Goal: Information Seeking & Learning: Learn about a topic

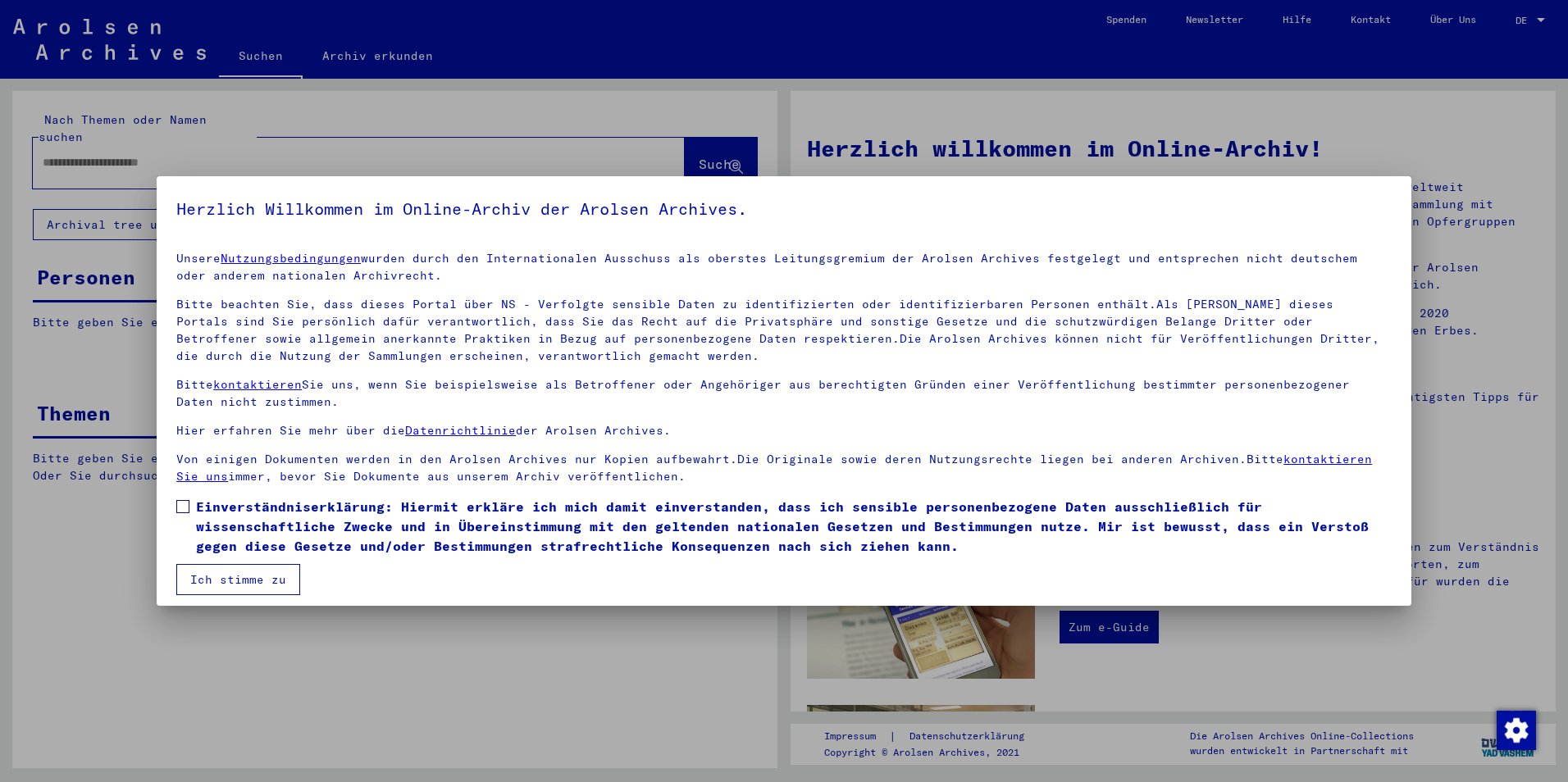
click at [192, 511] on label "Einverständniserklärung: Hiermit erkläre ich mich damit einverstanden, dass ich…" at bounding box center [784, 526] width 1215 height 59
click at [195, 579] on button "Ich stimme zu" at bounding box center [238, 579] width 124 height 31
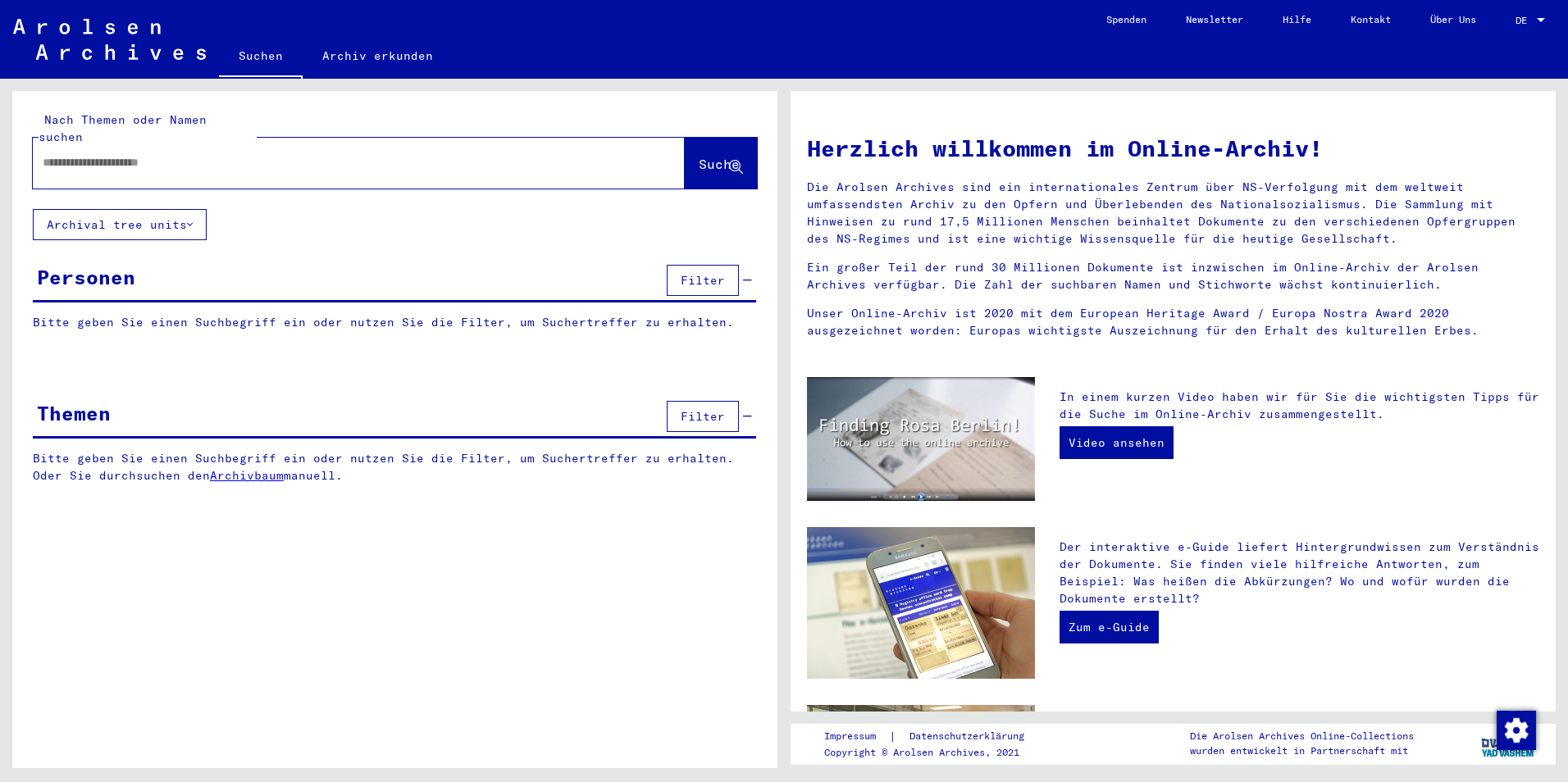
click at [667, 397] on div "Filter" at bounding box center [707, 417] width 89 height 40
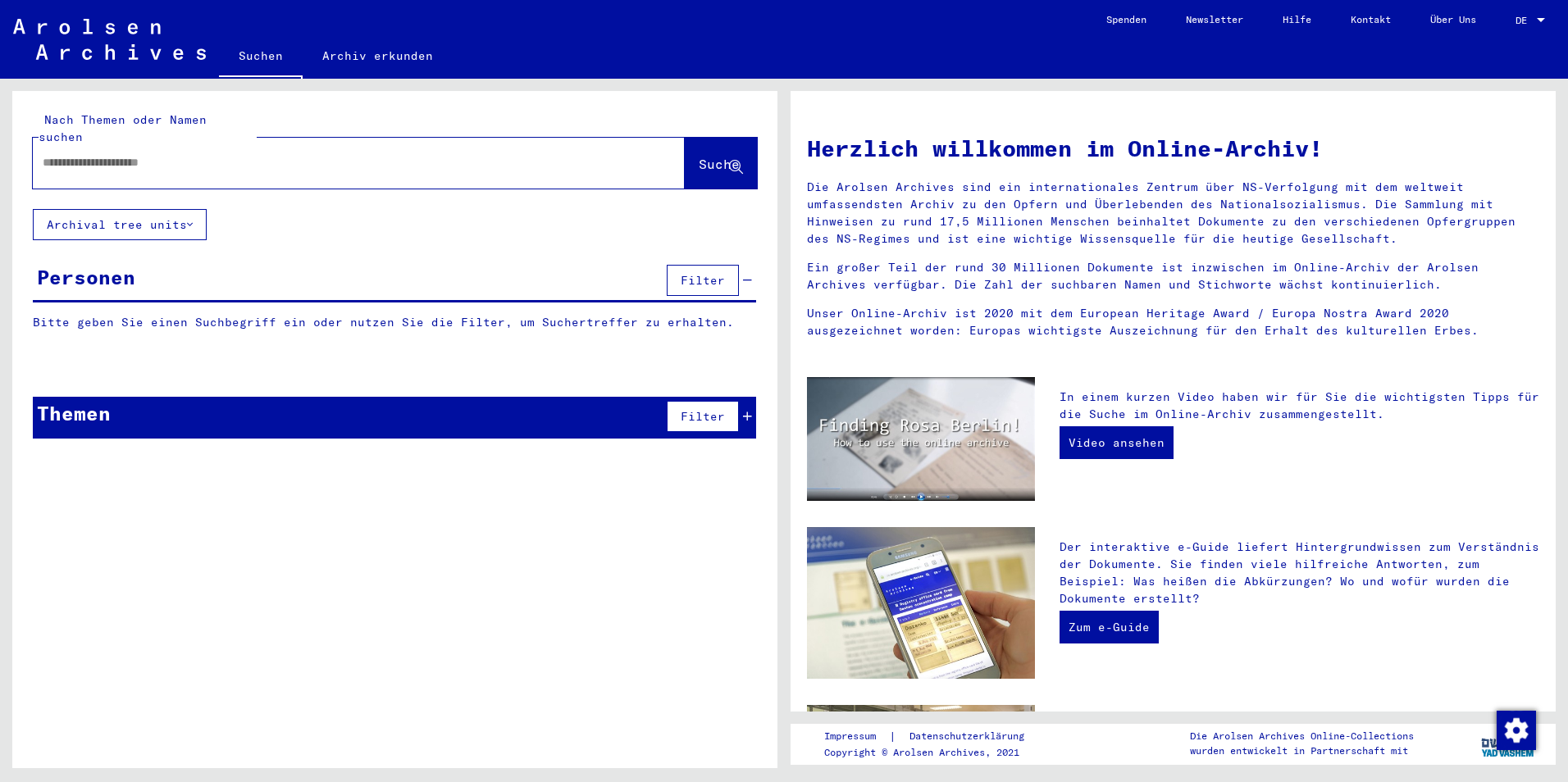
click at [745, 411] on icon at bounding box center [747, 417] width 9 height 12
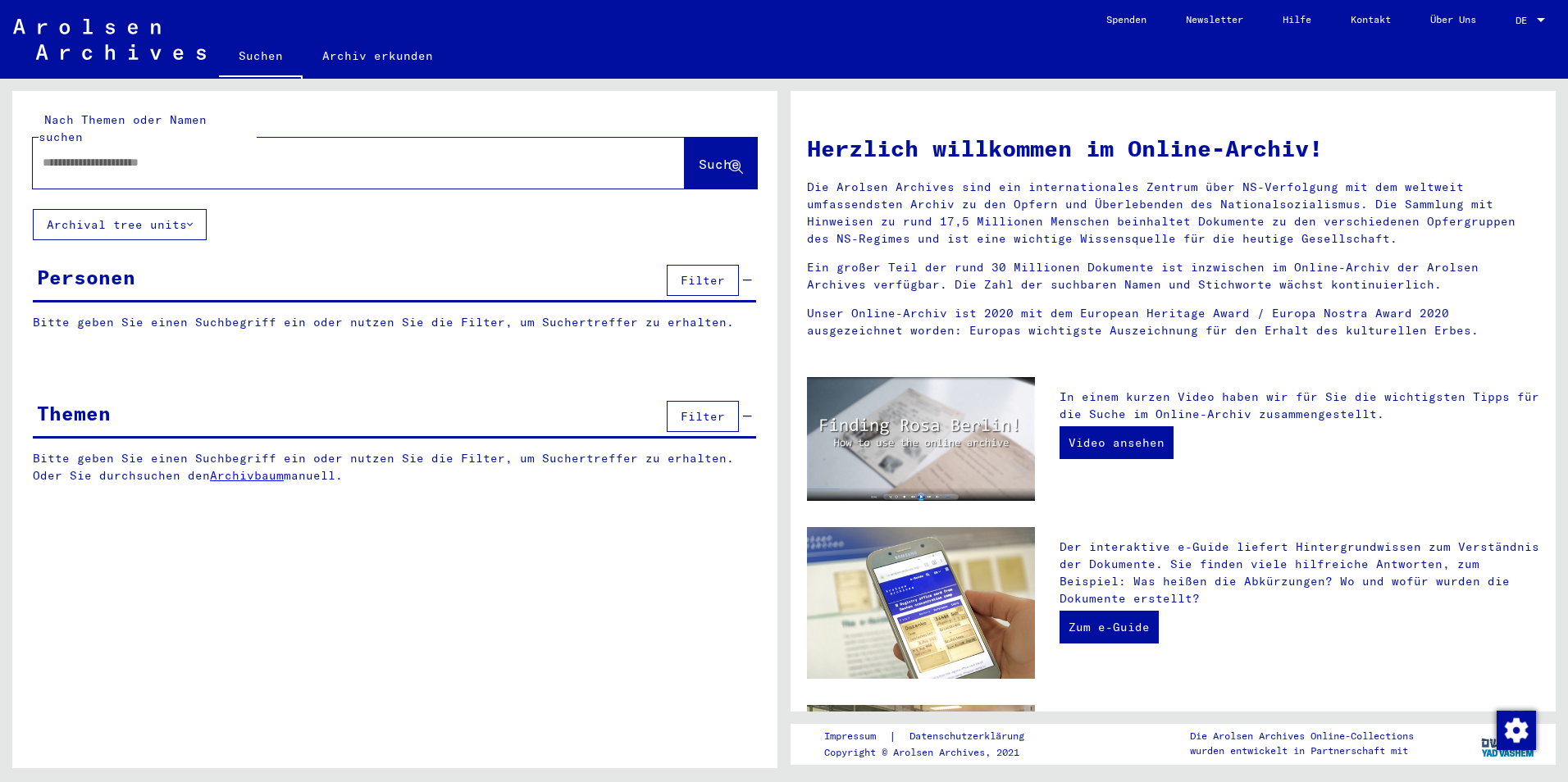
click at [346, 55] on link "Archiv erkunden" at bounding box center [377, 55] width 150 height 40
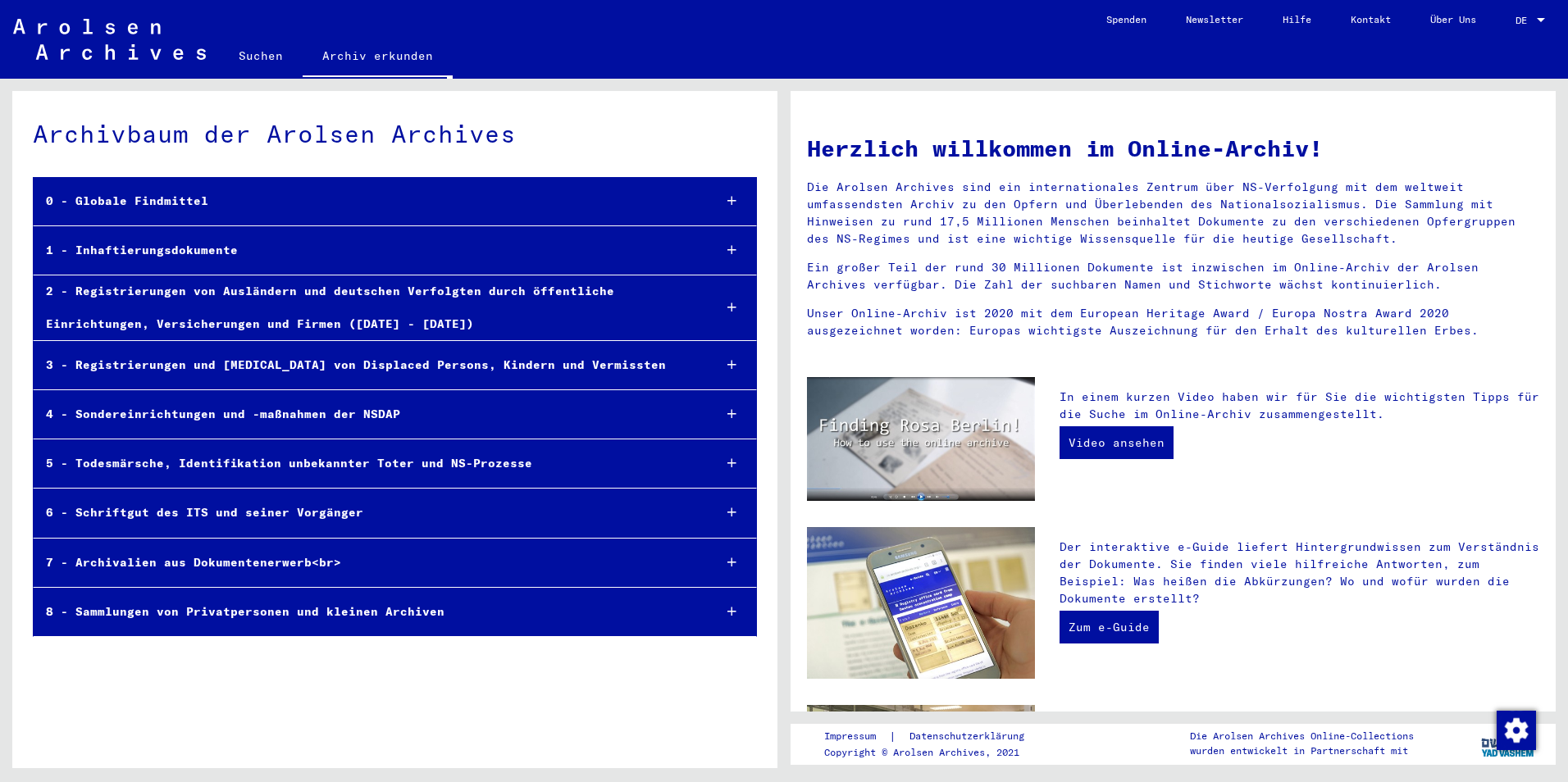
click at [731, 199] on icon at bounding box center [732, 201] width 9 height 12
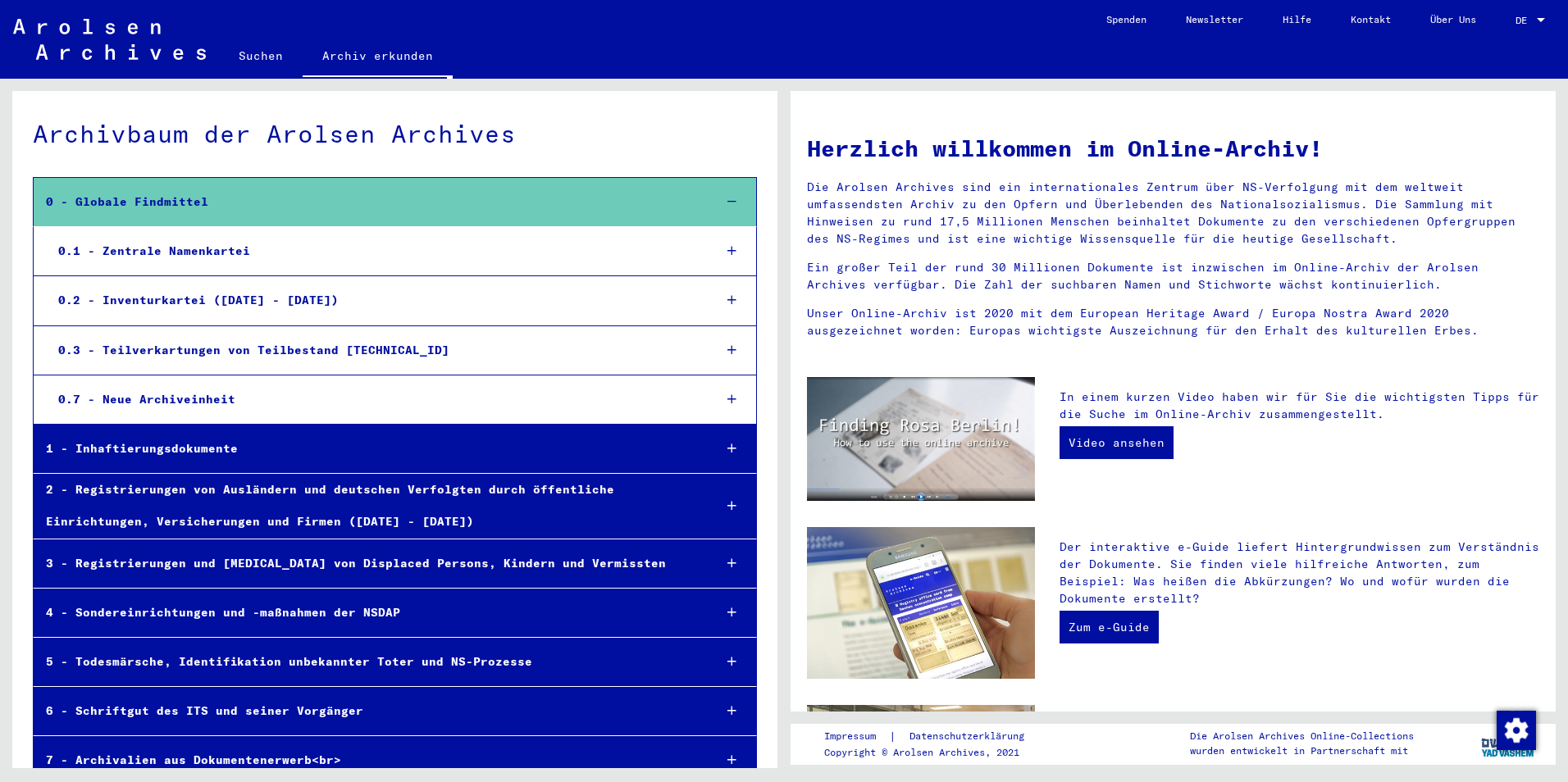
click at [726, 195] on div at bounding box center [732, 203] width 48 height 48
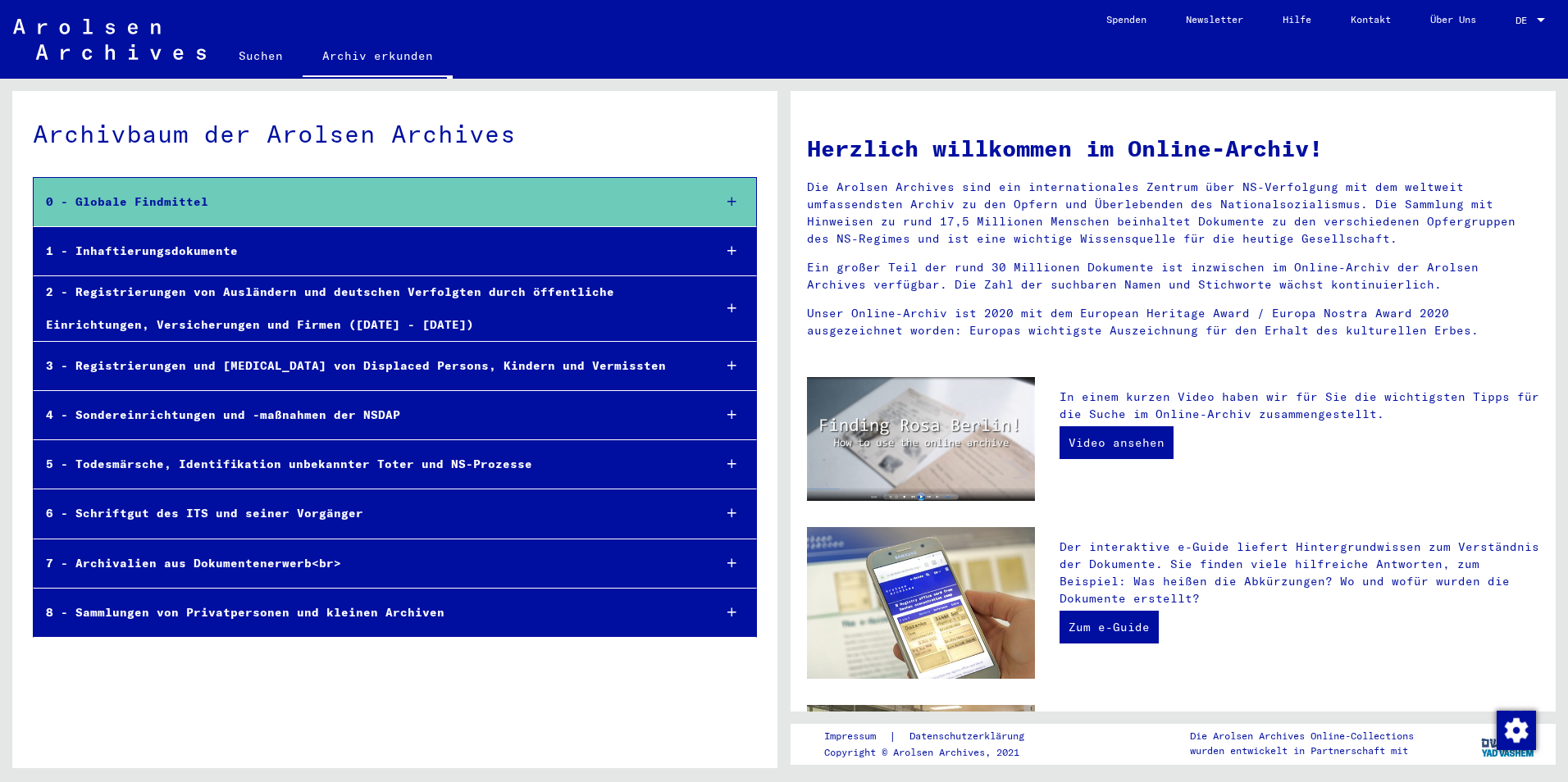
click at [728, 252] on icon at bounding box center [732, 251] width 9 height 12
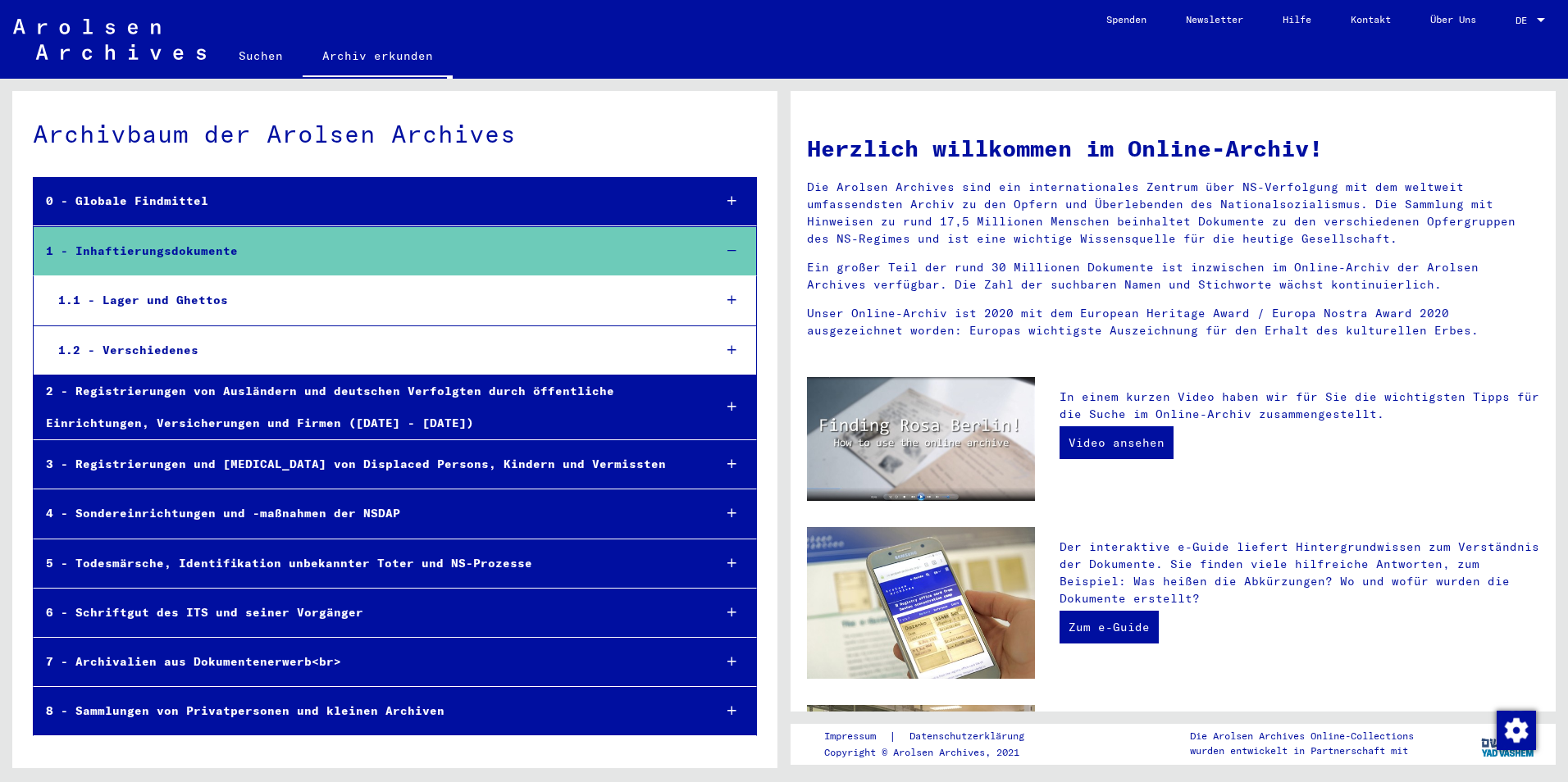
click at [734, 300] on icon at bounding box center [732, 300] width 9 height 12
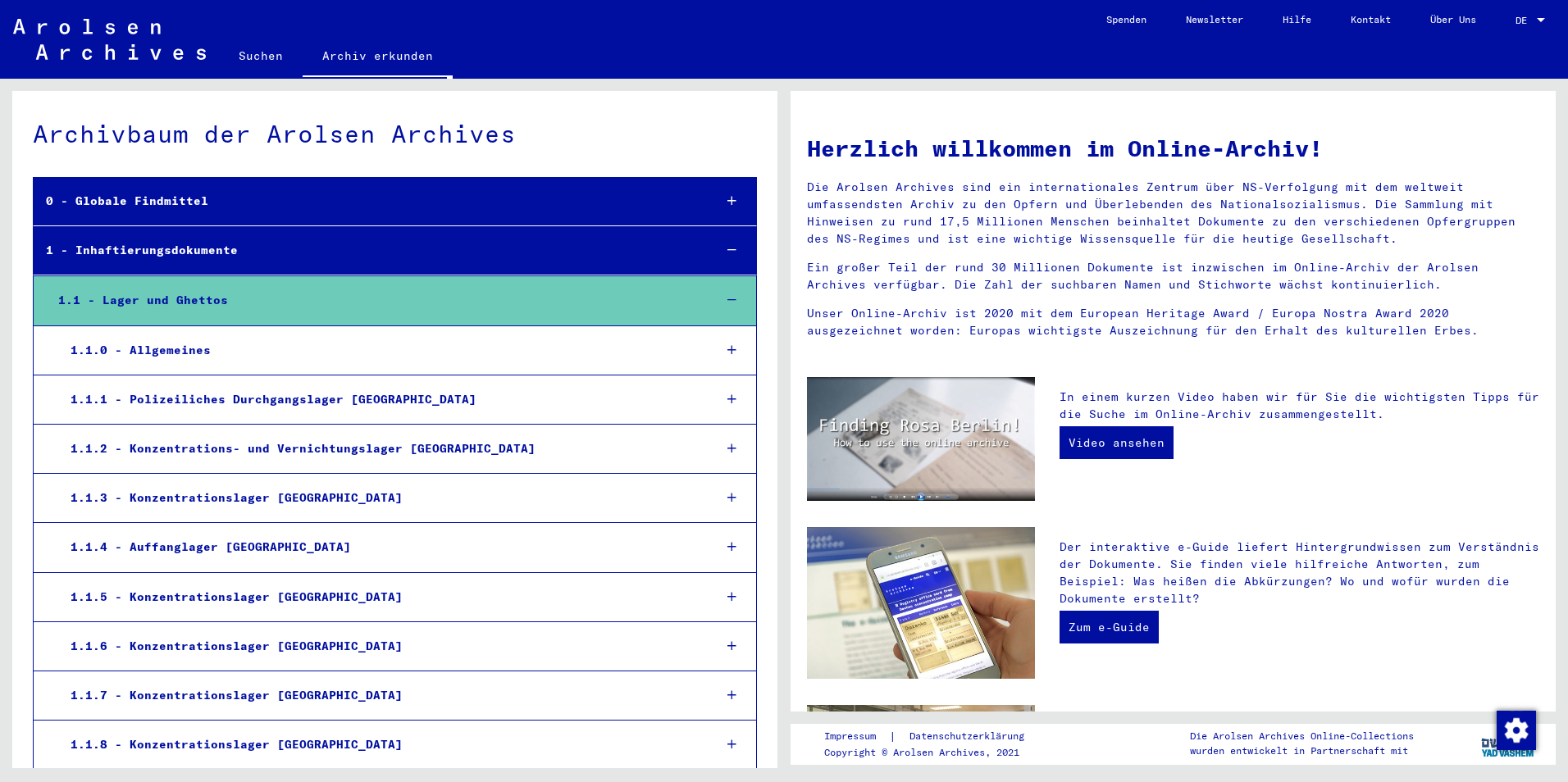
click at [728, 493] on icon at bounding box center [732, 498] width 9 height 12
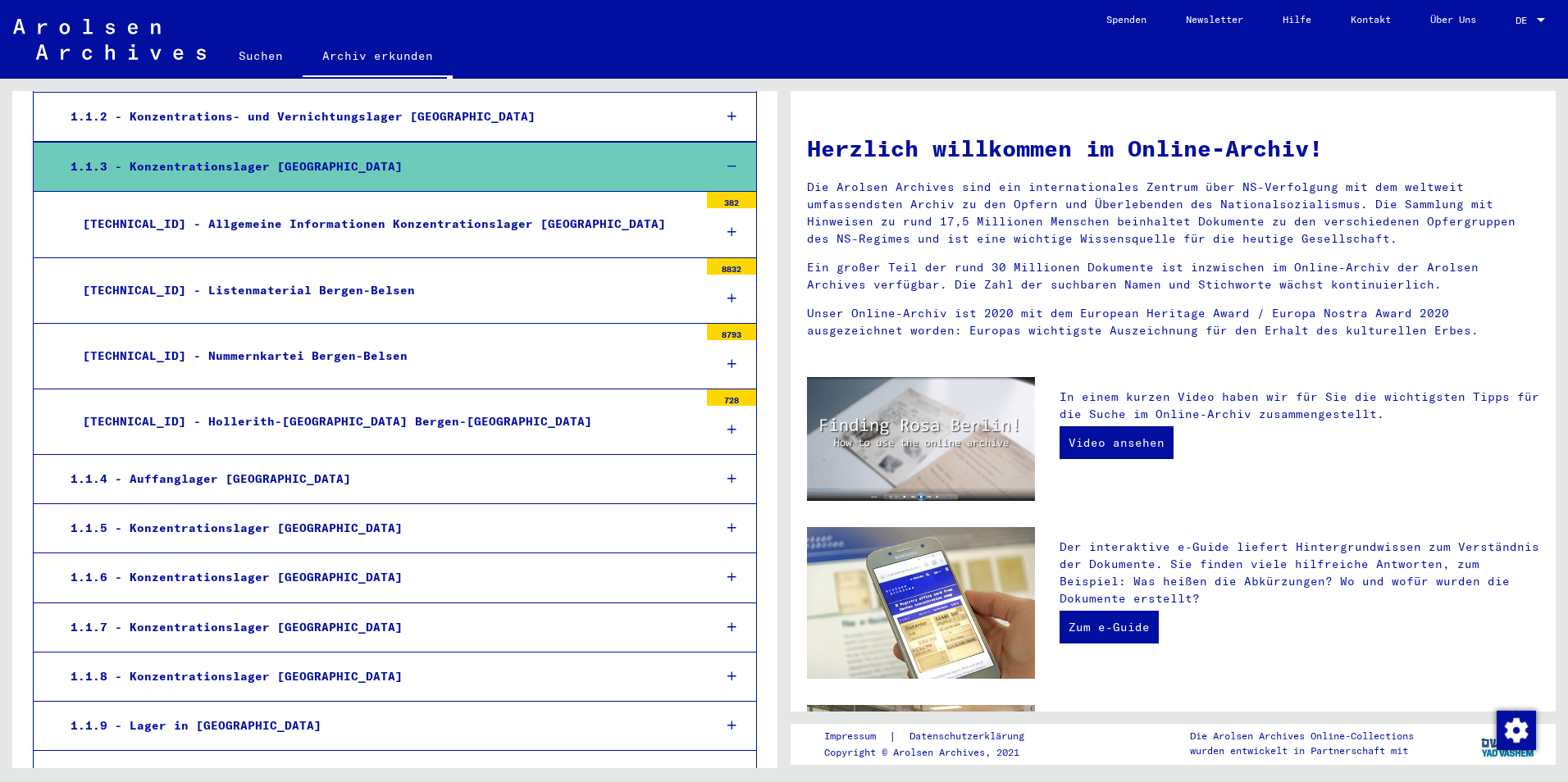
scroll to position [246, 0]
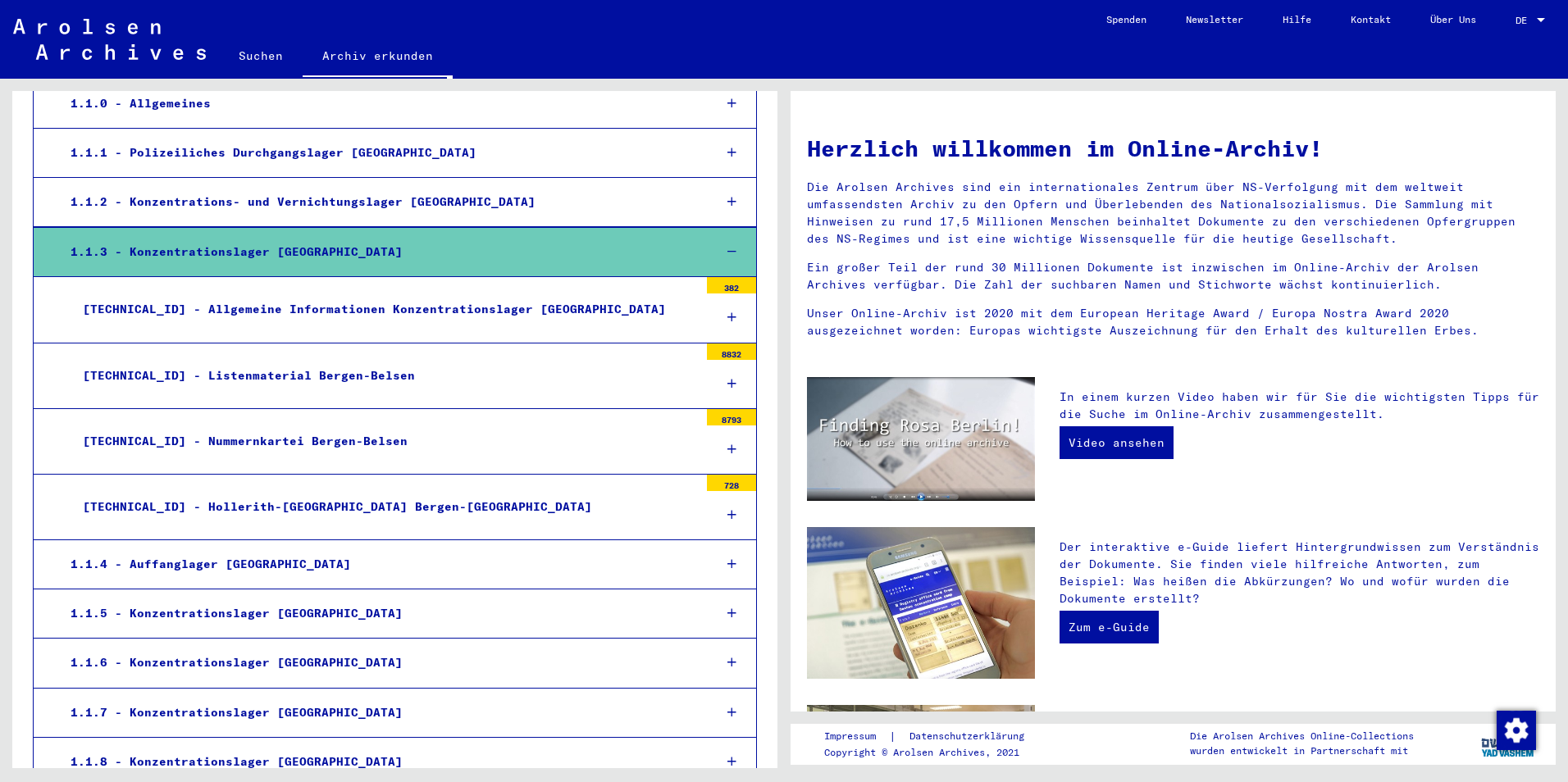
click at [280, 375] on div "[TECHNICAL_ID] - Listenmaterial Bergen-Belsen" at bounding box center [385, 375] width 628 height 32
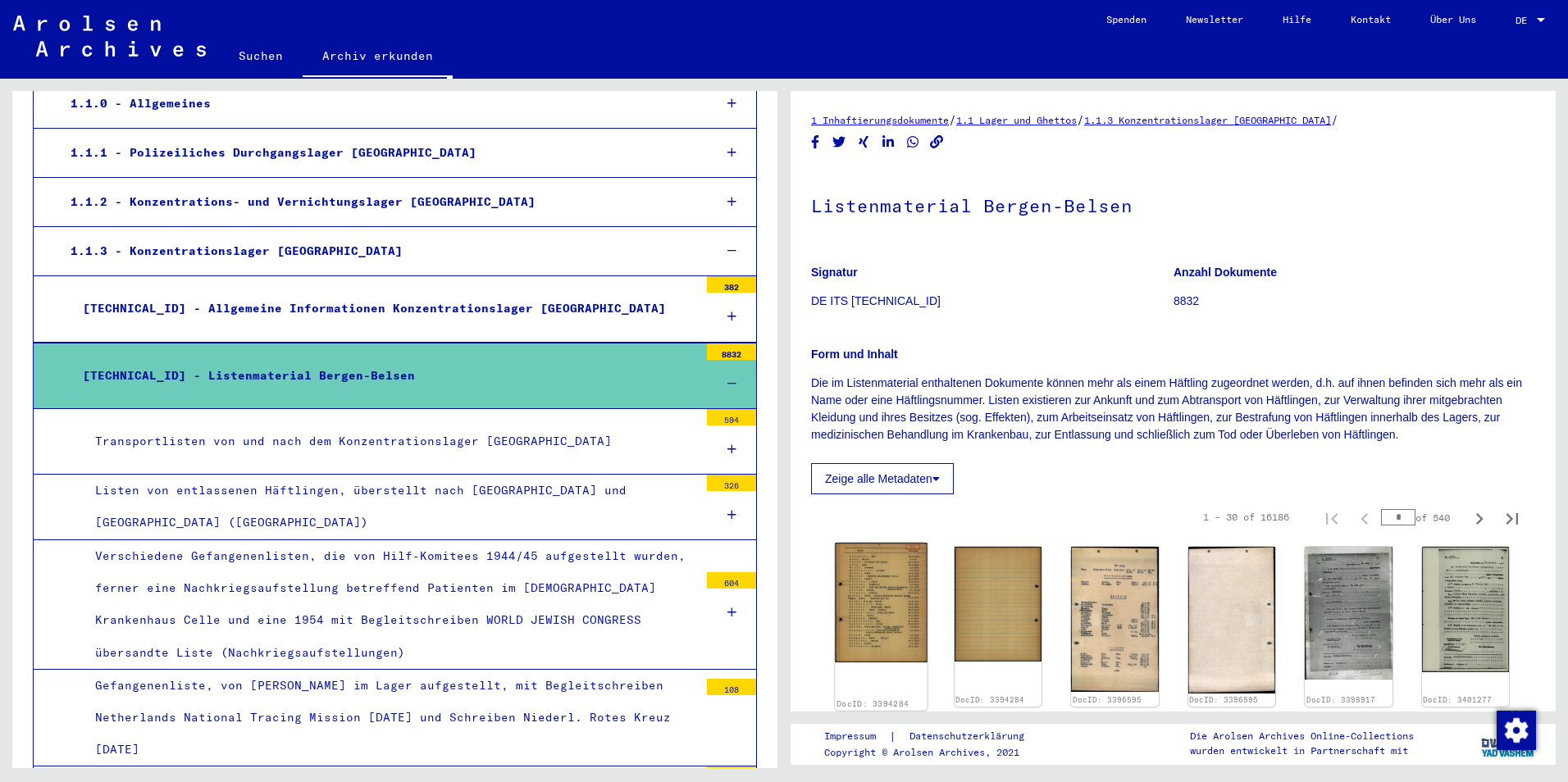
click at [874, 614] on img at bounding box center [880, 603] width 92 height 120
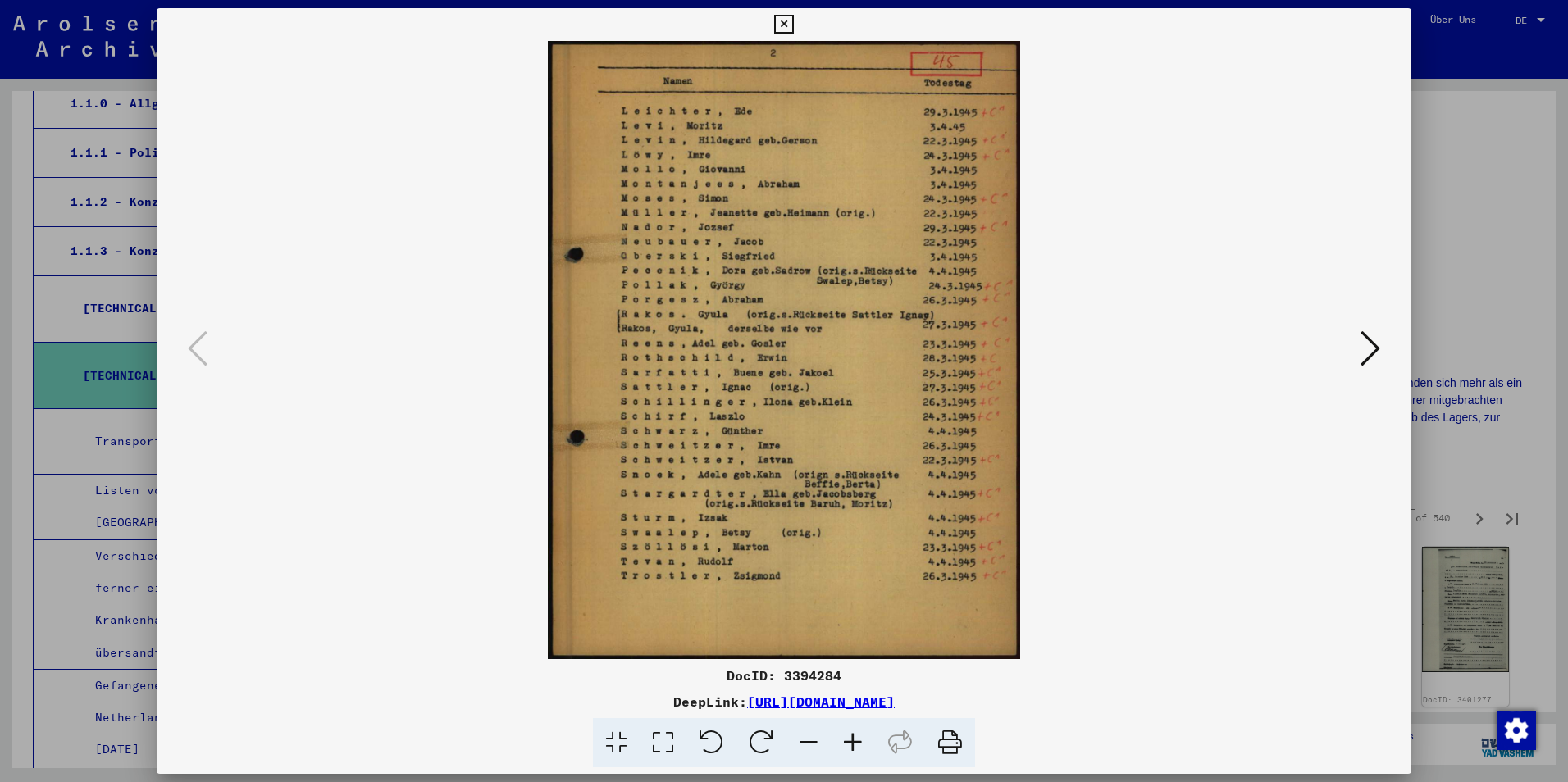
click at [1370, 346] on icon at bounding box center [1370, 348] width 19 height 40
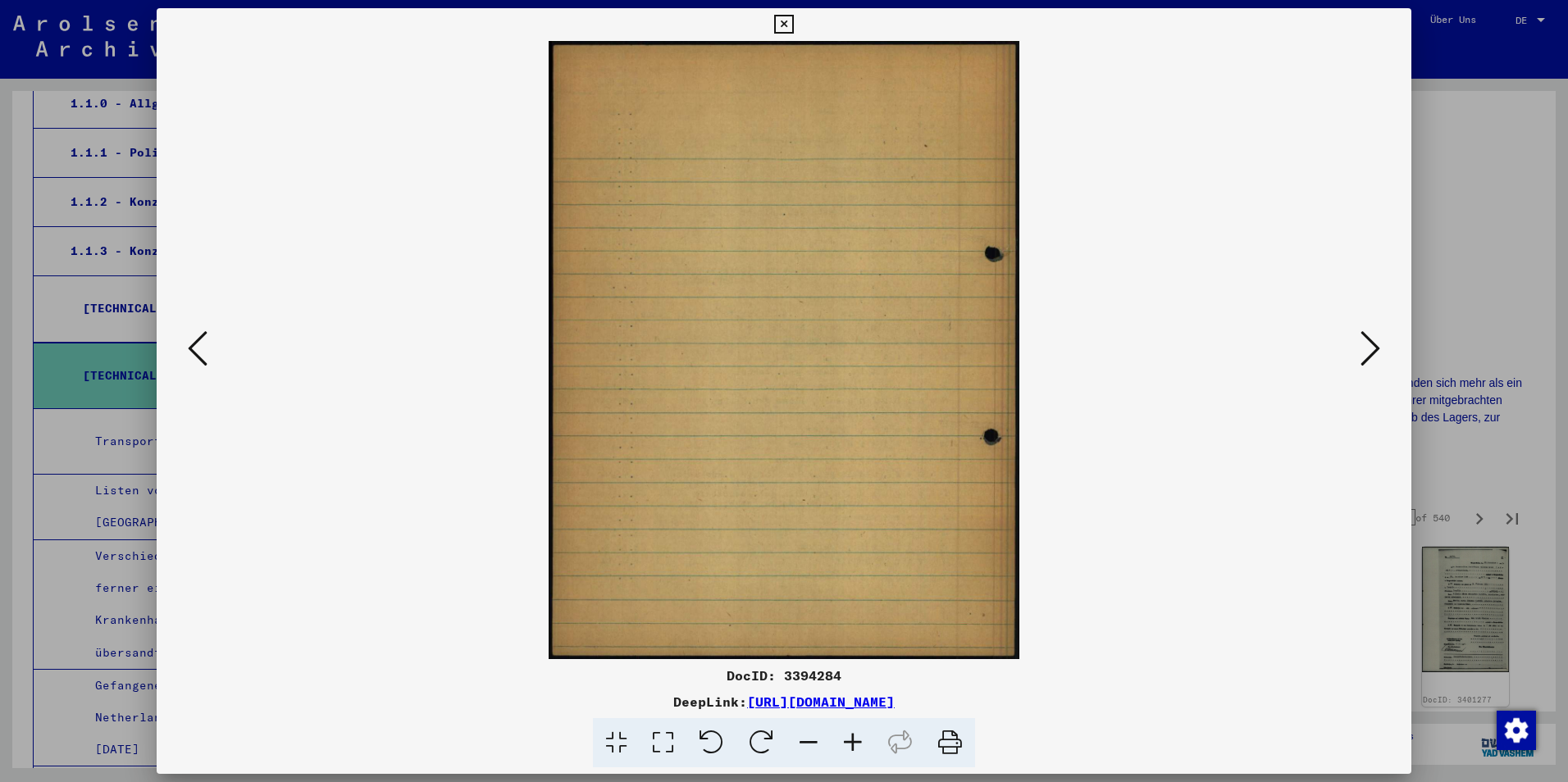
click at [1370, 346] on icon at bounding box center [1370, 348] width 19 height 40
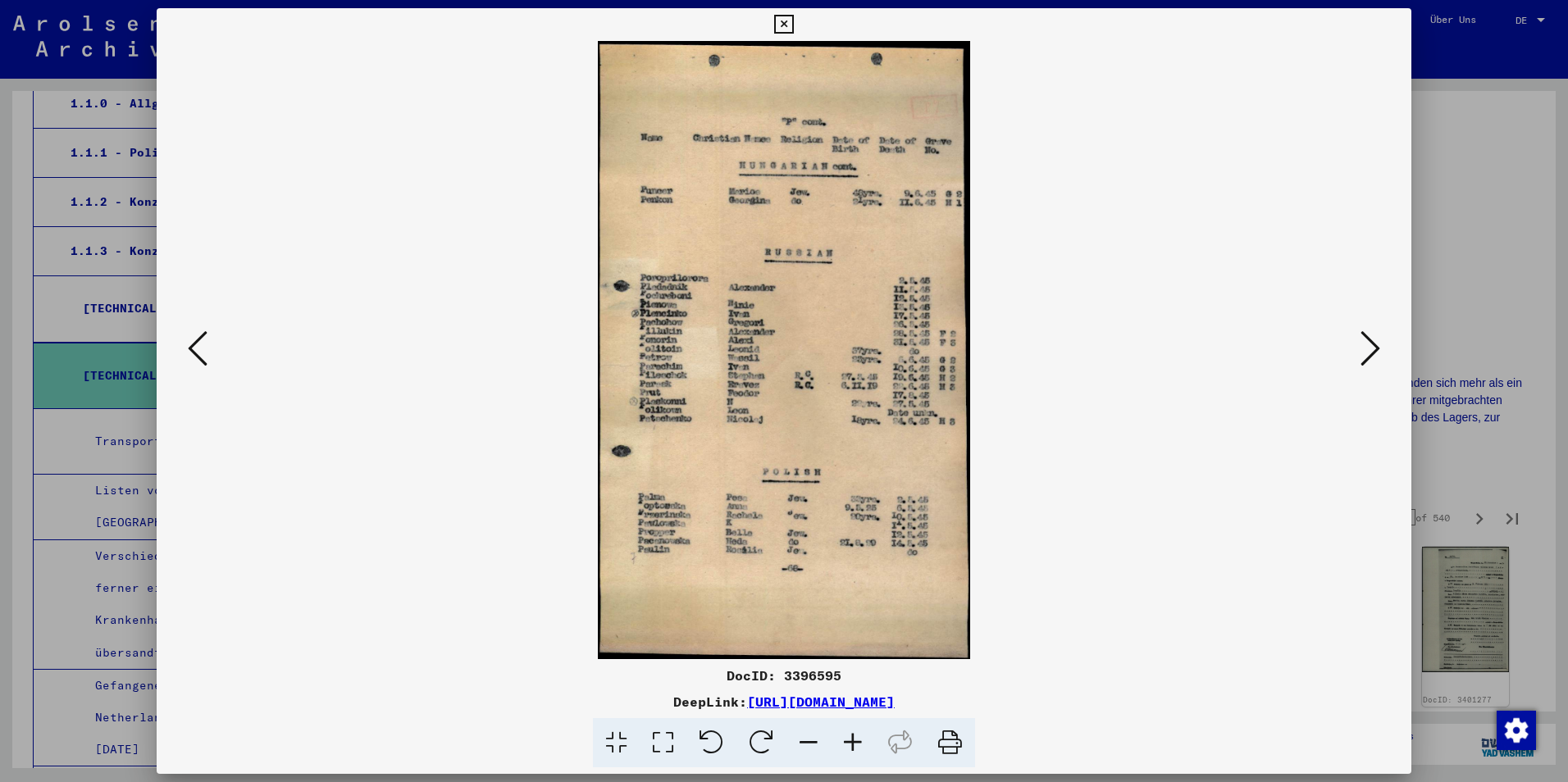
click at [1370, 346] on icon at bounding box center [1370, 348] width 19 height 40
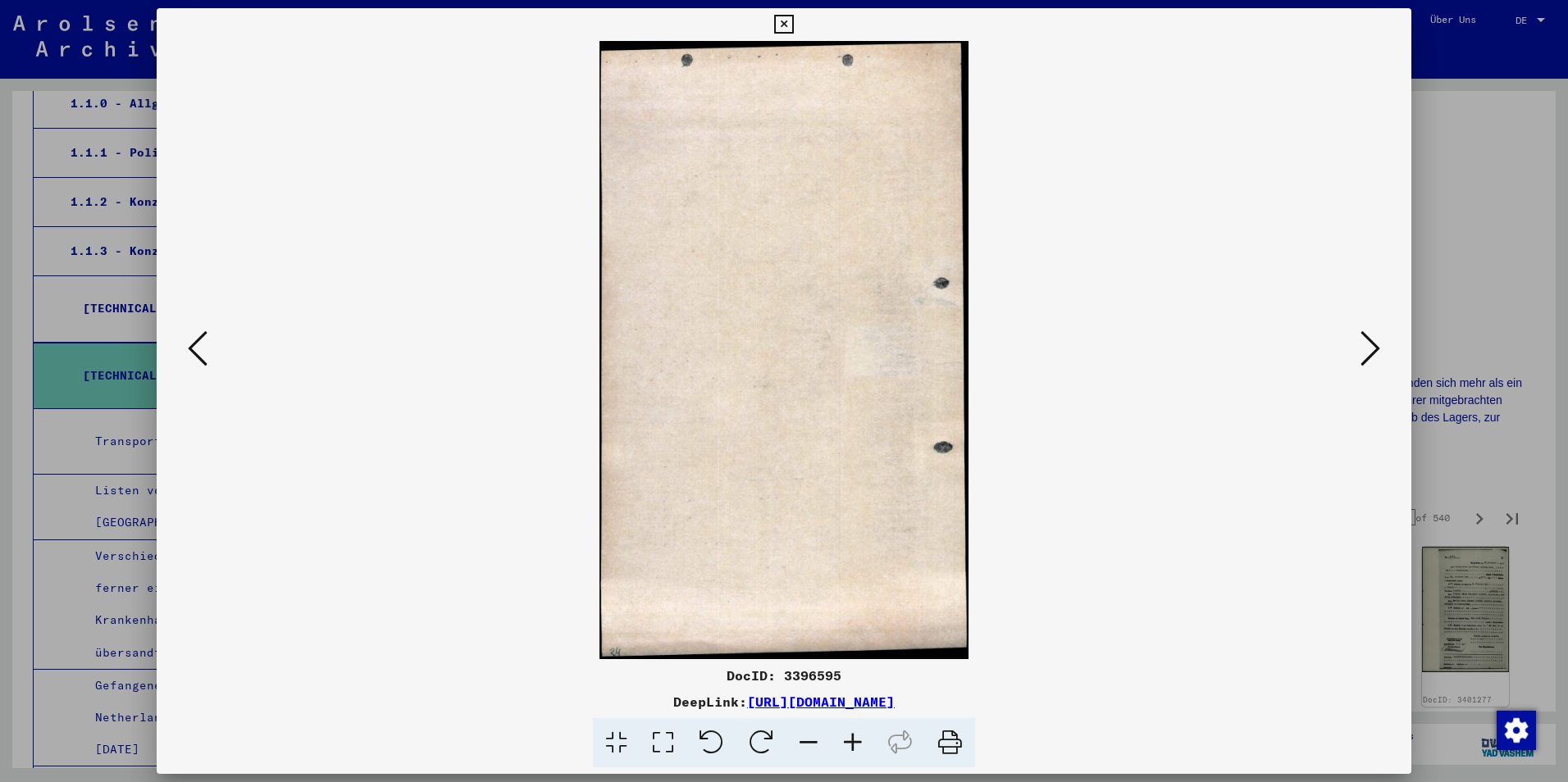
click at [1370, 346] on icon at bounding box center [1370, 348] width 19 height 40
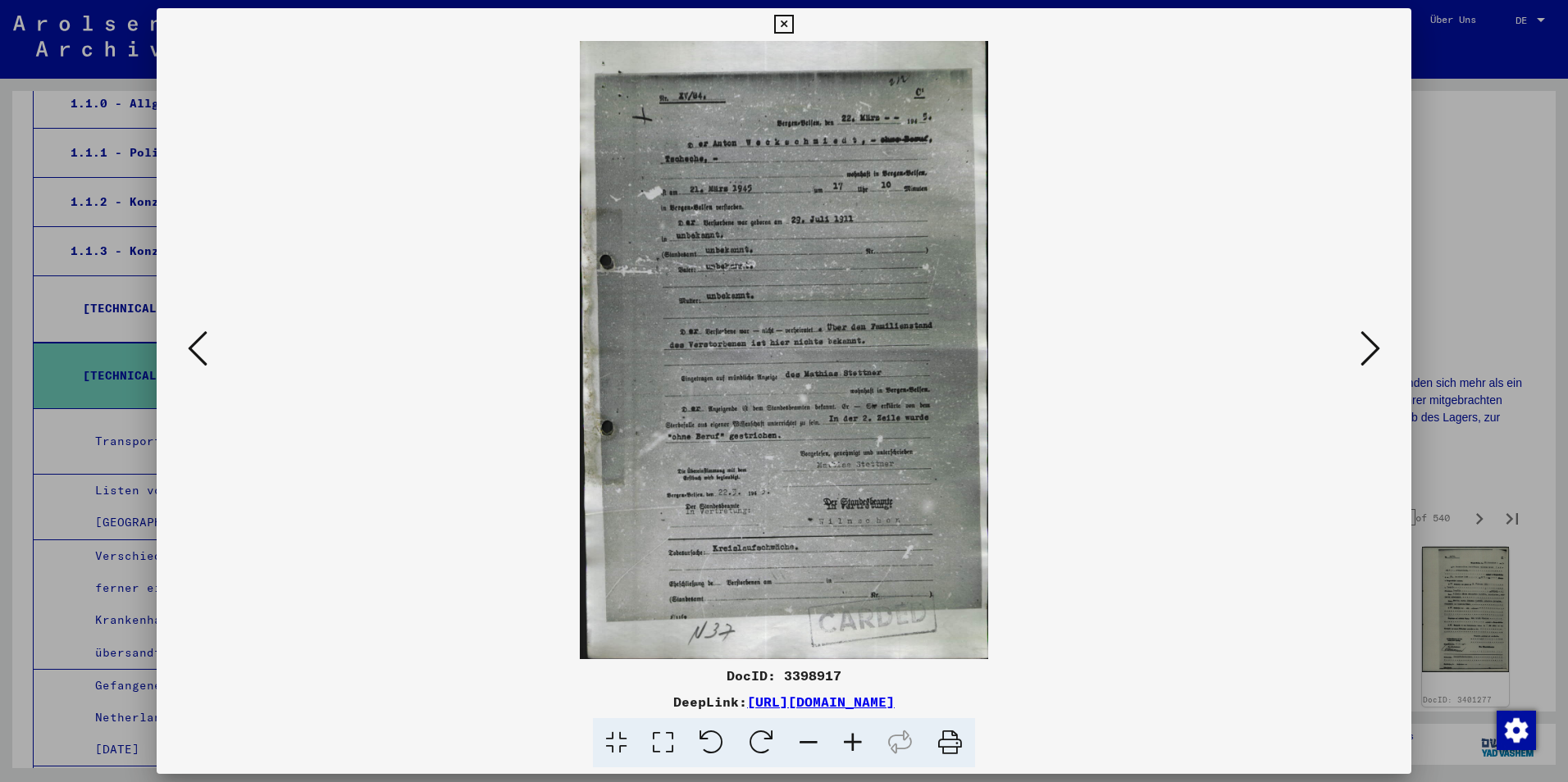
click at [846, 744] on icon at bounding box center [853, 743] width 45 height 50
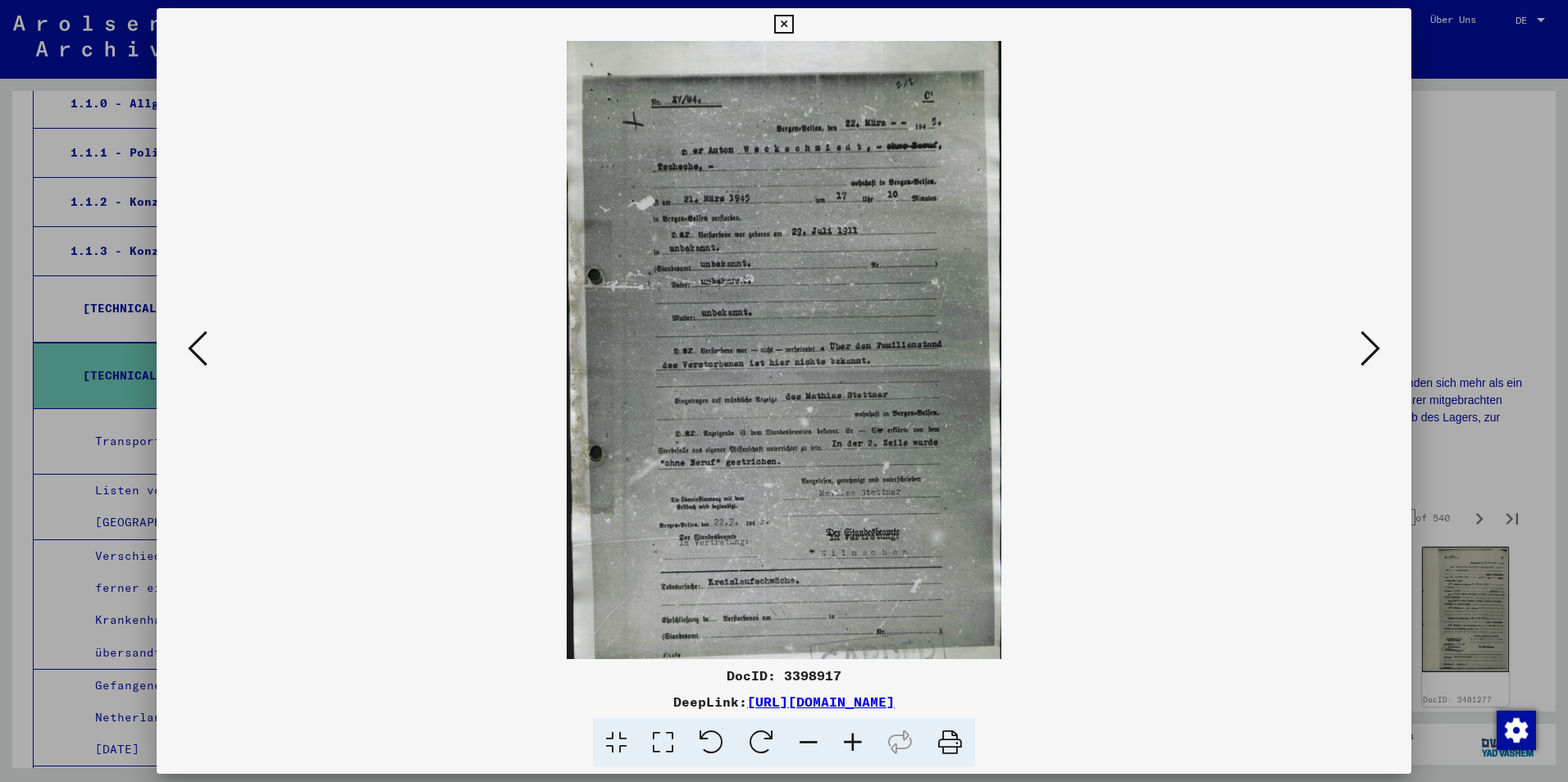
click at [846, 744] on icon at bounding box center [853, 743] width 45 height 50
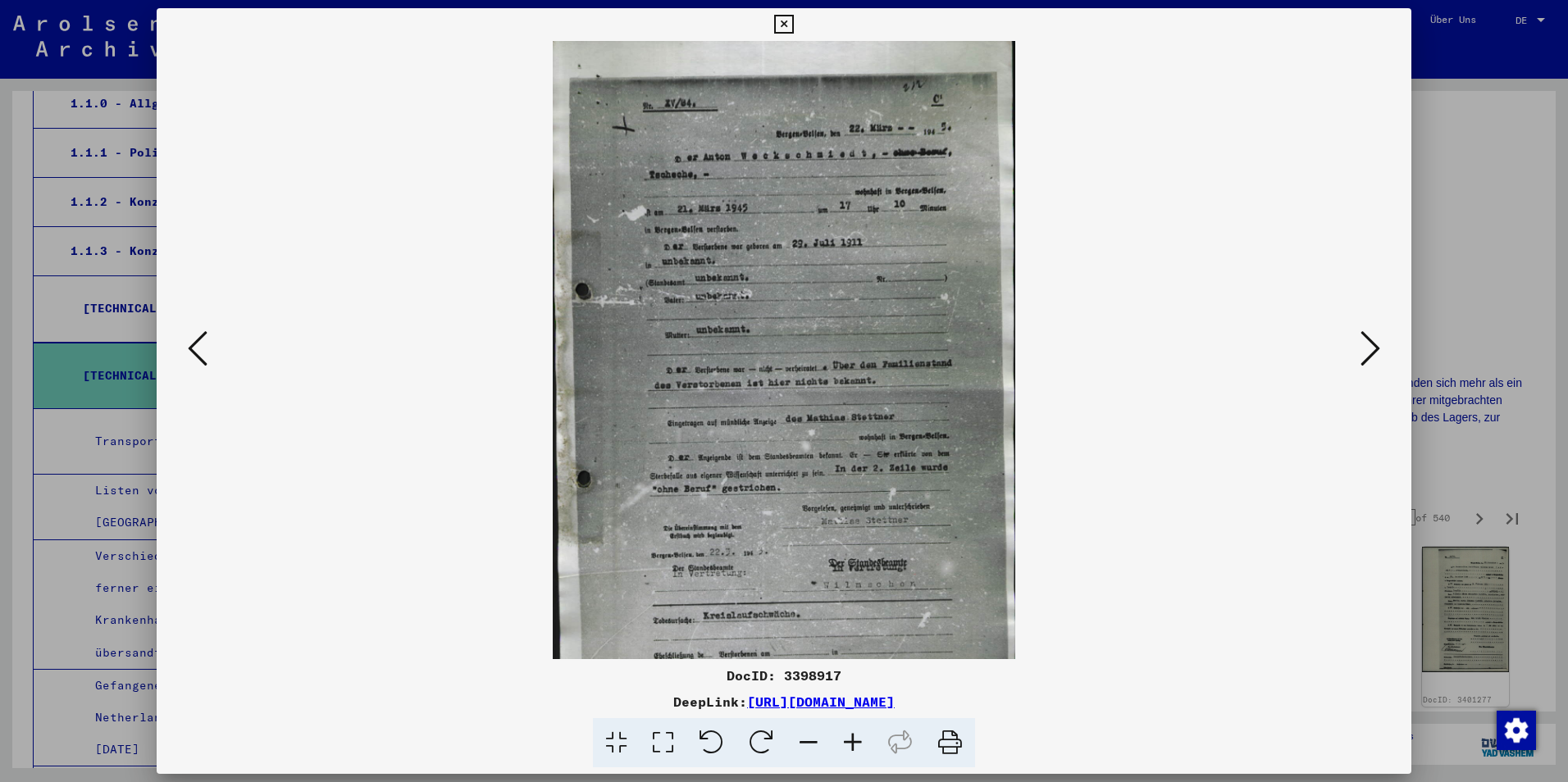
click at [846, 744] on icon at bounding box center [853, 743] width 45 height 50
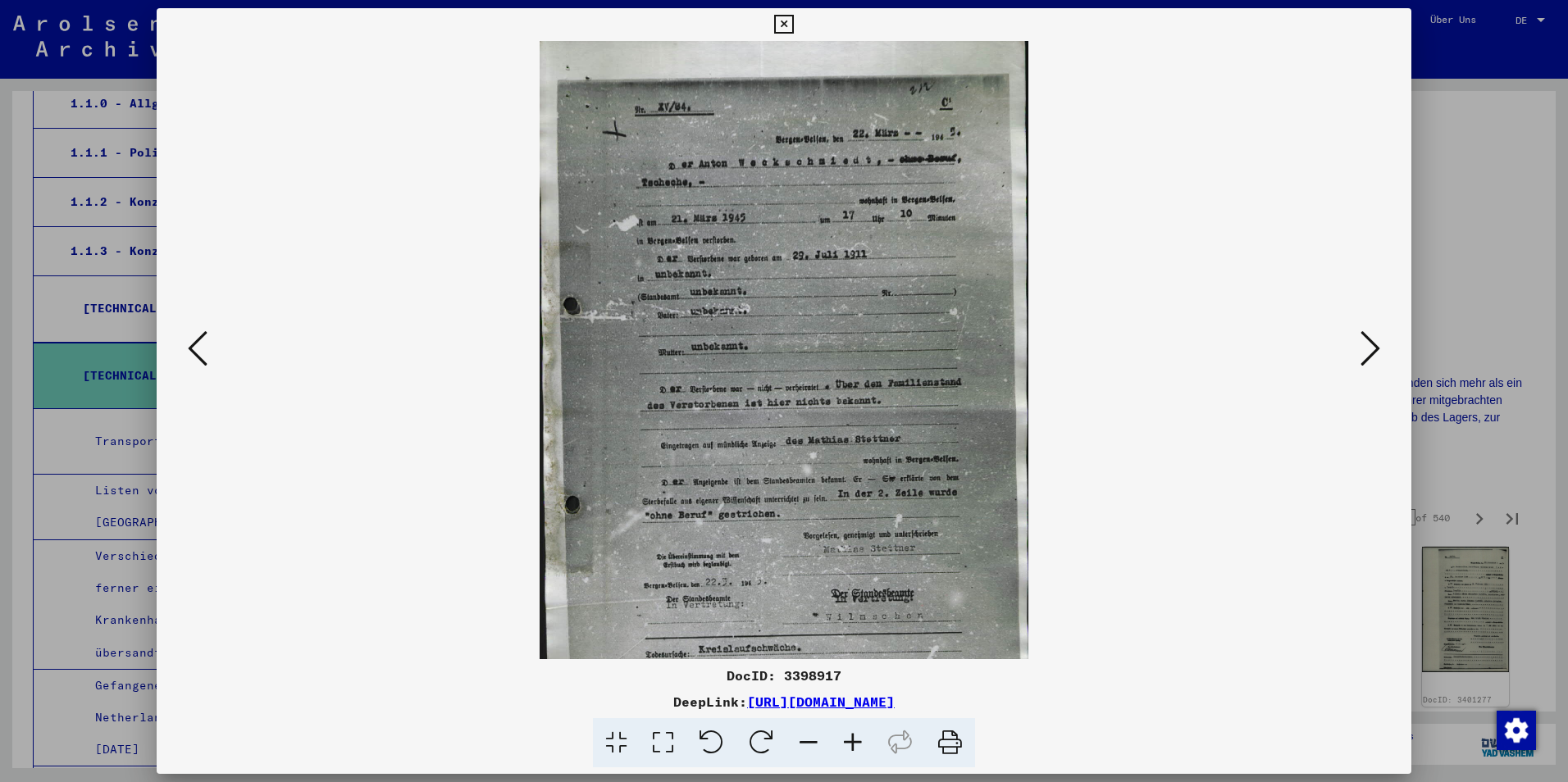
click at [845, 744] on icon at bounding box center [853, 743] width 45 height 50
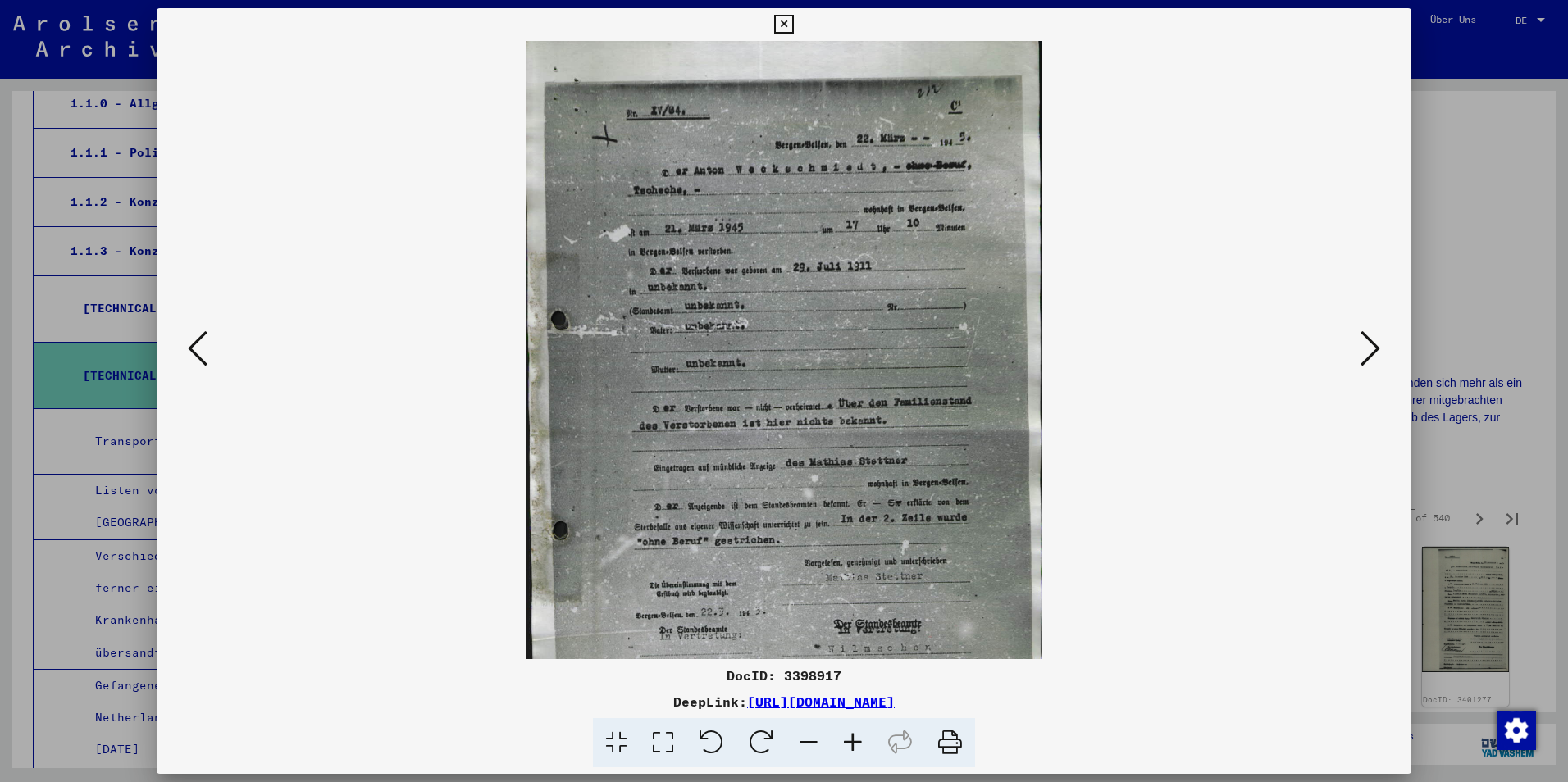
click at [844, 744] on icon at bounding box center [853, 743] width 45 height 50
click at [843, 744] on icon at bounding box center [853, 743] width 45 height 50
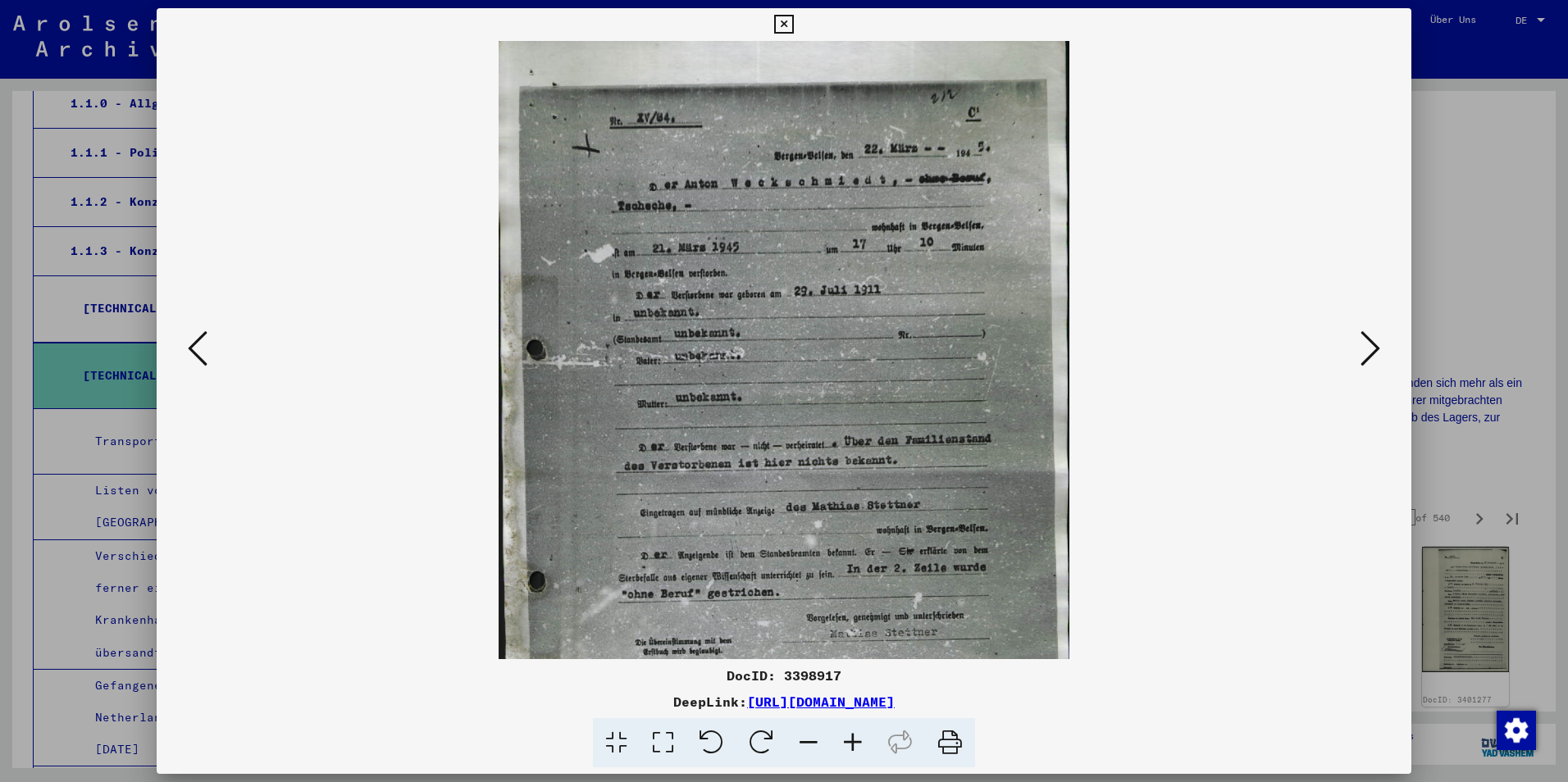
click at [843, 744] on icon at bounding box center [853, 743] width 45 height 50
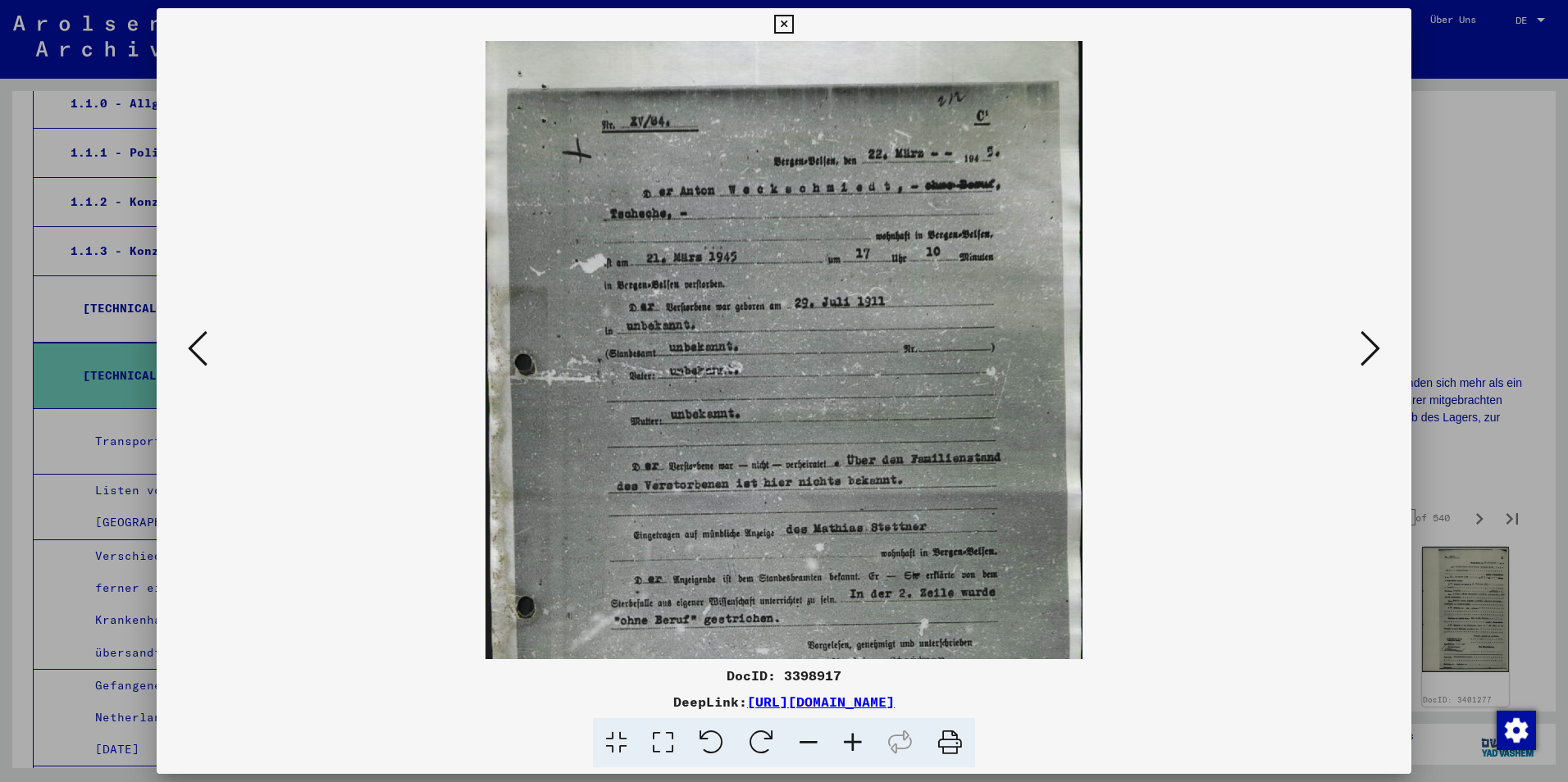
click at [843, 744] on icon at bounding box center [853, 743] width 45 height 50
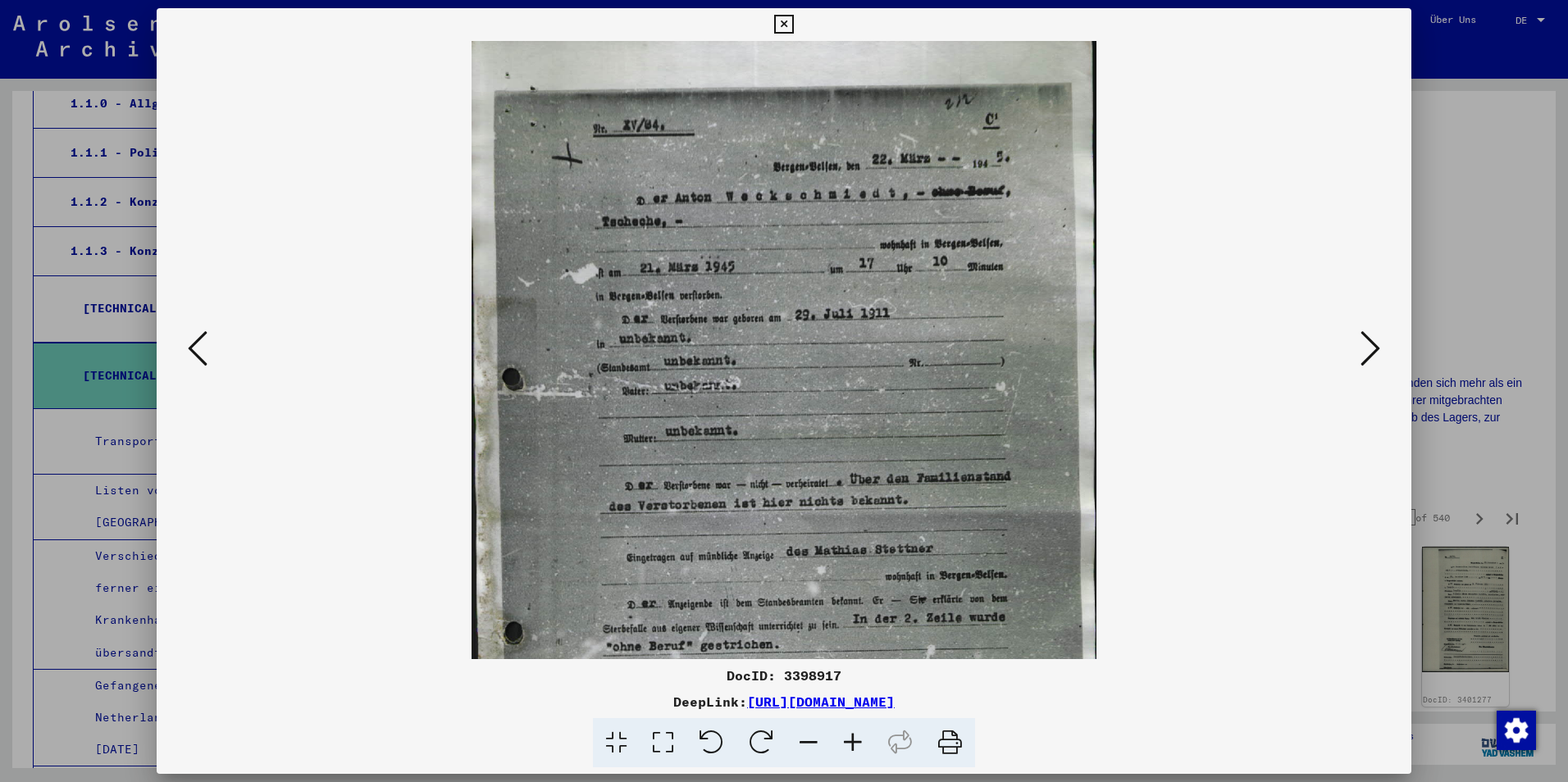
click at [843, 744] on icon at bounding box center [853, 743] width 45 height 50
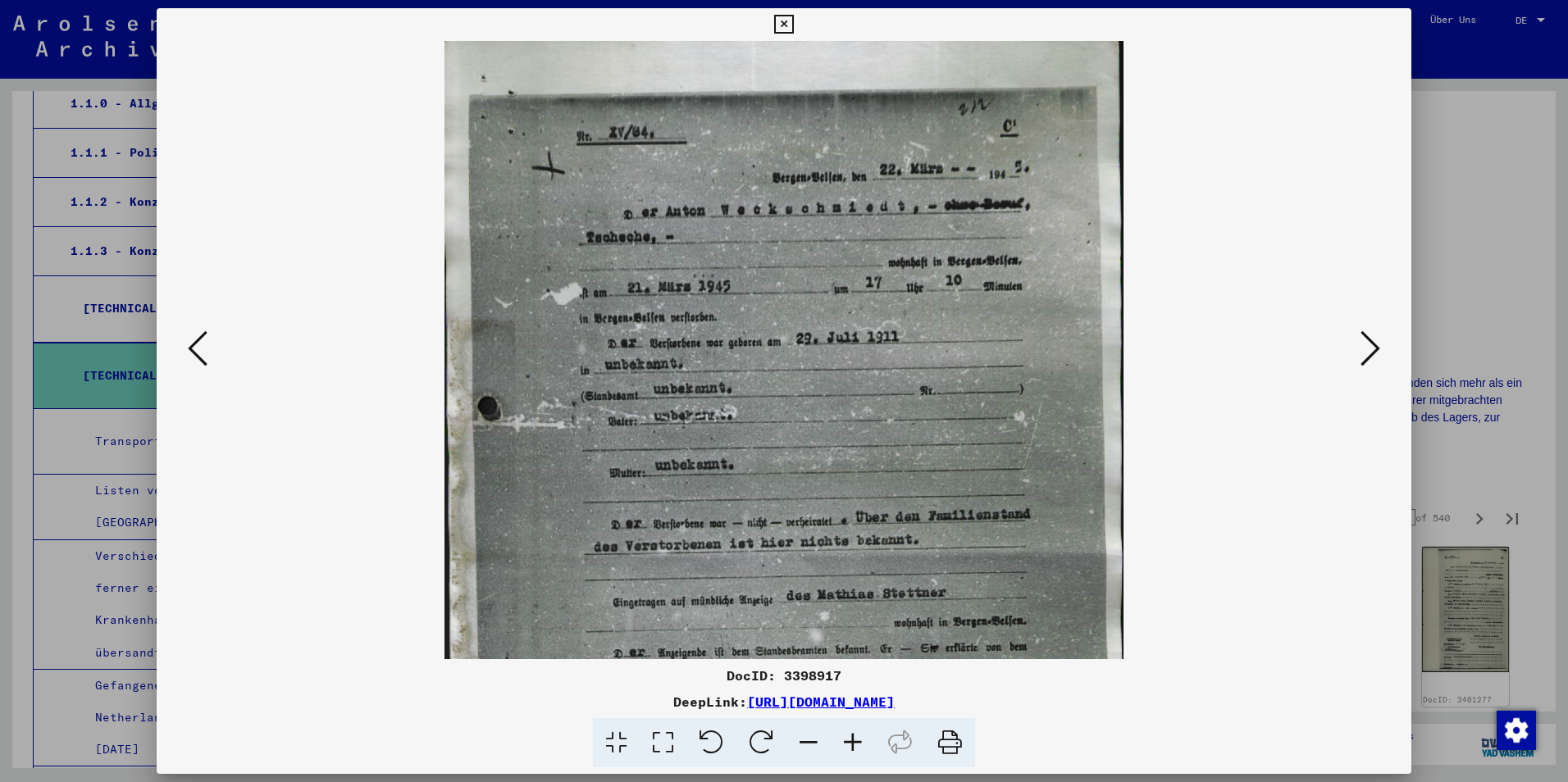
click at [843, 744] on icon at bounding box center [853, 743] width 45 height 50
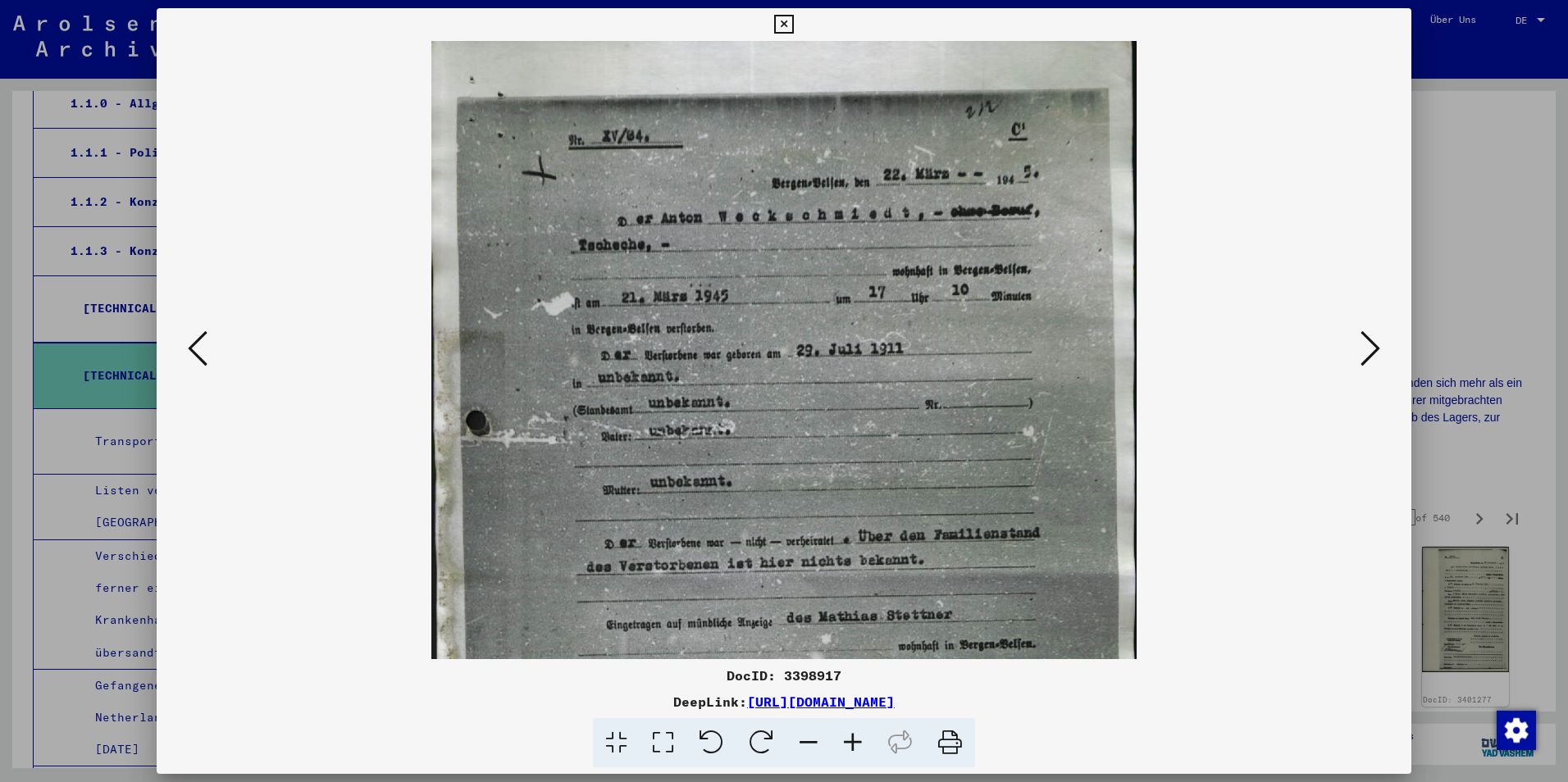
click at [843, 742] on icon at bounding box center [853, 743] width 45 height 50
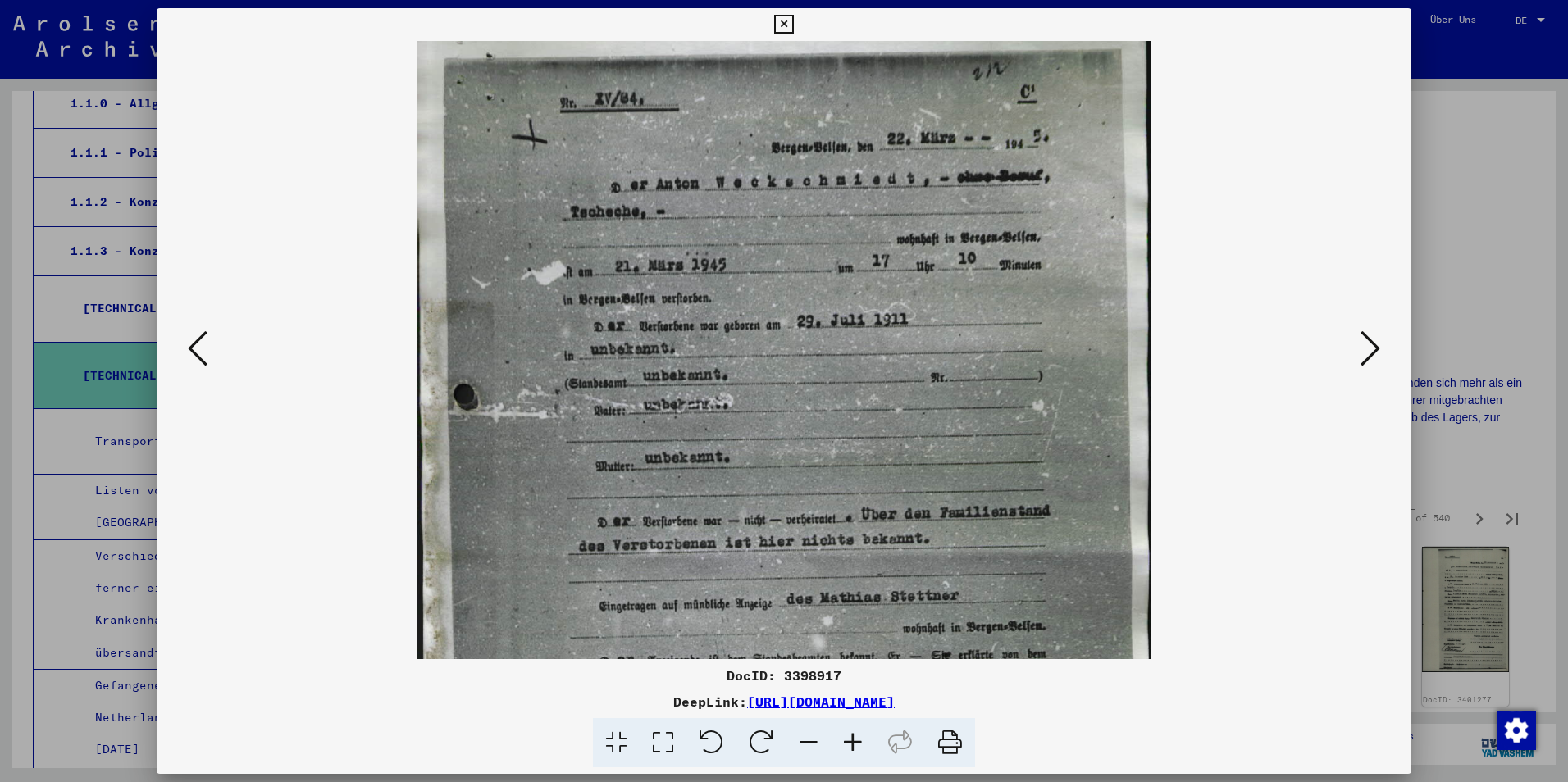
scroll to position [53, 0]
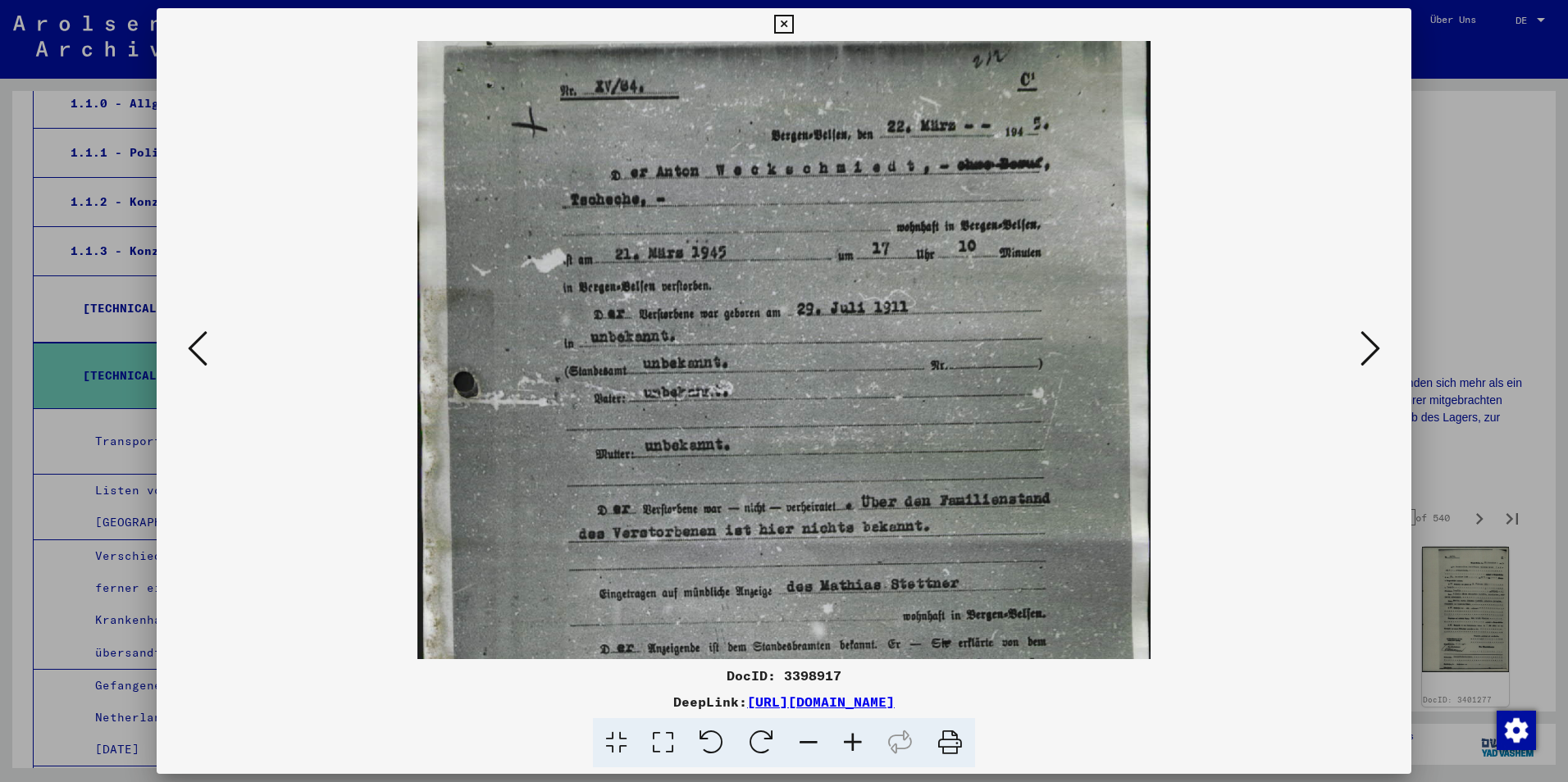
drag, startPoint x: 829, startPoint y: 266, endPoint x: 812, endPoint y: 212, distance: 56.6
click at [812, 212] on img at bounding box center [784, 543] width 733 height 1110
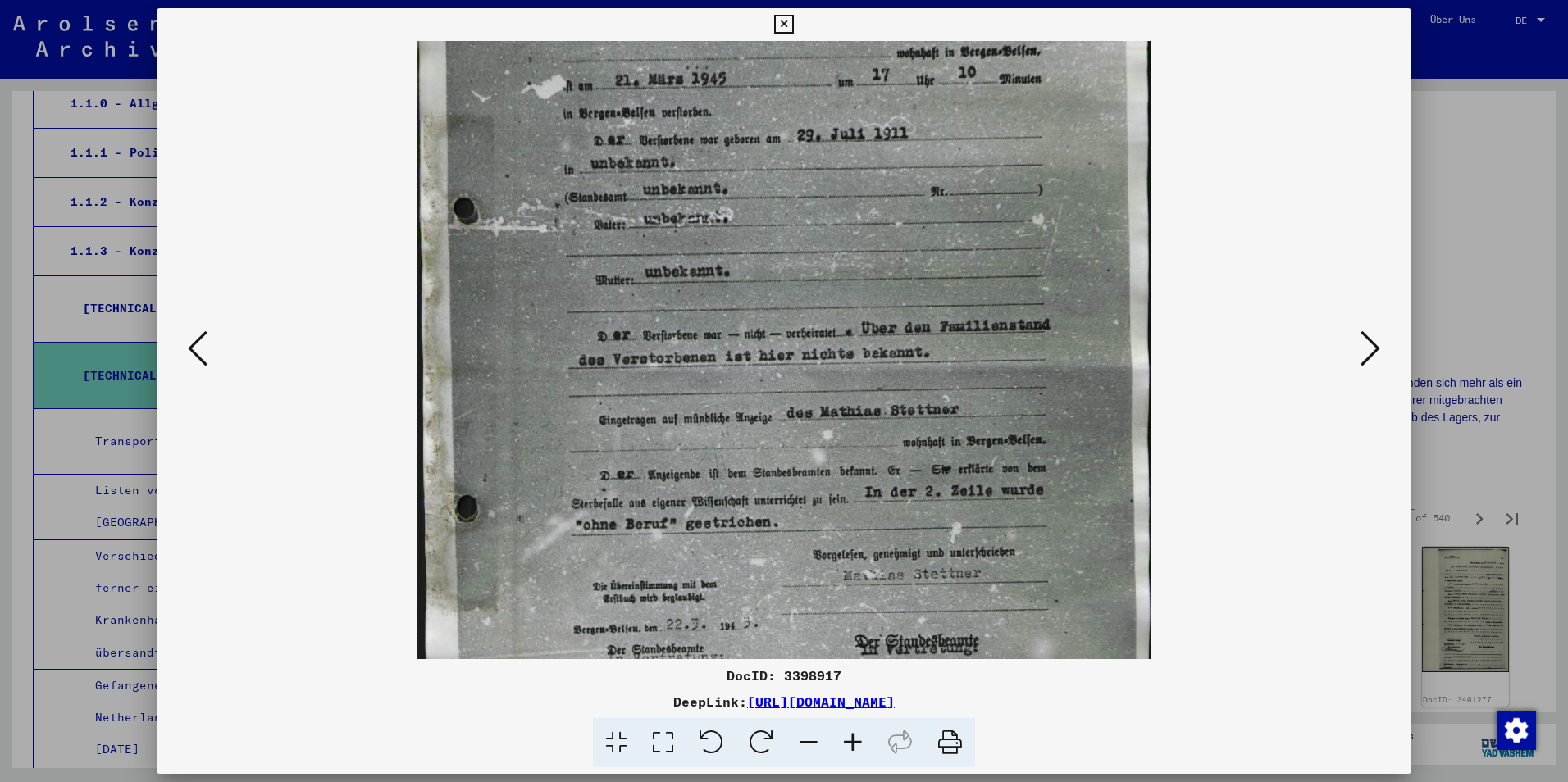
scroll to position [236, 0]
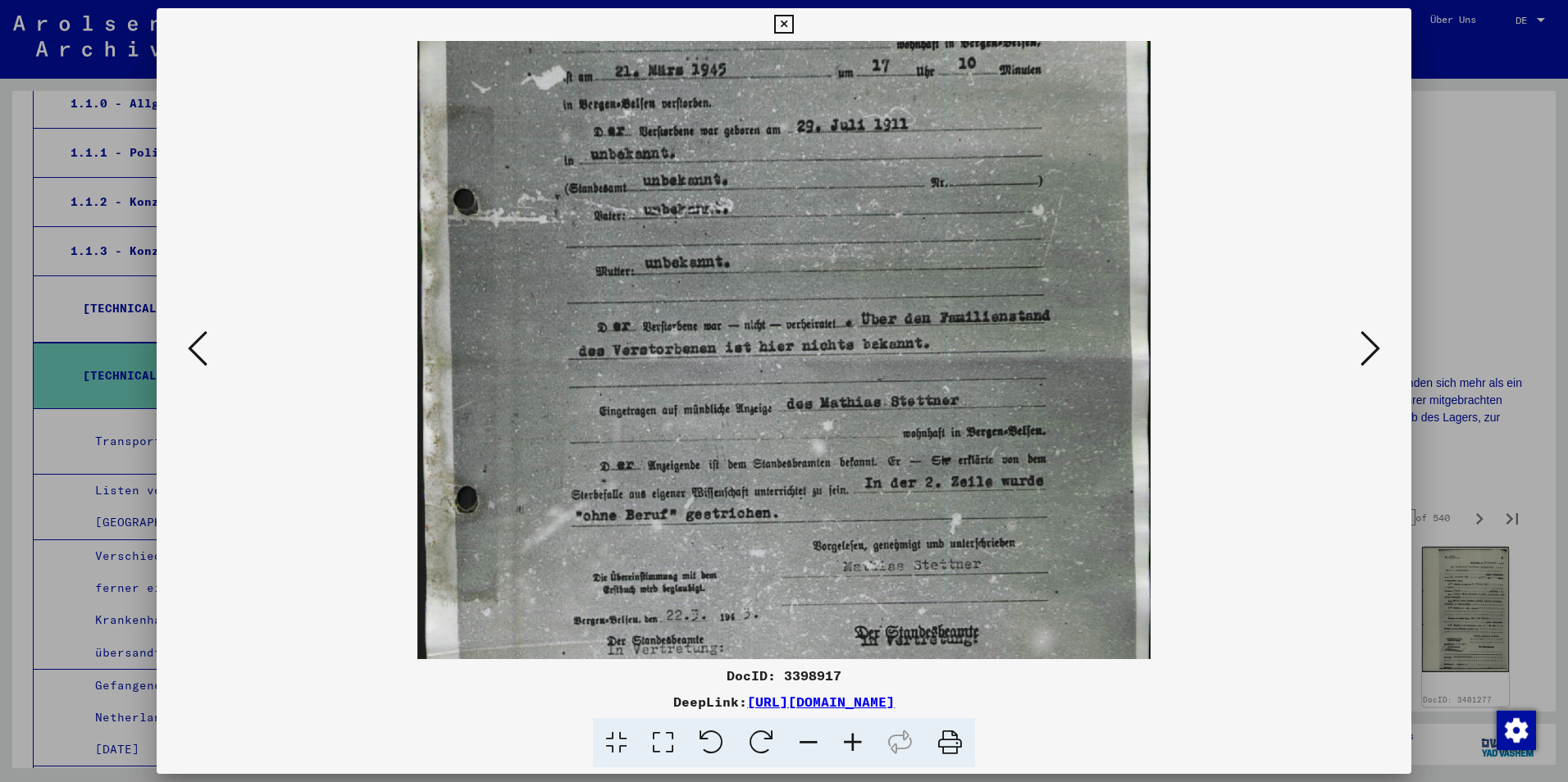
drag, startPoint x: 799, startPoint y: 402, endPoint x: 805, endPoint y: 219, distance: 183.1
click at [805, 219] on img at bounding box center [784, 360] width 733 height 1110
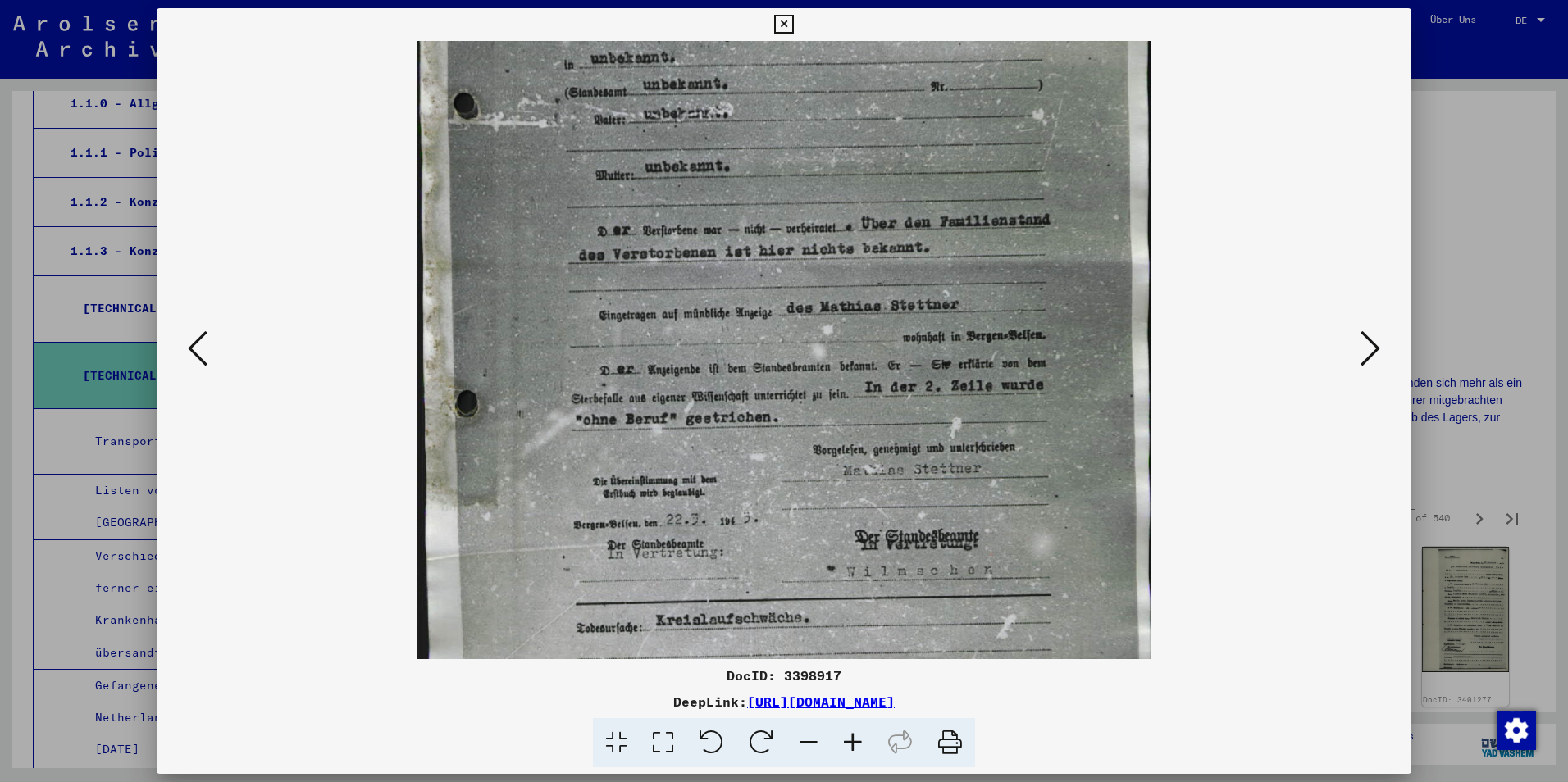
scroll to position [339, 0]
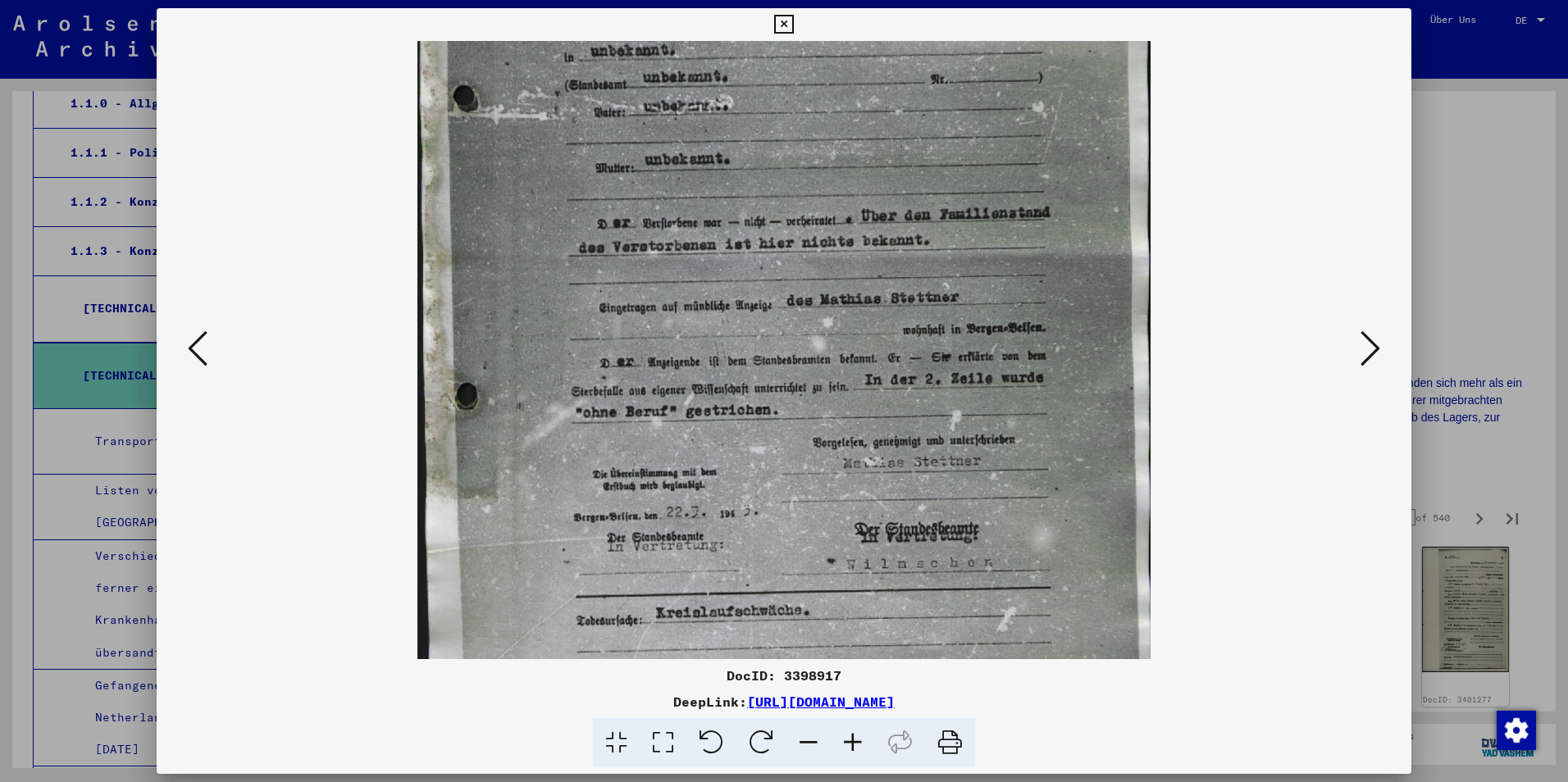
drag, startPoint x: 772, startPoint y: 400, endPoint x: 772, endPoint y: 297, distance: 103.0
click at [772, 297] on img at bounding box center [784, 257] width 733 height 1110
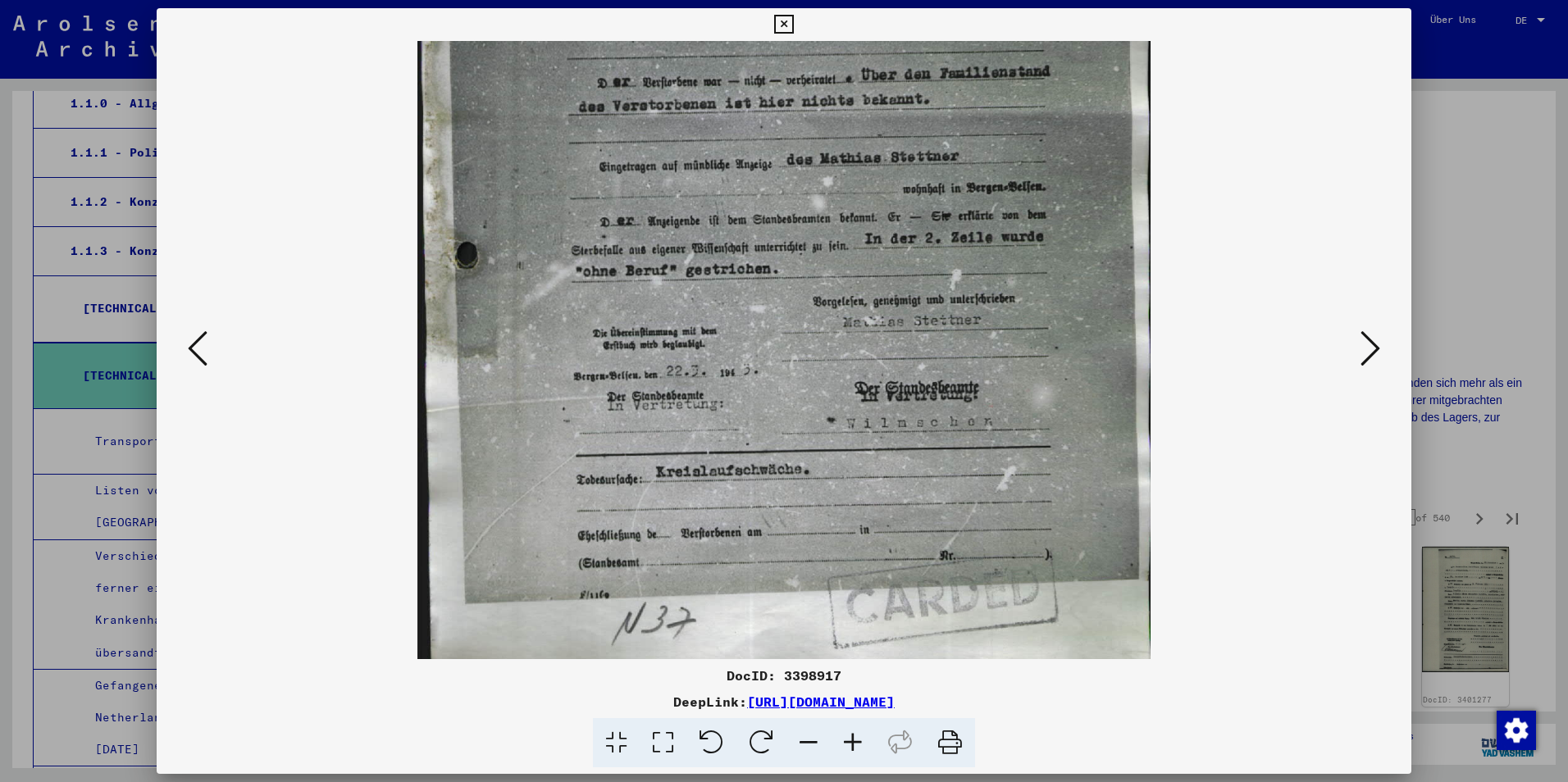
scroll to position [492, 0]
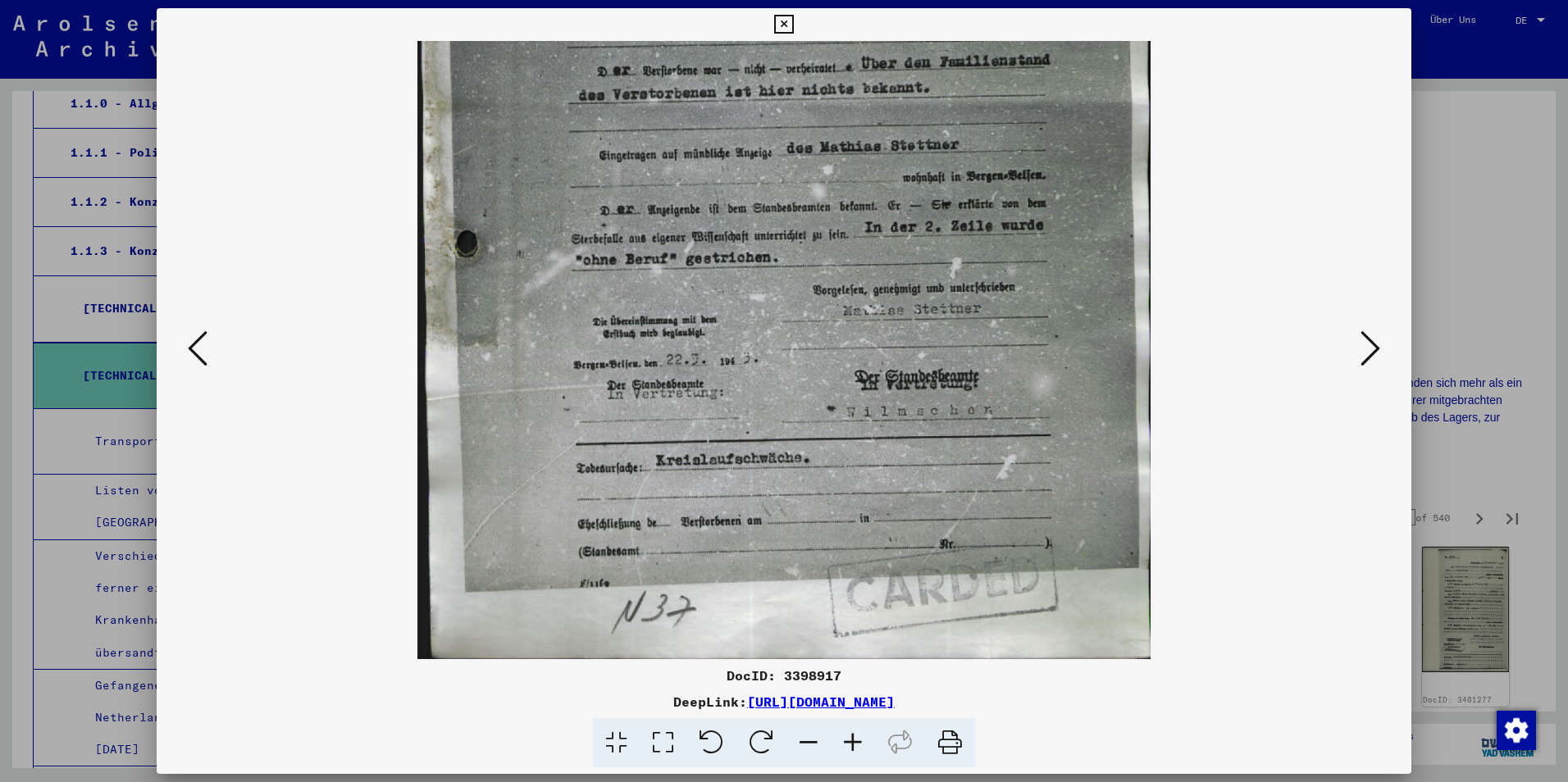
drag, startPoint x: 764, startPoint y: 425, endPoint x: 749, endPoint y: 260, distance: 165.7
click at [749, 260] on img at bounding box center [784, 105] width 733 height 1110
click at [1377, 336] on icon at bounding box center [1370, 348] width 19 height 40
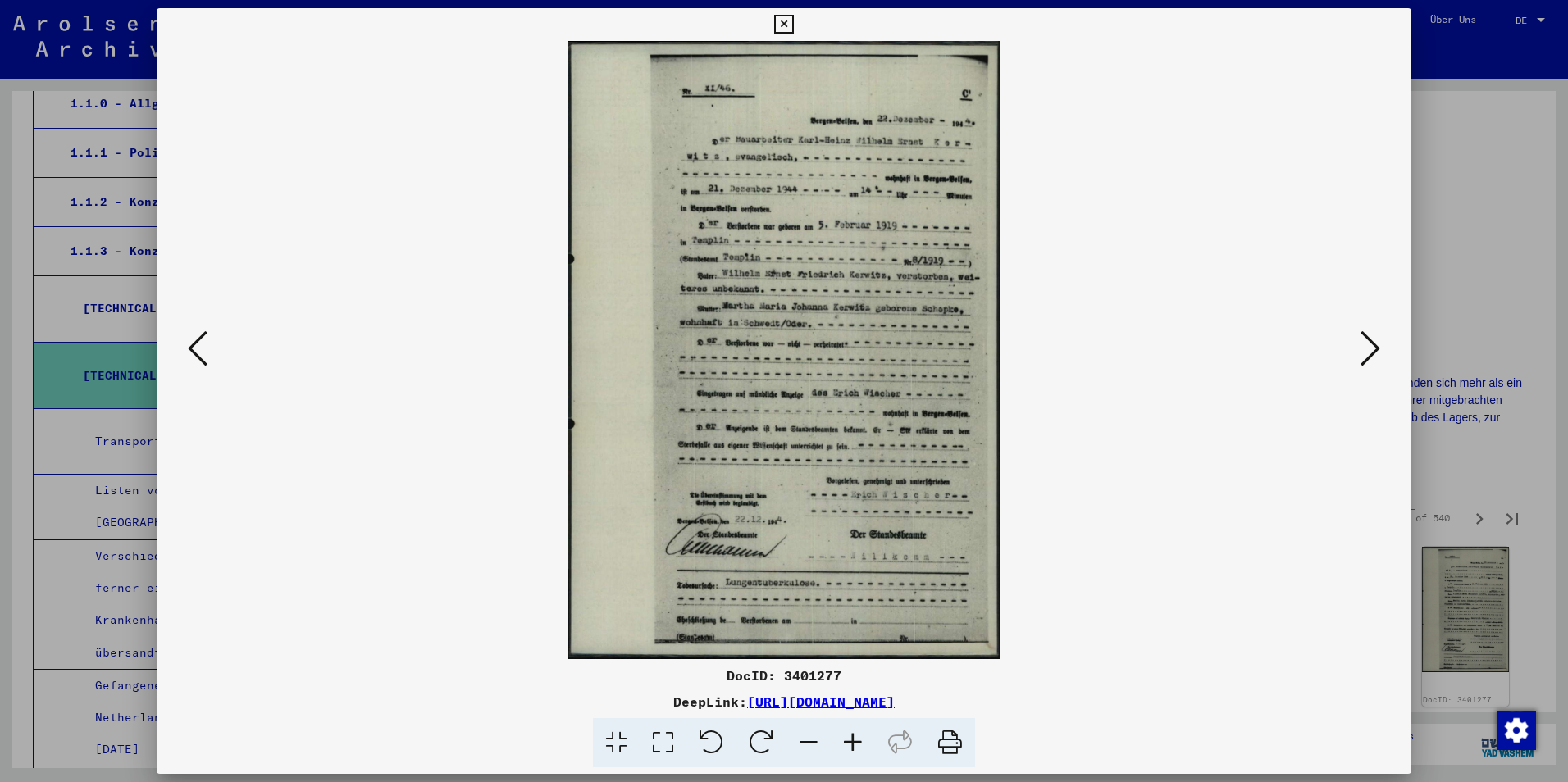
scroll to position [0, 0]
click at [852, 742] on icon at bounding box center [853, 743] width 45 height 50
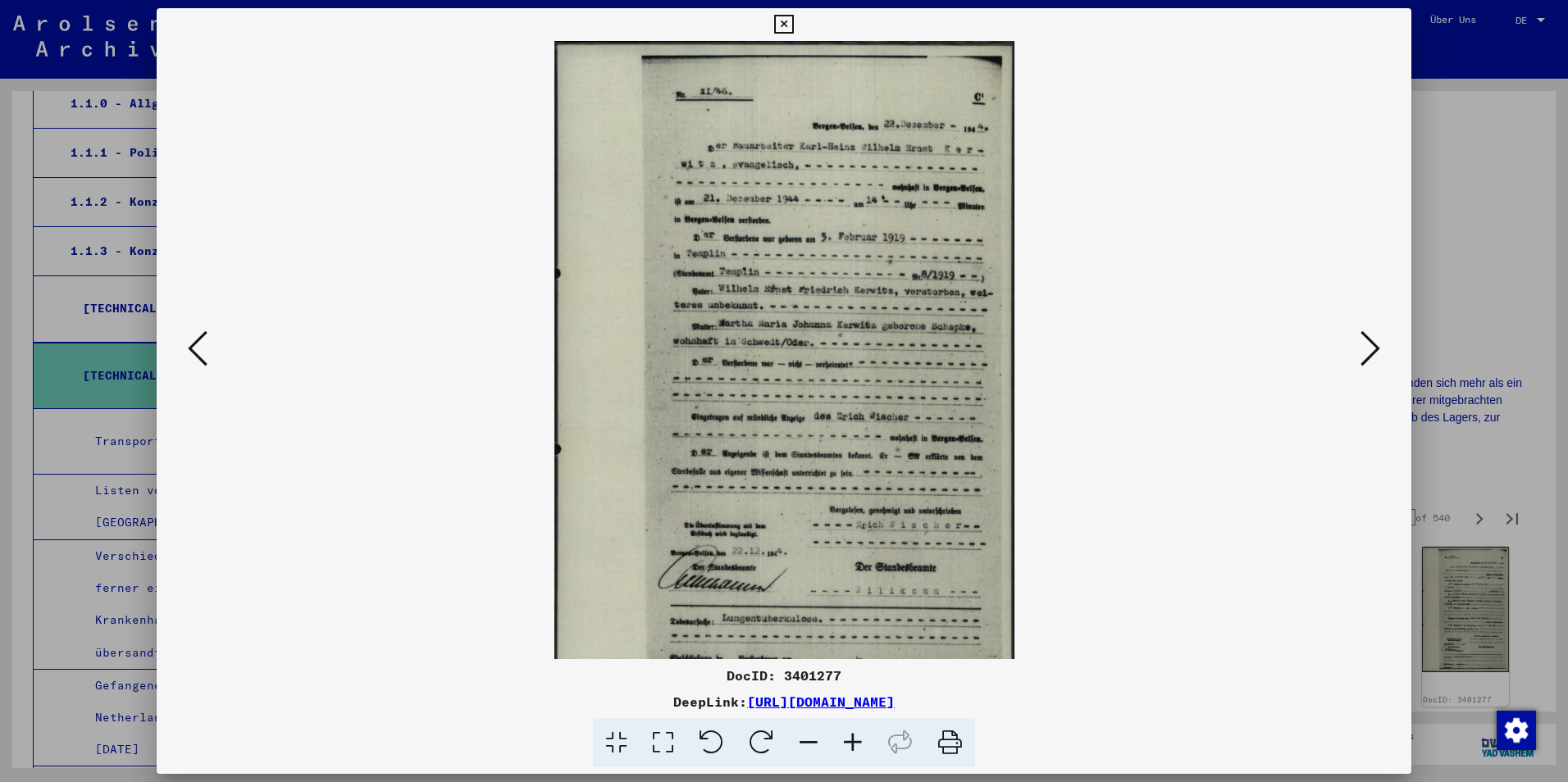
click at [852, 742] on icon at bounding box center [853, 743] width 45 height 50
click at [852, 741] on icon at bounding box center [853, 743] width 45 height 50
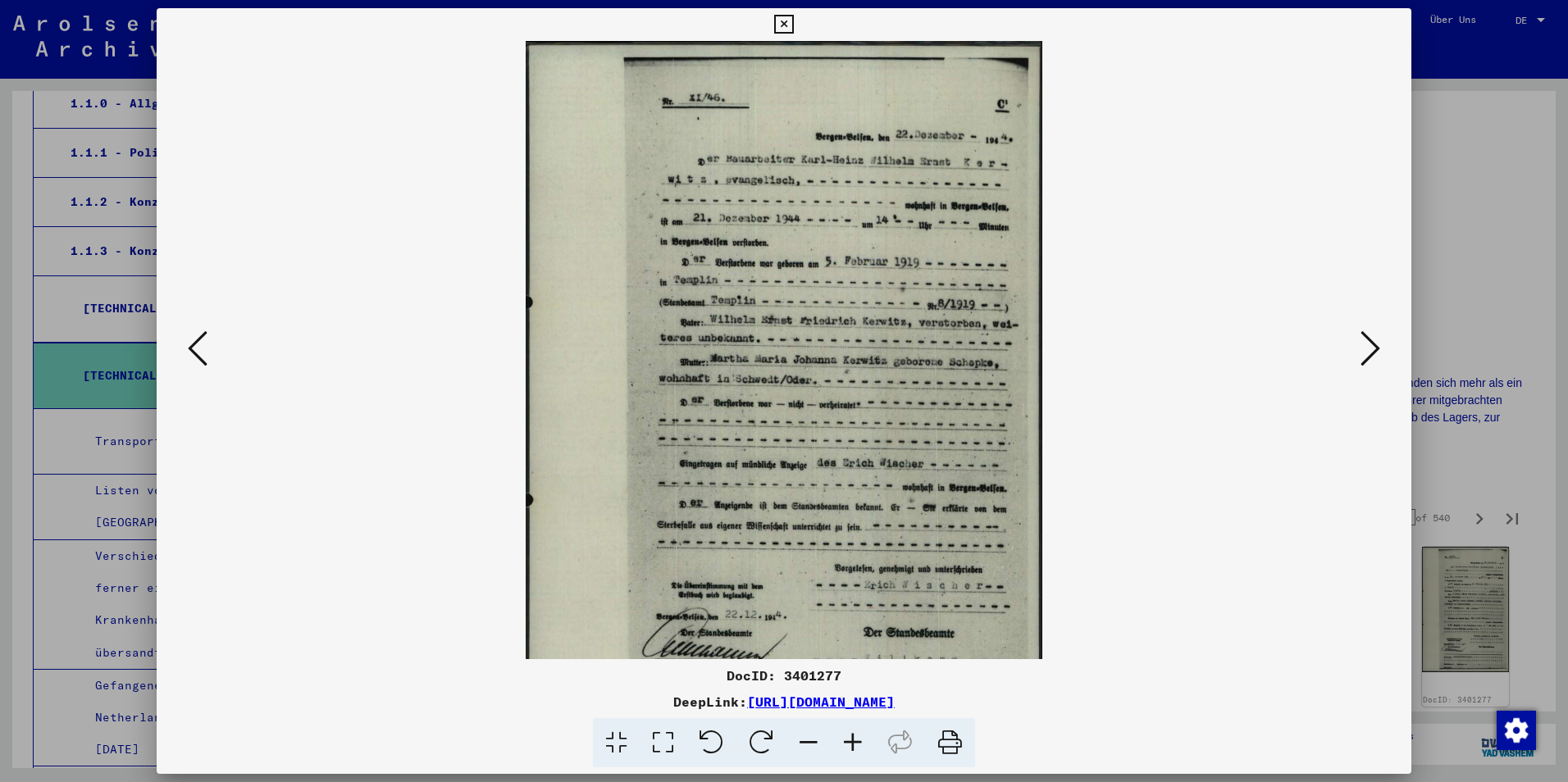
click at [850, 741] on icon at bounding box center [853, 743] width 45 height 50
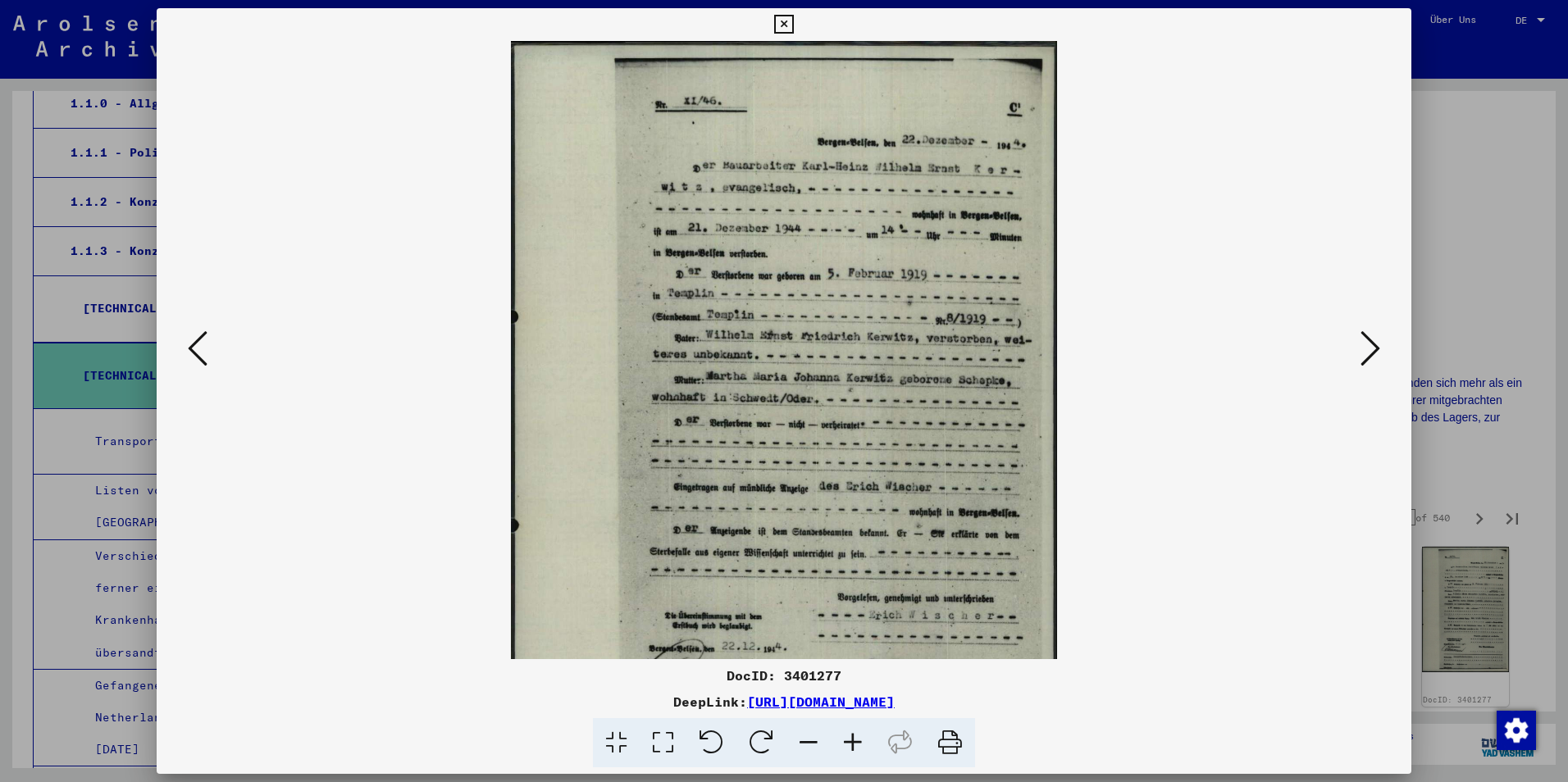
click at [850, 741] on icon at bounding box center [853, 743] width 45 height 50
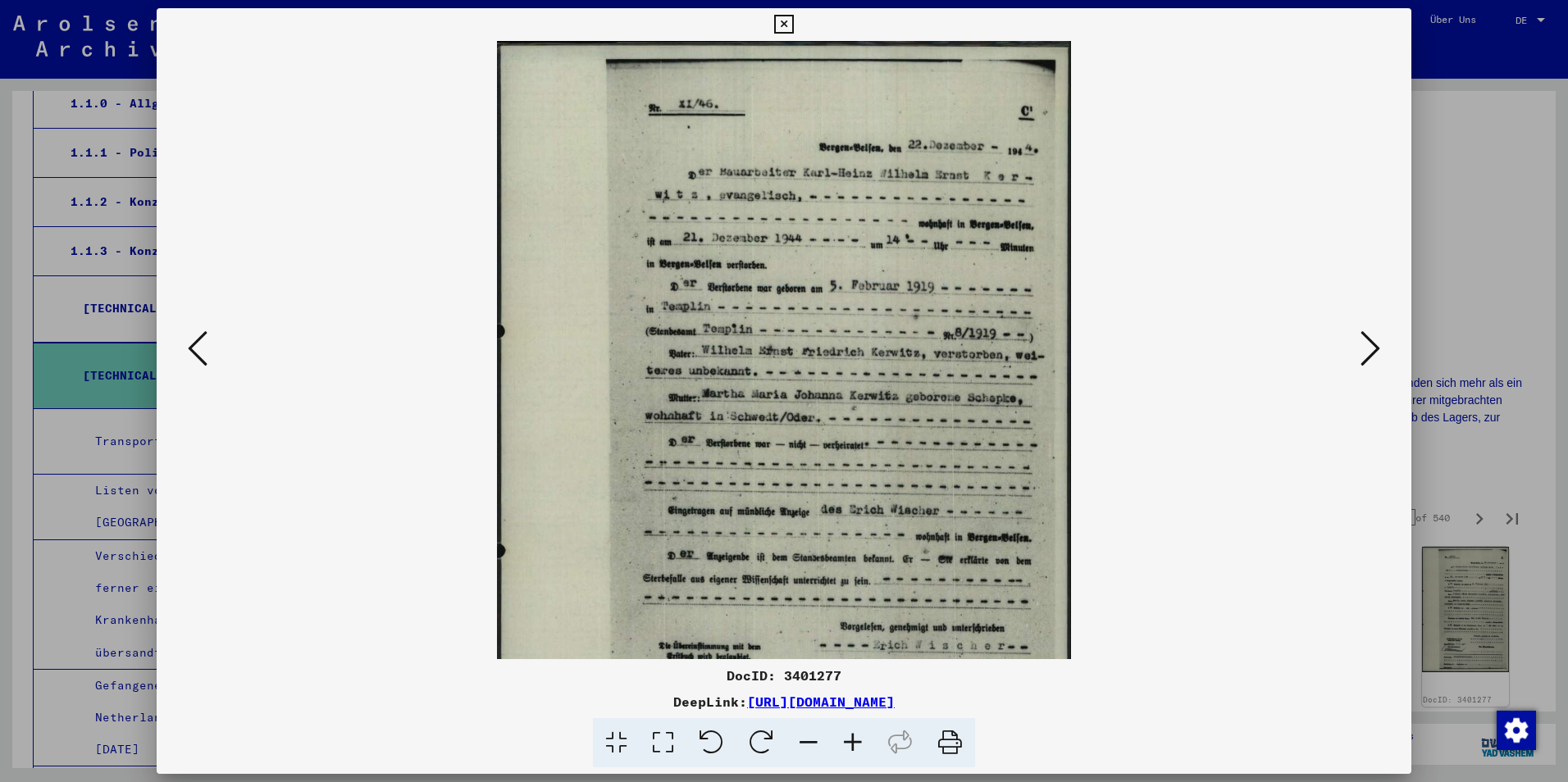
click at [850, 747] on icon at bounding box center [853, 743] width 45 height 50
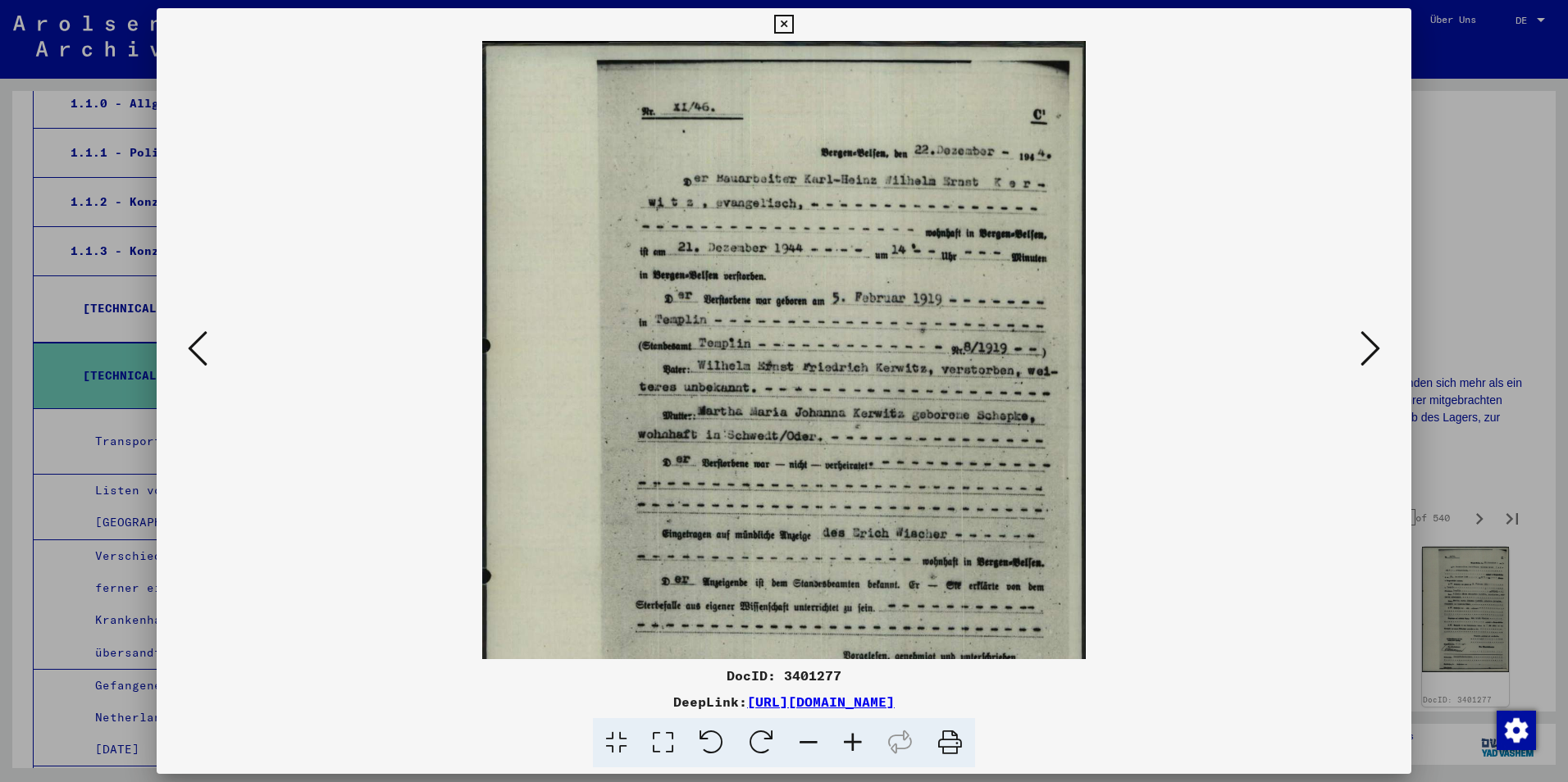
click at [850, 746] on icon at bounding box center [853, 743] width 45 height 50
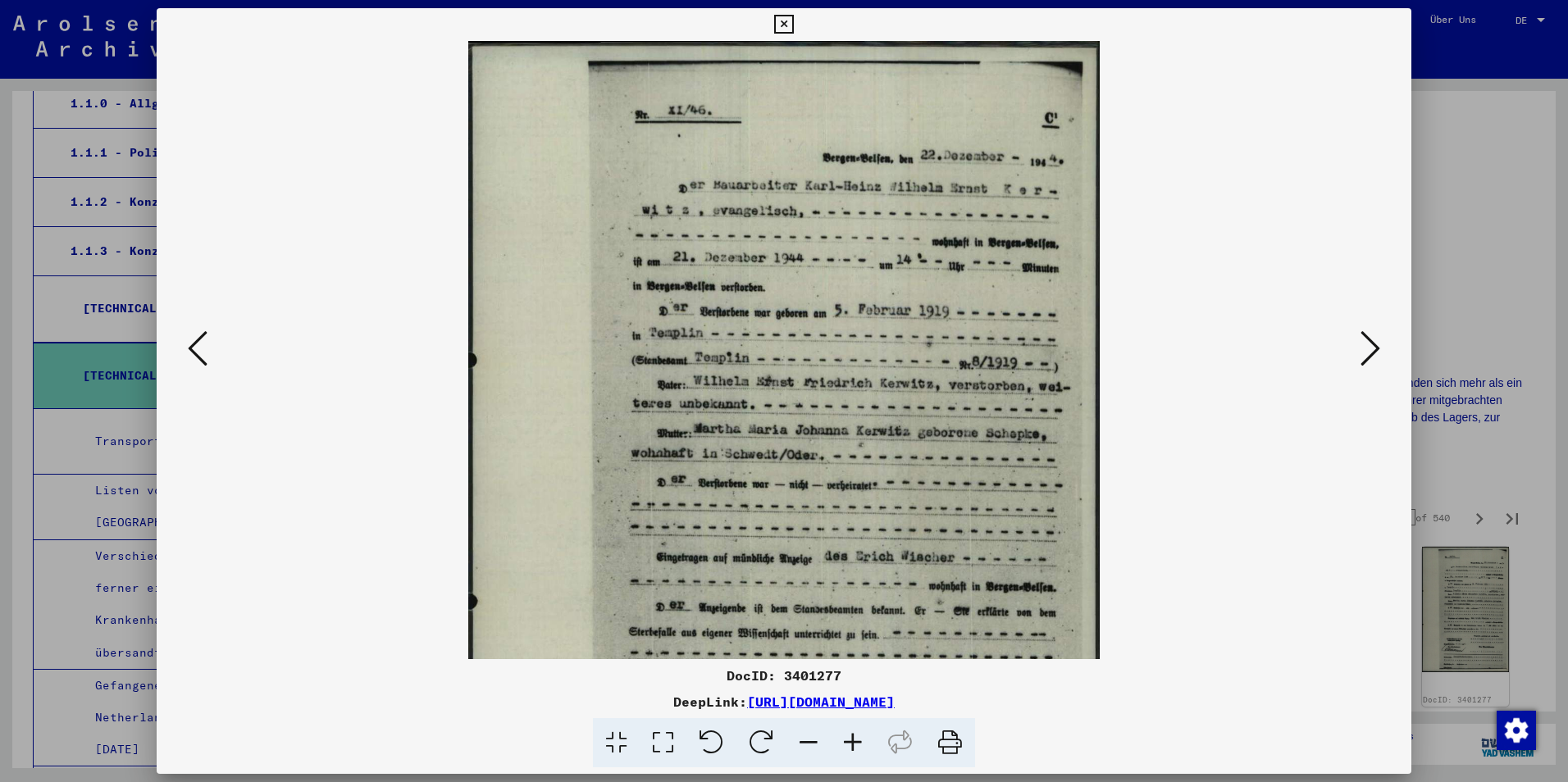
click at [850, 746] on icon at bounding box center [853, 743] width 45 height 50
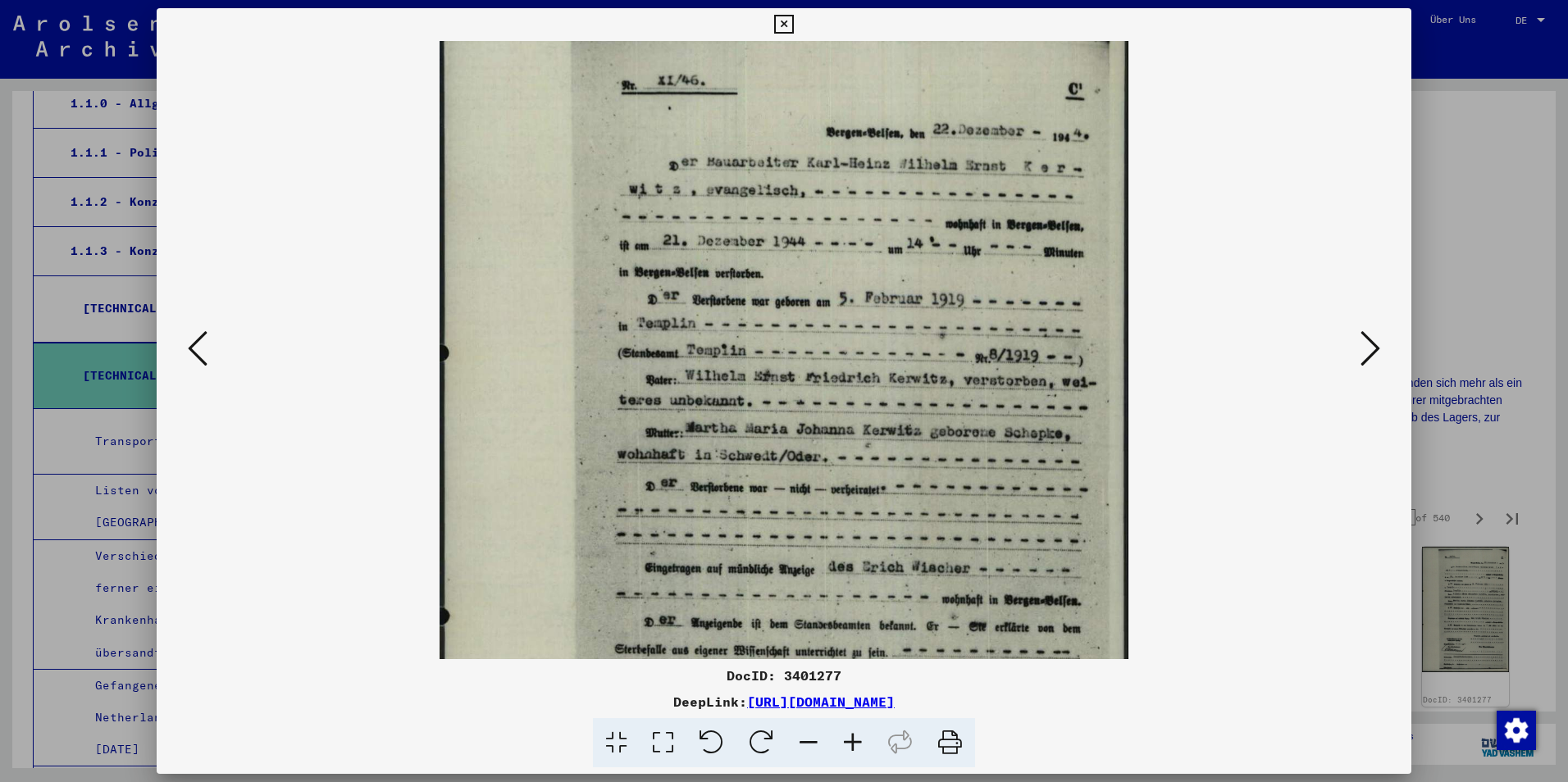
scroll to position [41, 0]
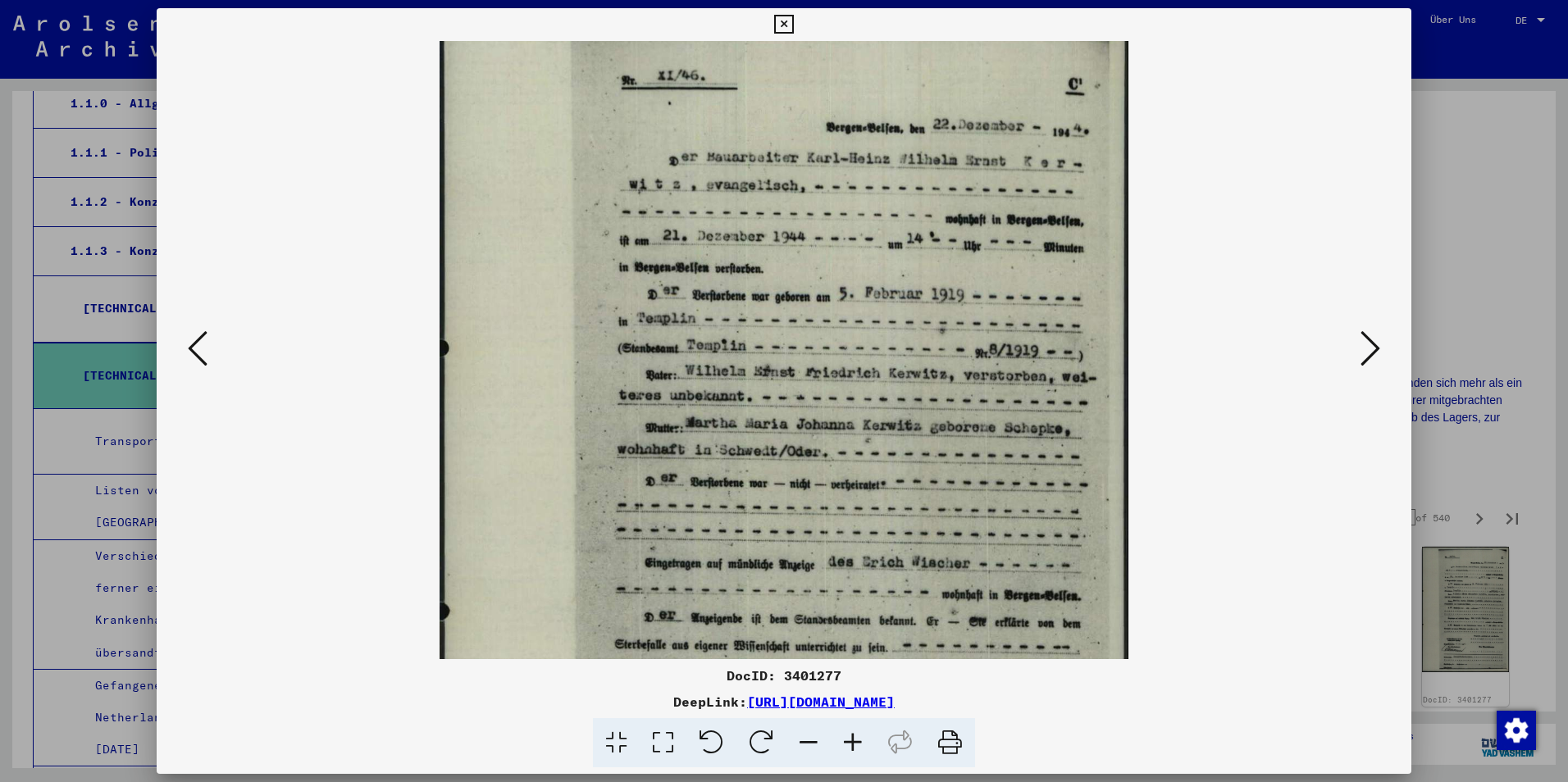
drag, startPoint x: 840, startPoint y: 488, endPoint x: 825, endPoint y: 448, distance: 42.7
click at [825, 448] on img at bounding box center [784, 493] width 689 height 987
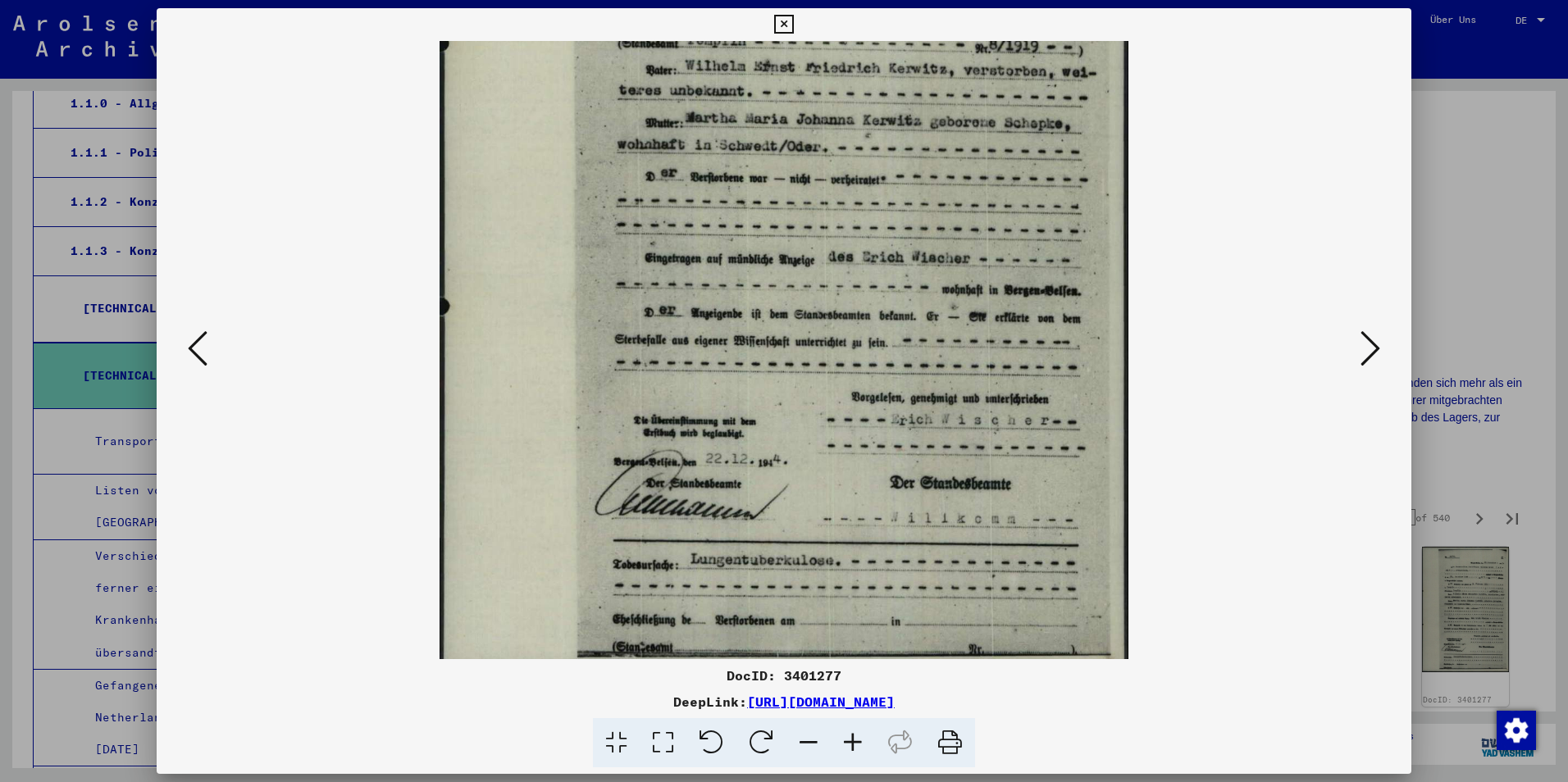
scroll to position [369, 0]
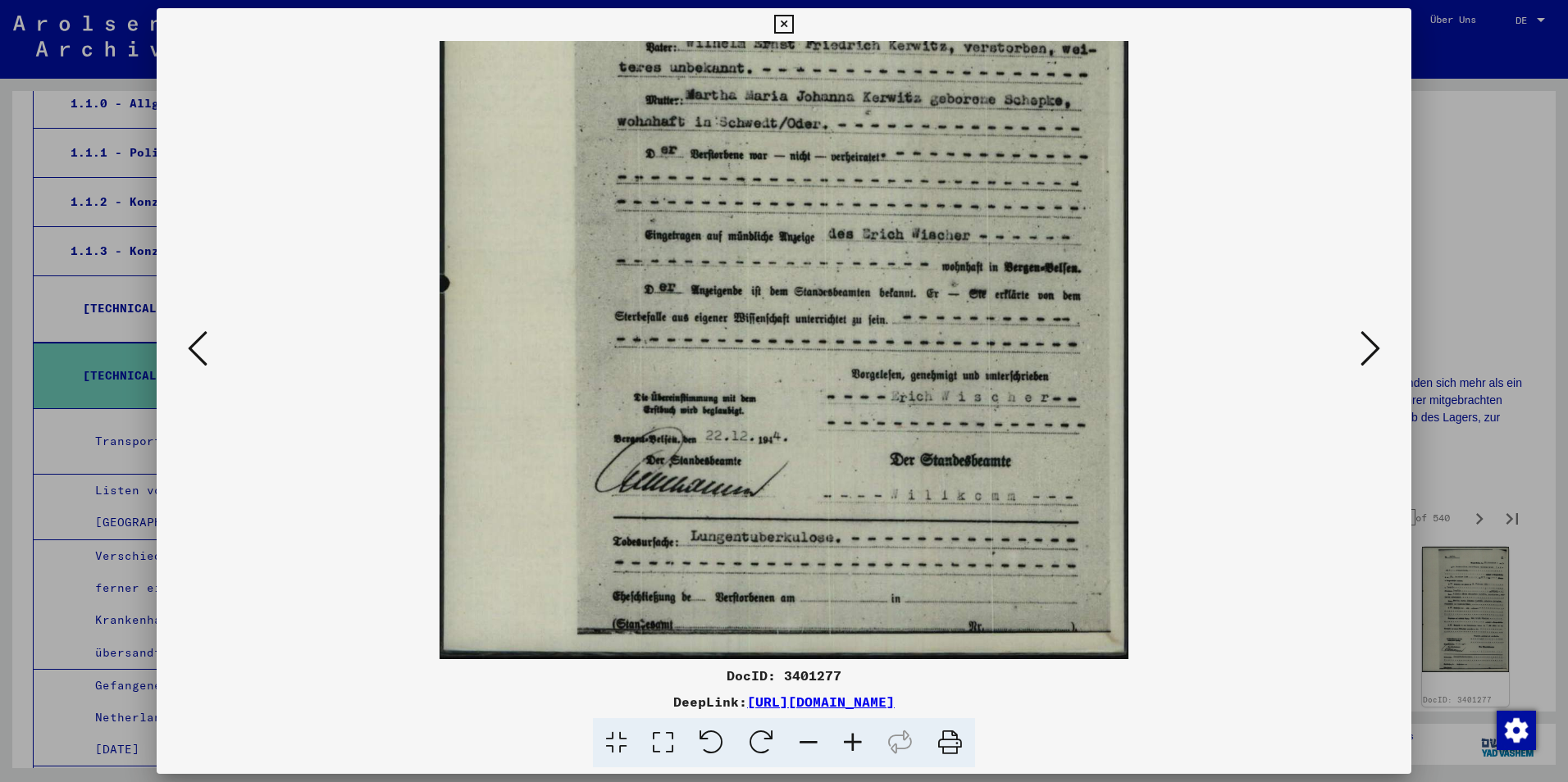
drag, startPoint x: 1113, startPoint y: 402, endPoint x: 1138, endPoint y: 61, distance: 341.9
click at [1366, 352] on icon at bounding box center [1370, 348] width 19 height 40
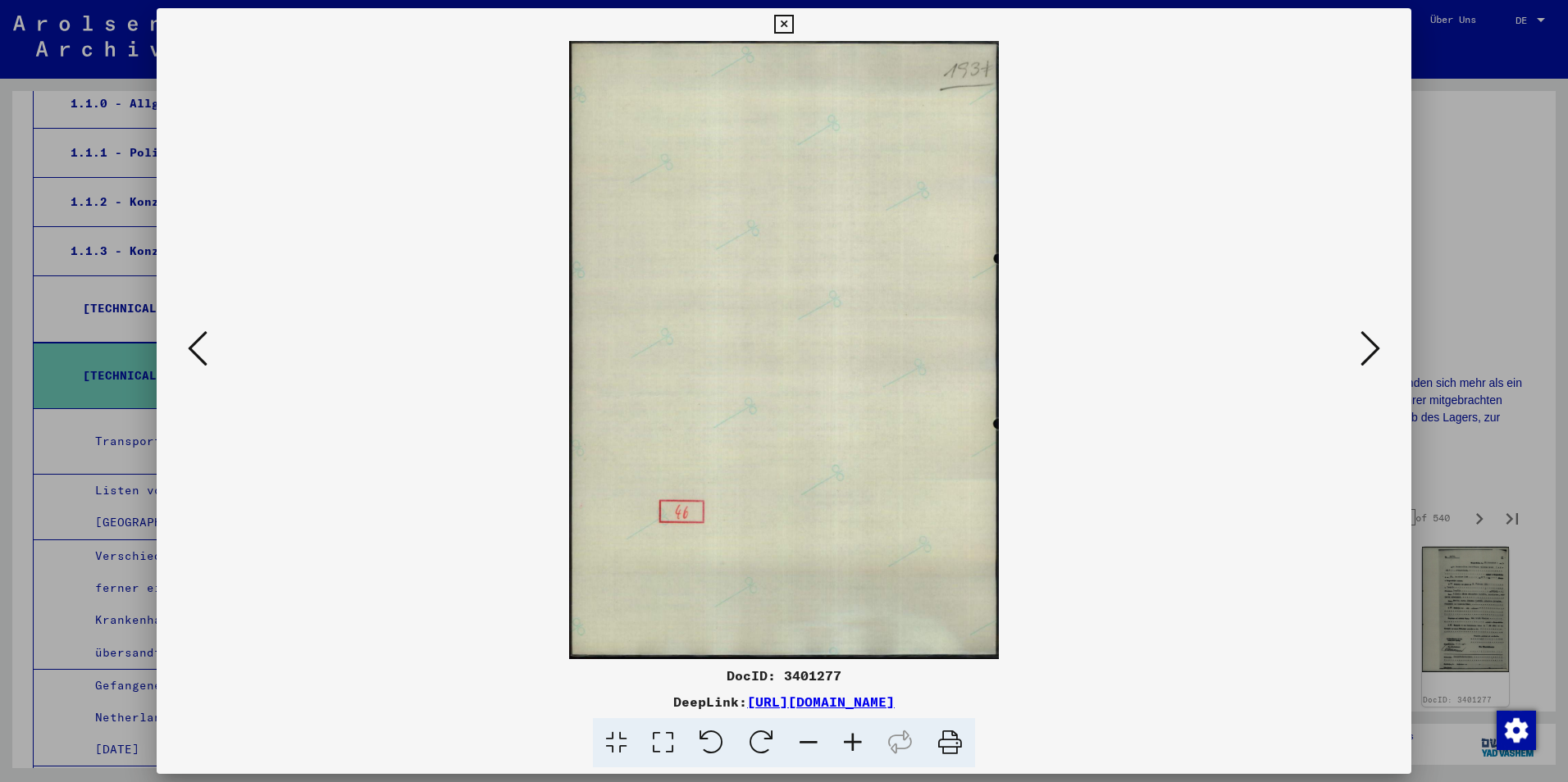
click at [1366, 344] on icon at bounding box center [1370, 348] width 19 height 40
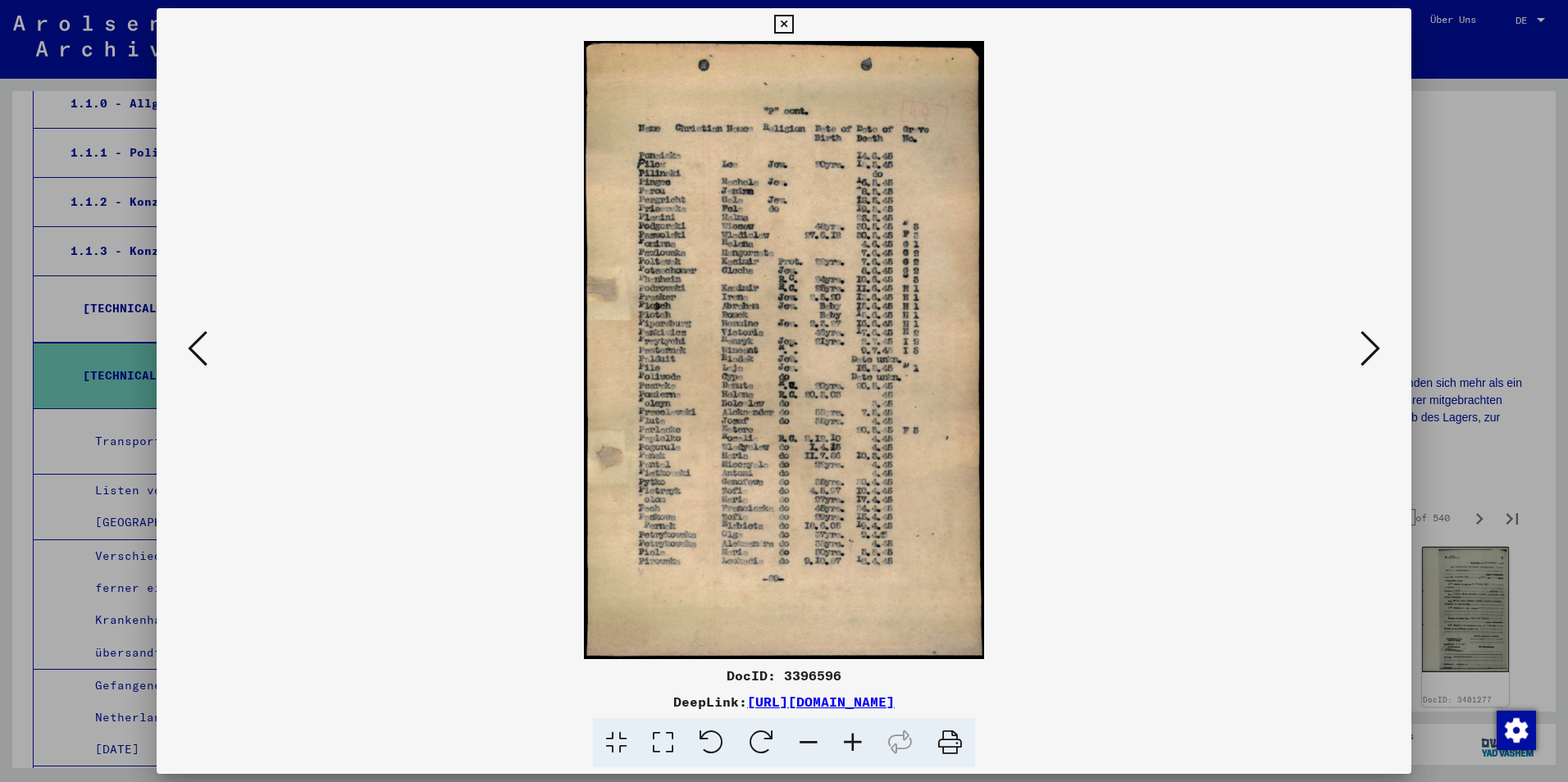
click at [1368, 352] on icon at bounding box center [1370, 348] width 19 height 40
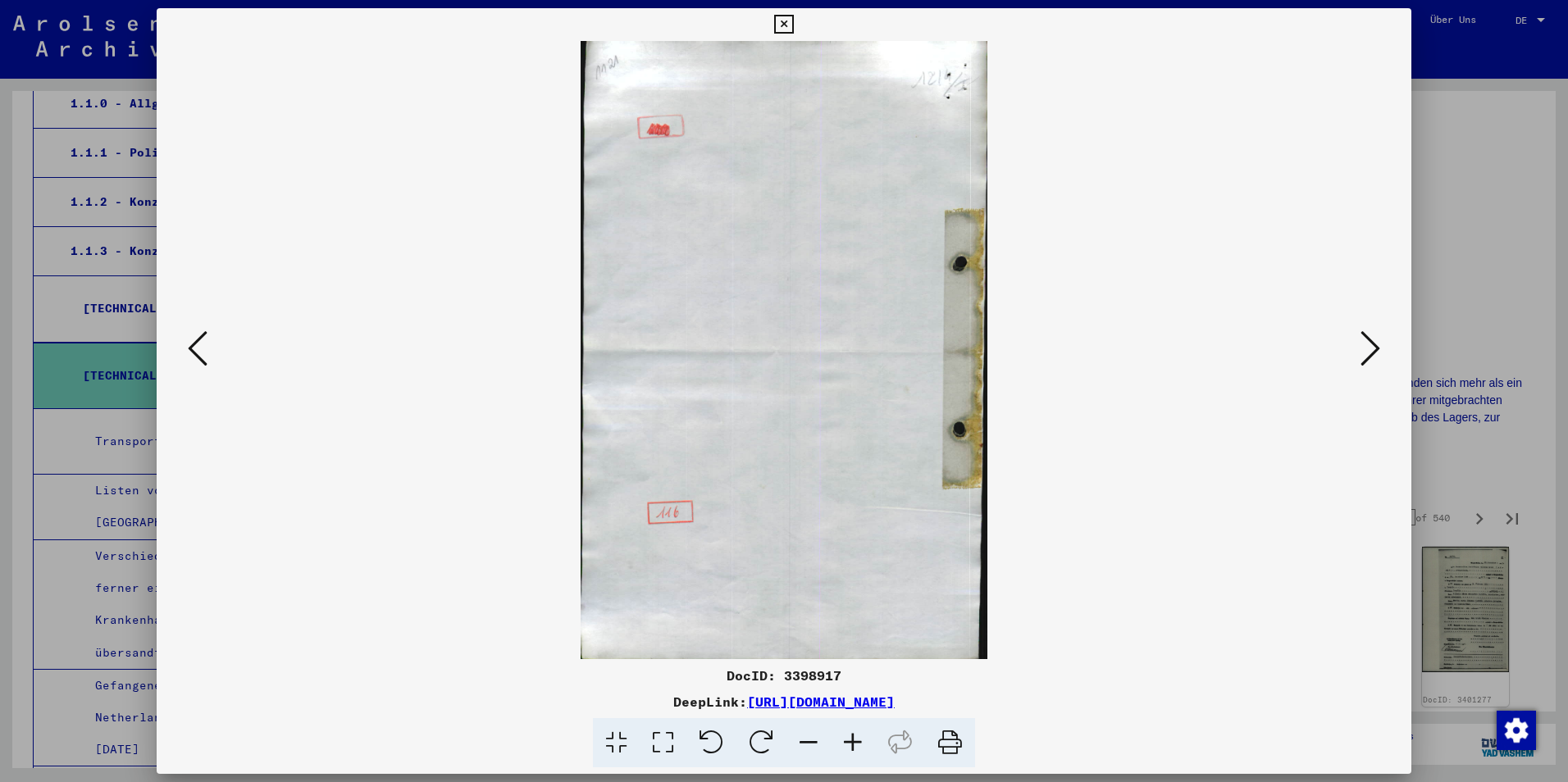
click at [1368, 352] on icon at bounding box center [1370, 348] width 19 height 40
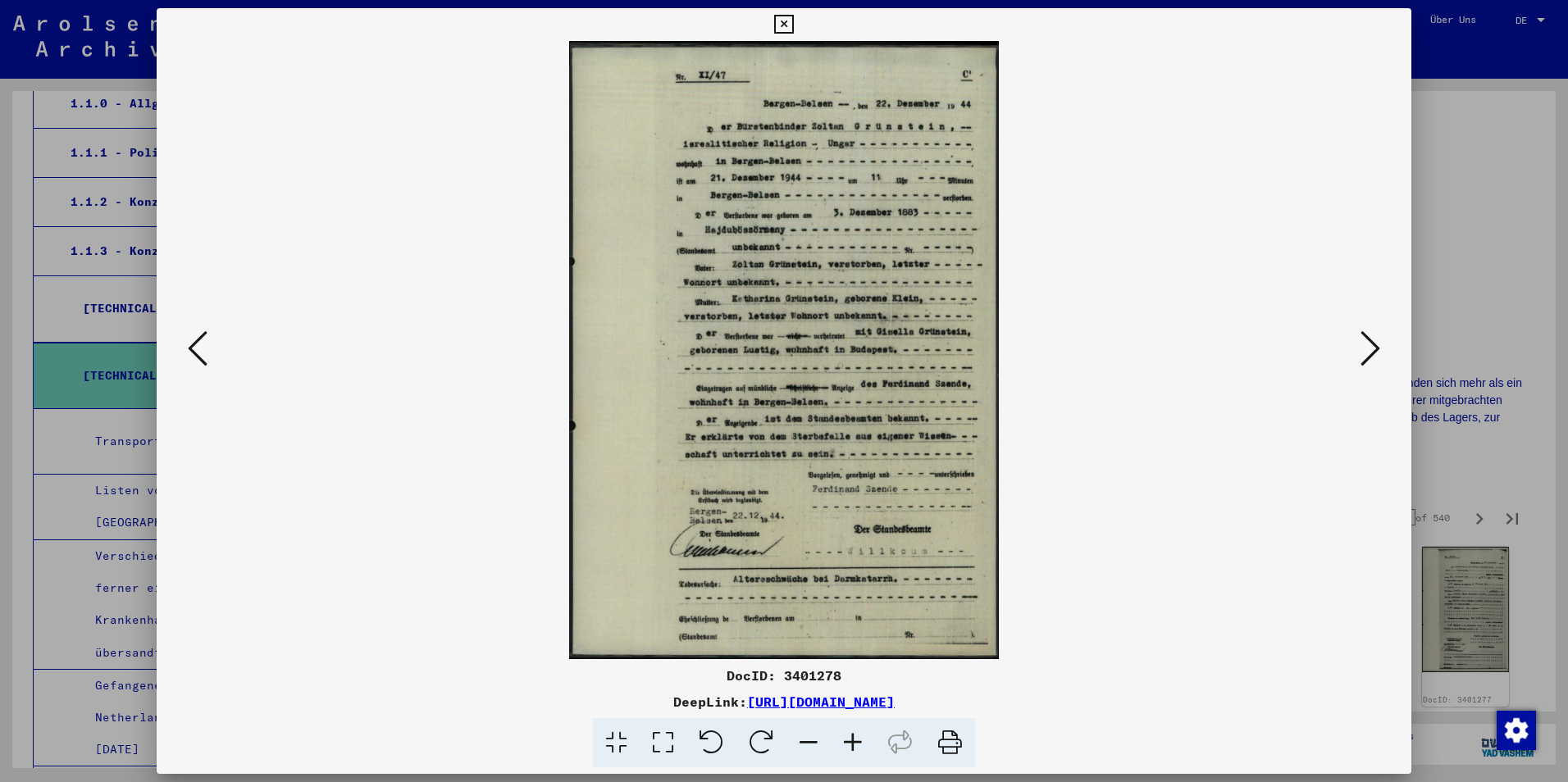
click at [804, 580] on img at bounding box center [783, 350] width 429 height 618
click at [849, 752] on icon at bounding box center [853, 743] width 45 height 50
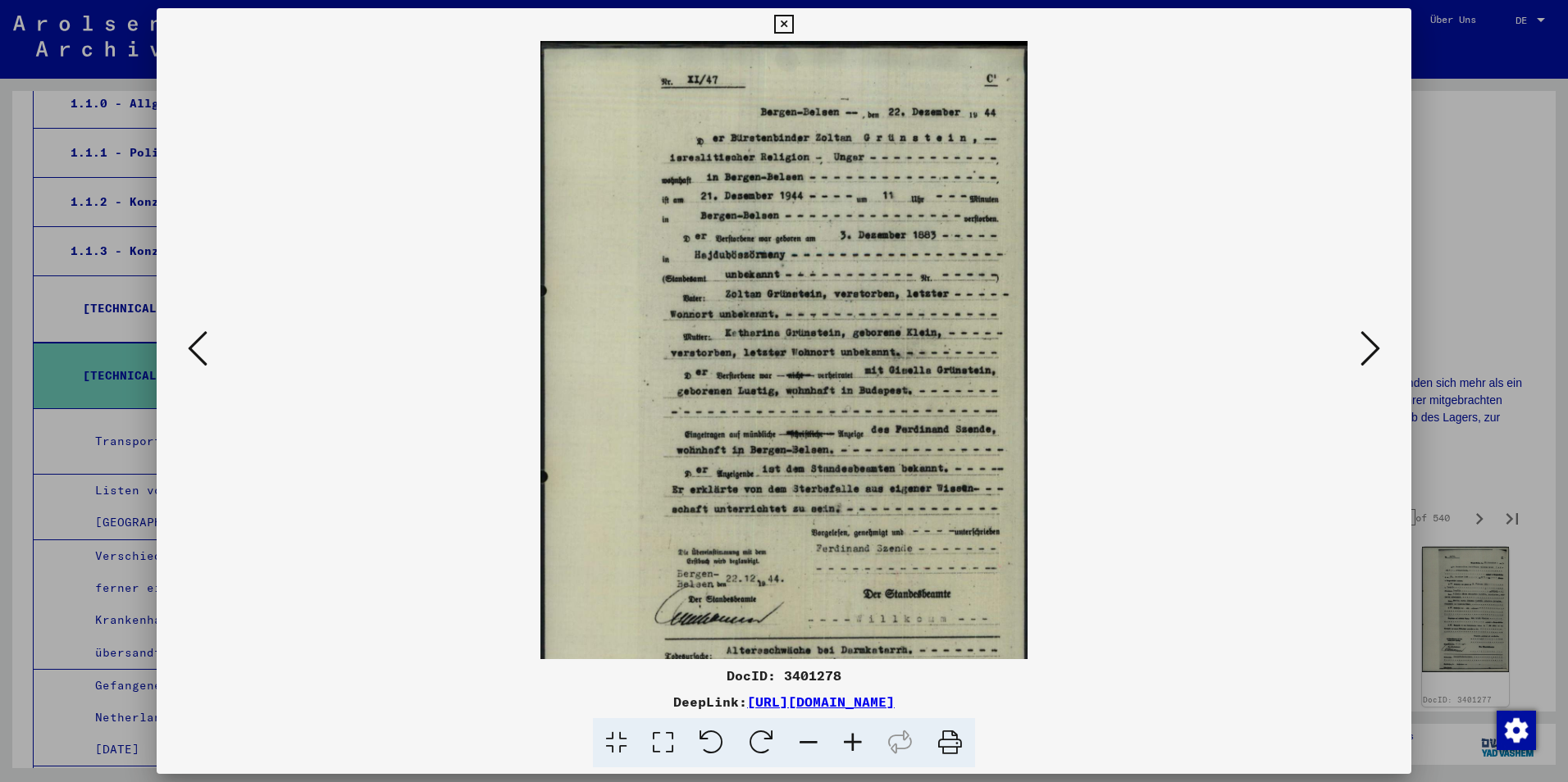
click at [849, 752] on icon at bounding box center [853, 743] width 45 height 50
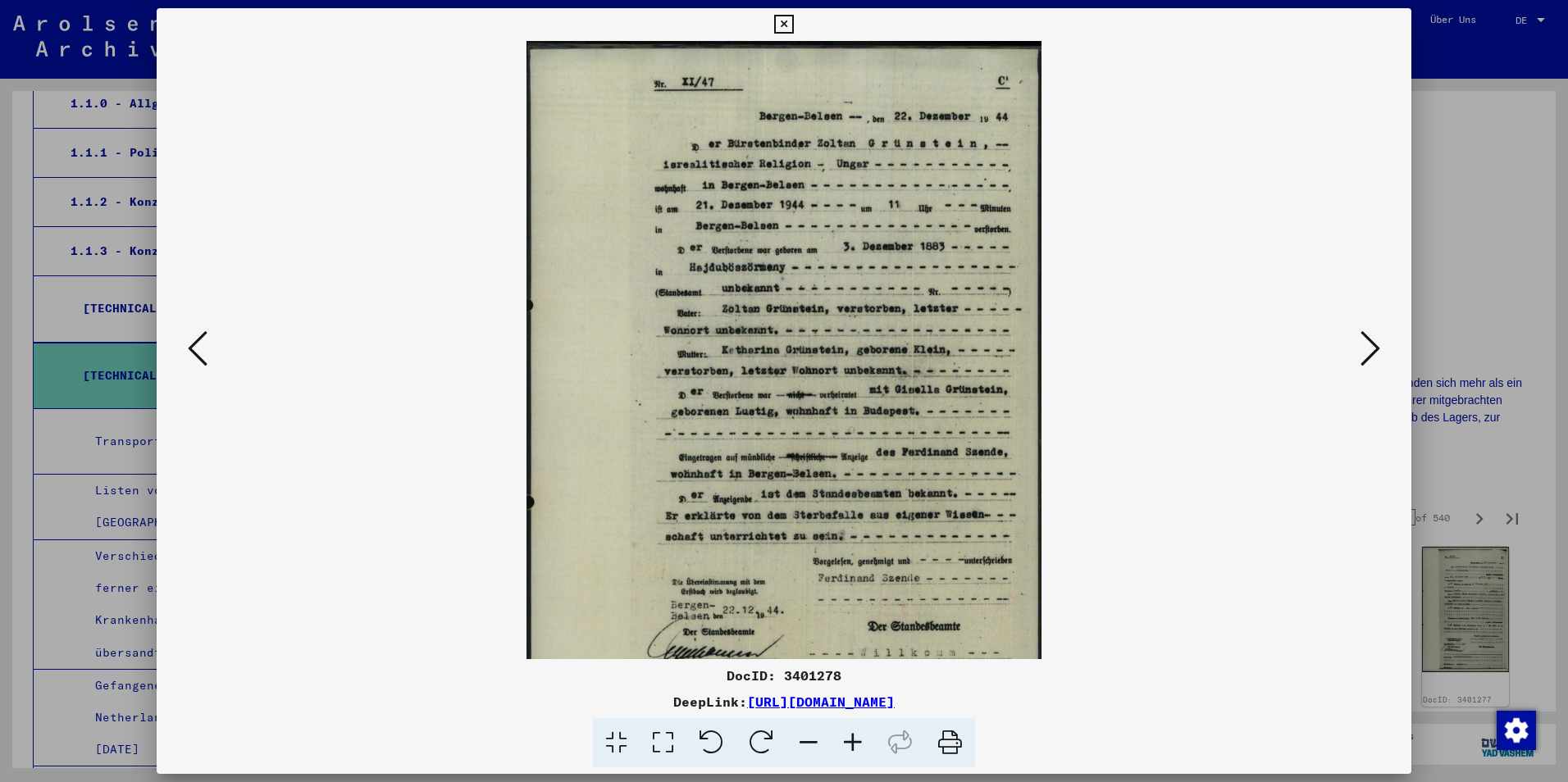
click at [849, 752] on icon at bounding box center [853, 743] width 45 height 50
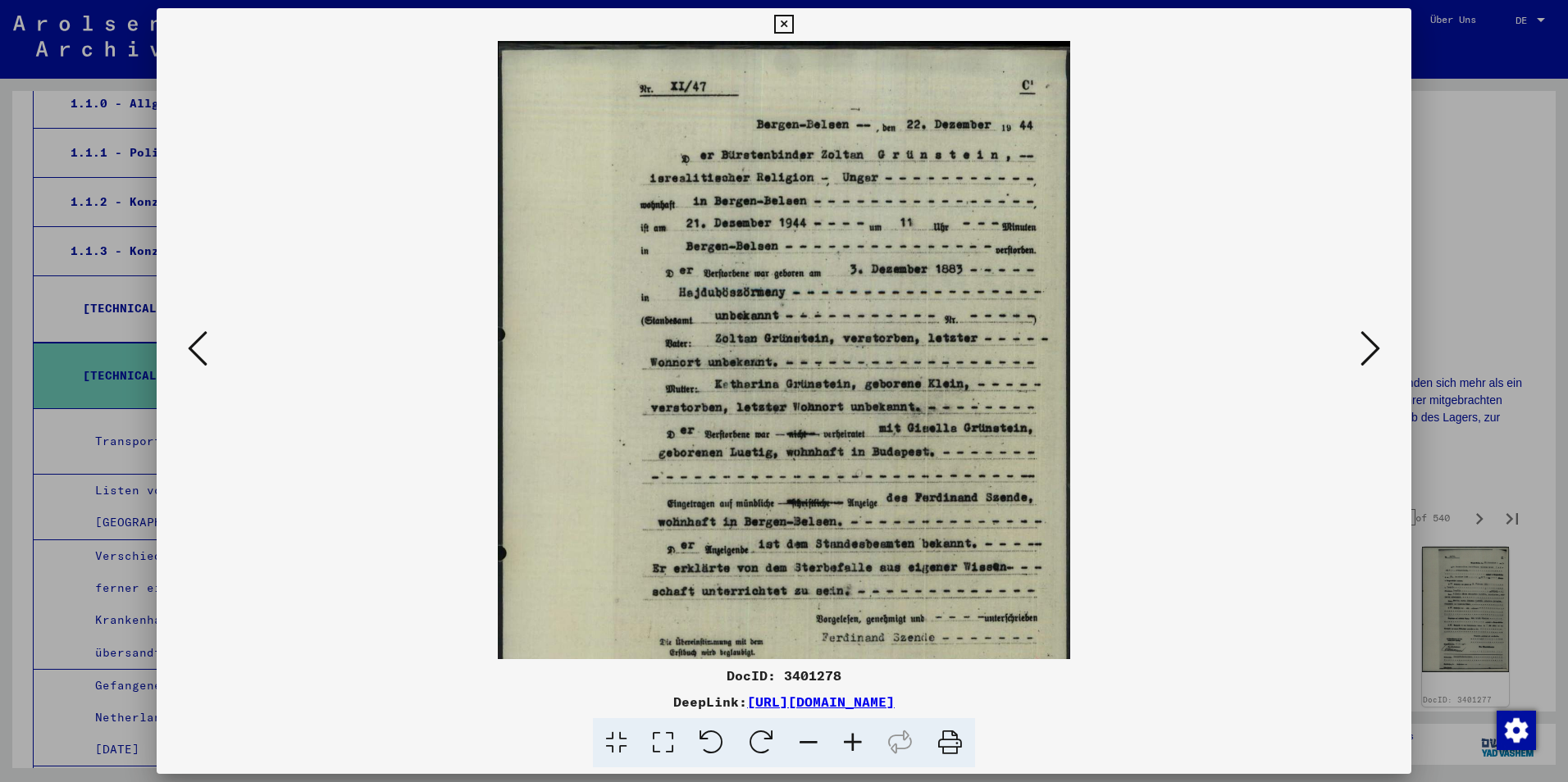
click at [849, 752] on icon at bounding box center [853, 743] width 45 height 50
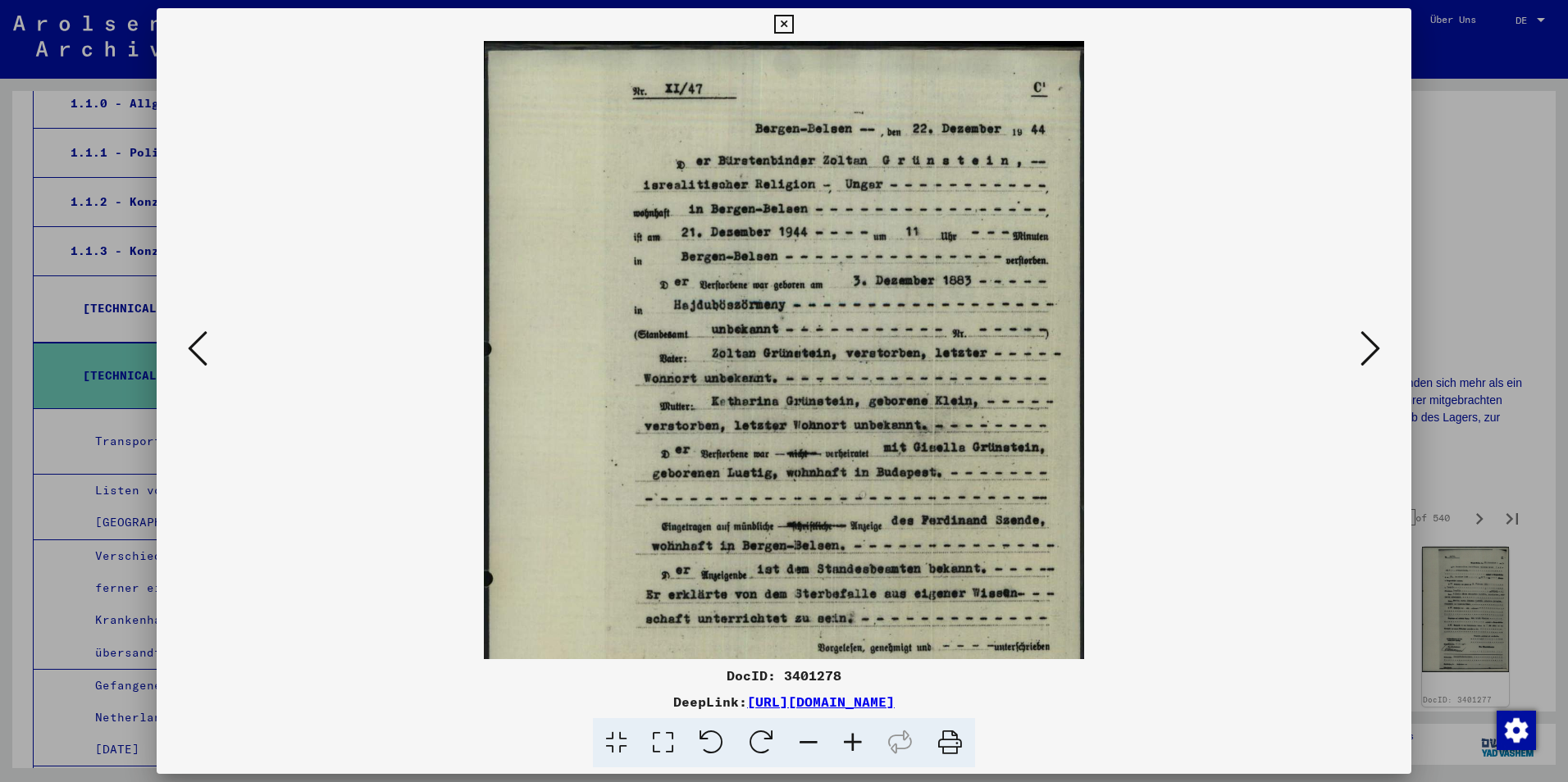
click at [849, 752] on icon at bounding box center [853, 743] width 45 height 50
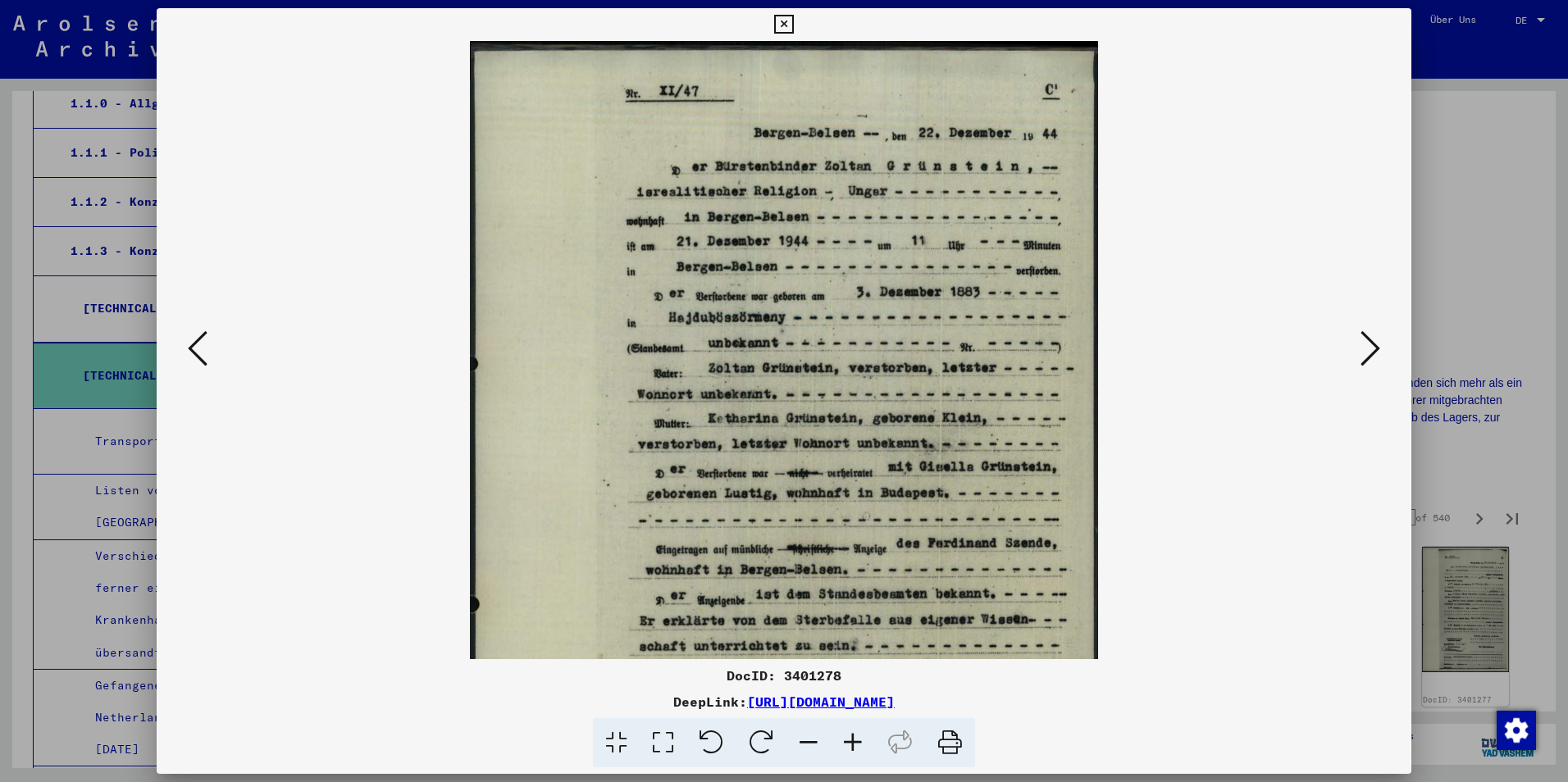
click at [849, 752] on icon at bounding box center [853, 743] width 45 height 50
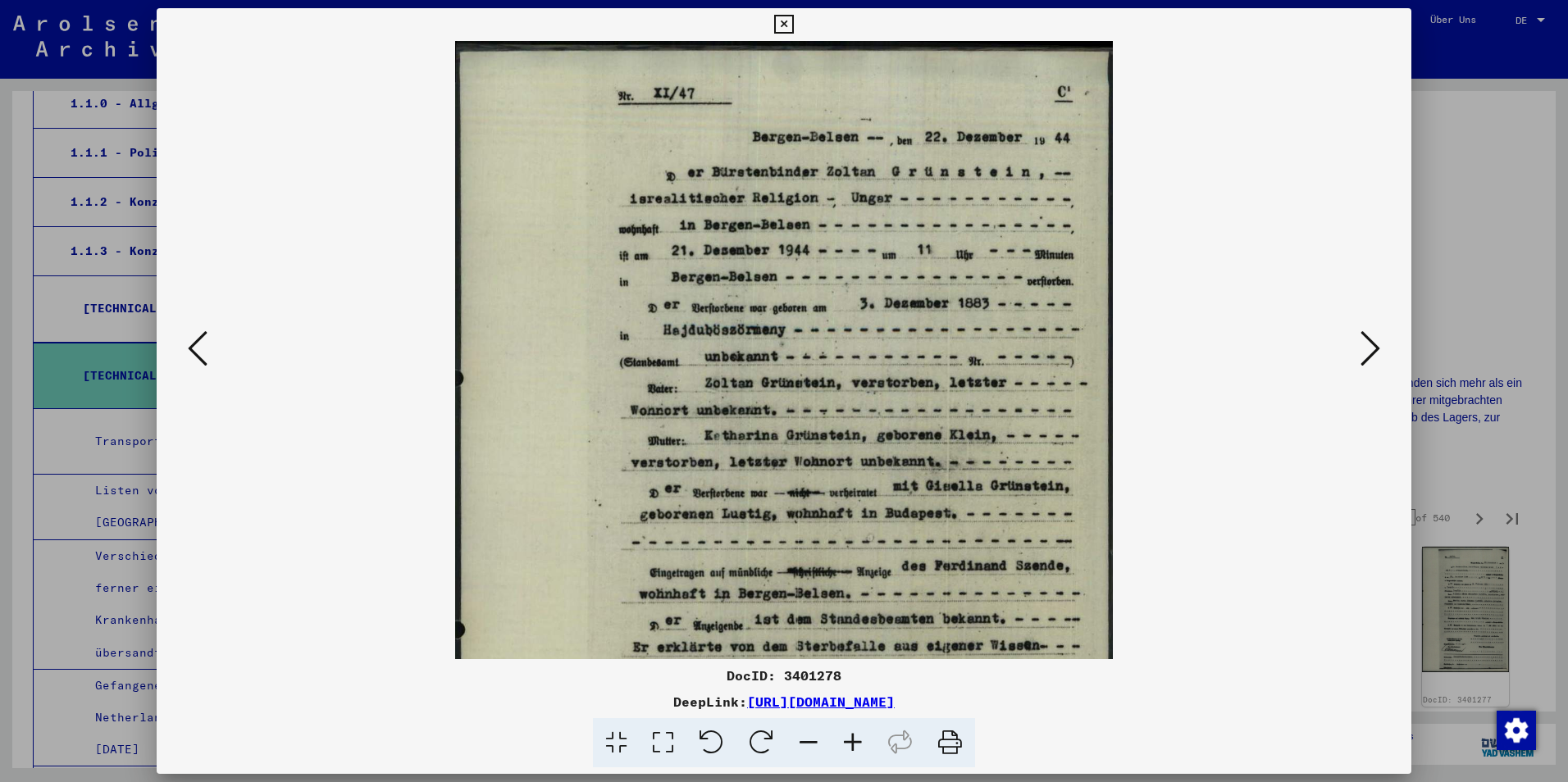
click at [849, 752] on icon at bounding box center [853, 743] width 45 height 50
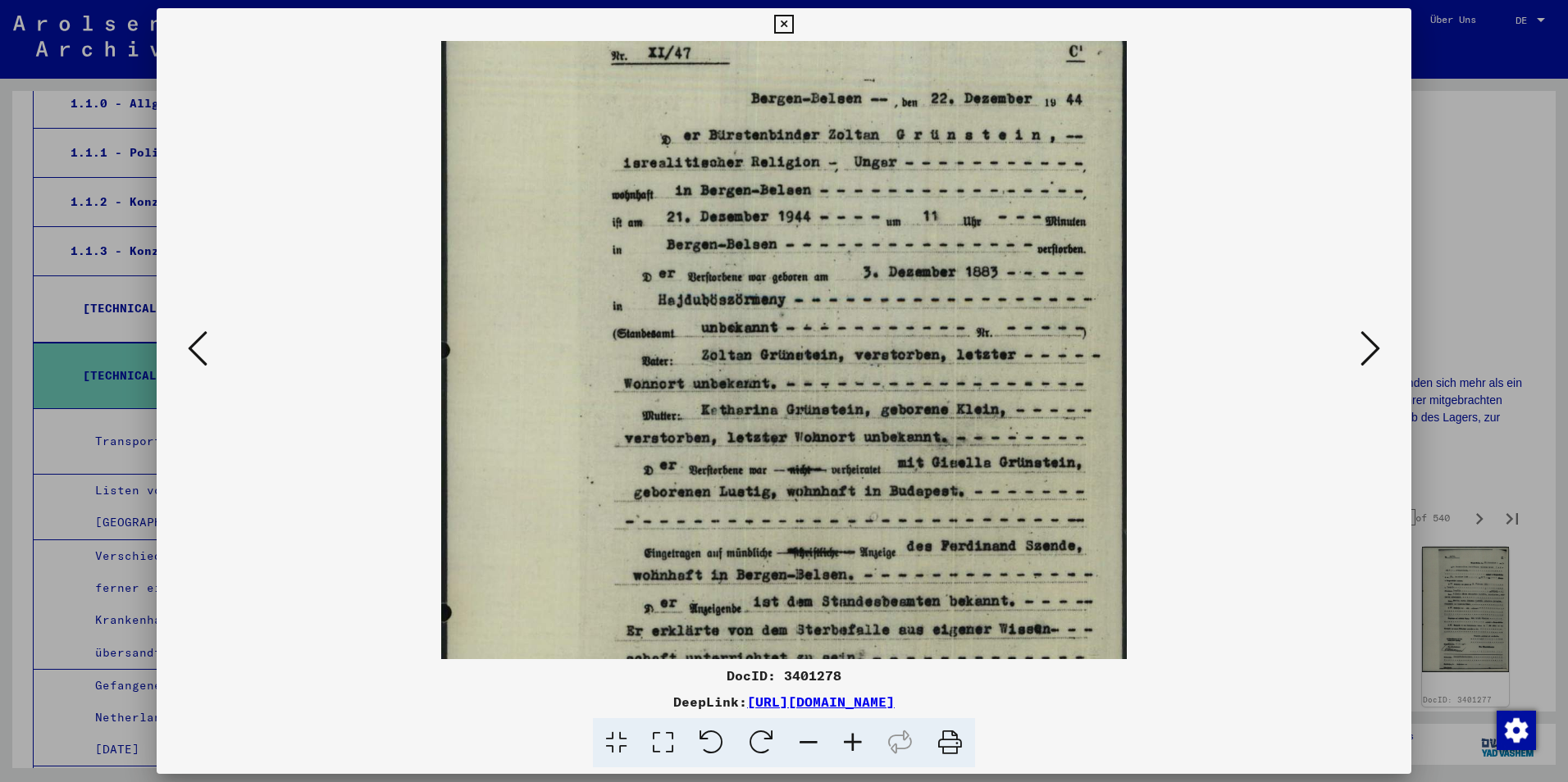
scroll to position [42, 0]
drag, startPoint x: 857, startPoint y: 524, endPoint x: 847, endPoint y: 393, distance: 131.4
click at [847, 393] on img at bounding box center [783, 492] width 685 height 987
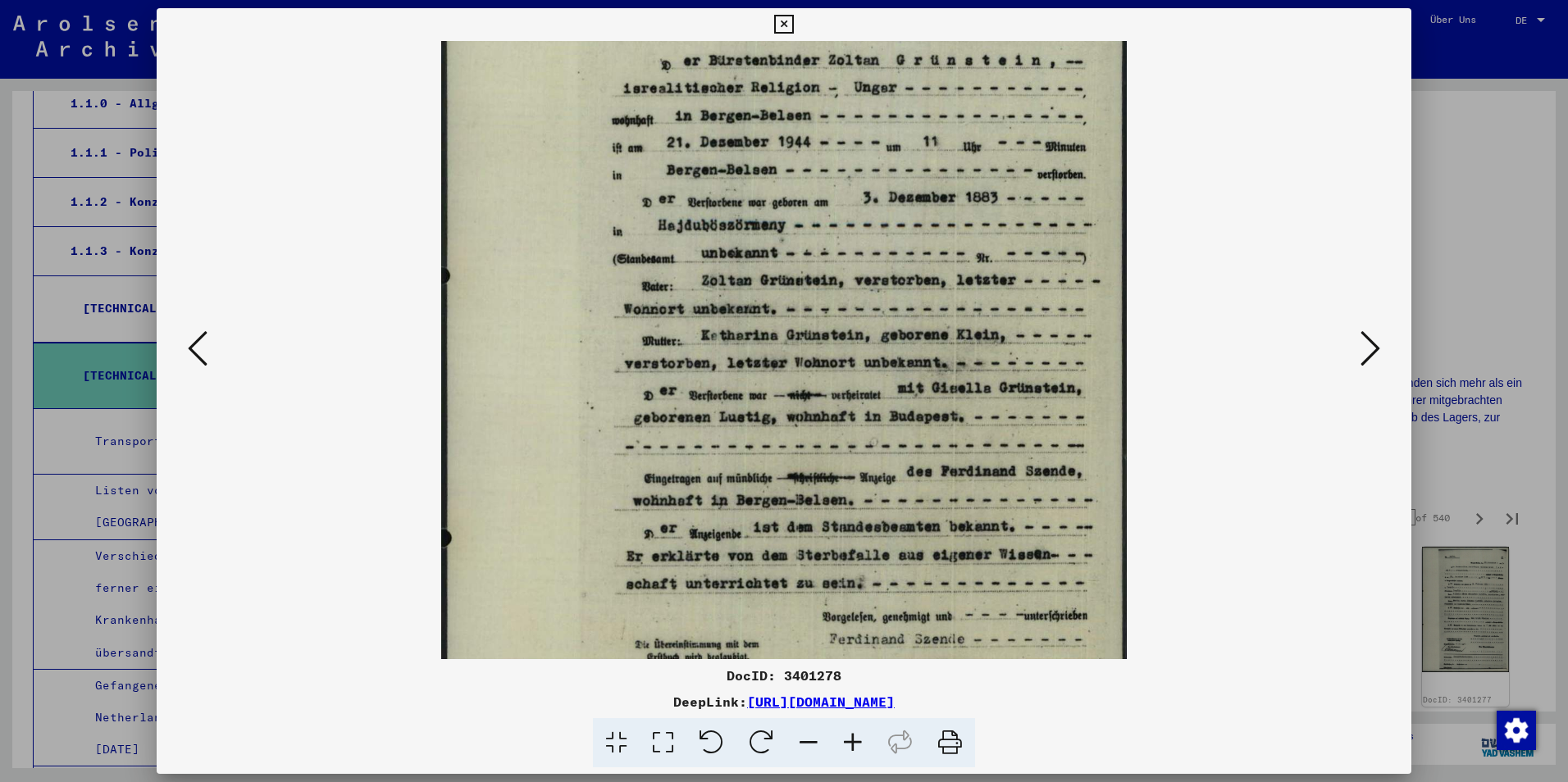
drag, startPoint x: 1156, startPoint y: 333, endPoint x: 1144, endPoint y: 263, distance: 71.0
click at [1144, 263] on viewer-one-image at bounding box center [783, 233] width 1143 height 618
click at [1359, 351] on button at bounding box center [1370, 350] width 29 height 47
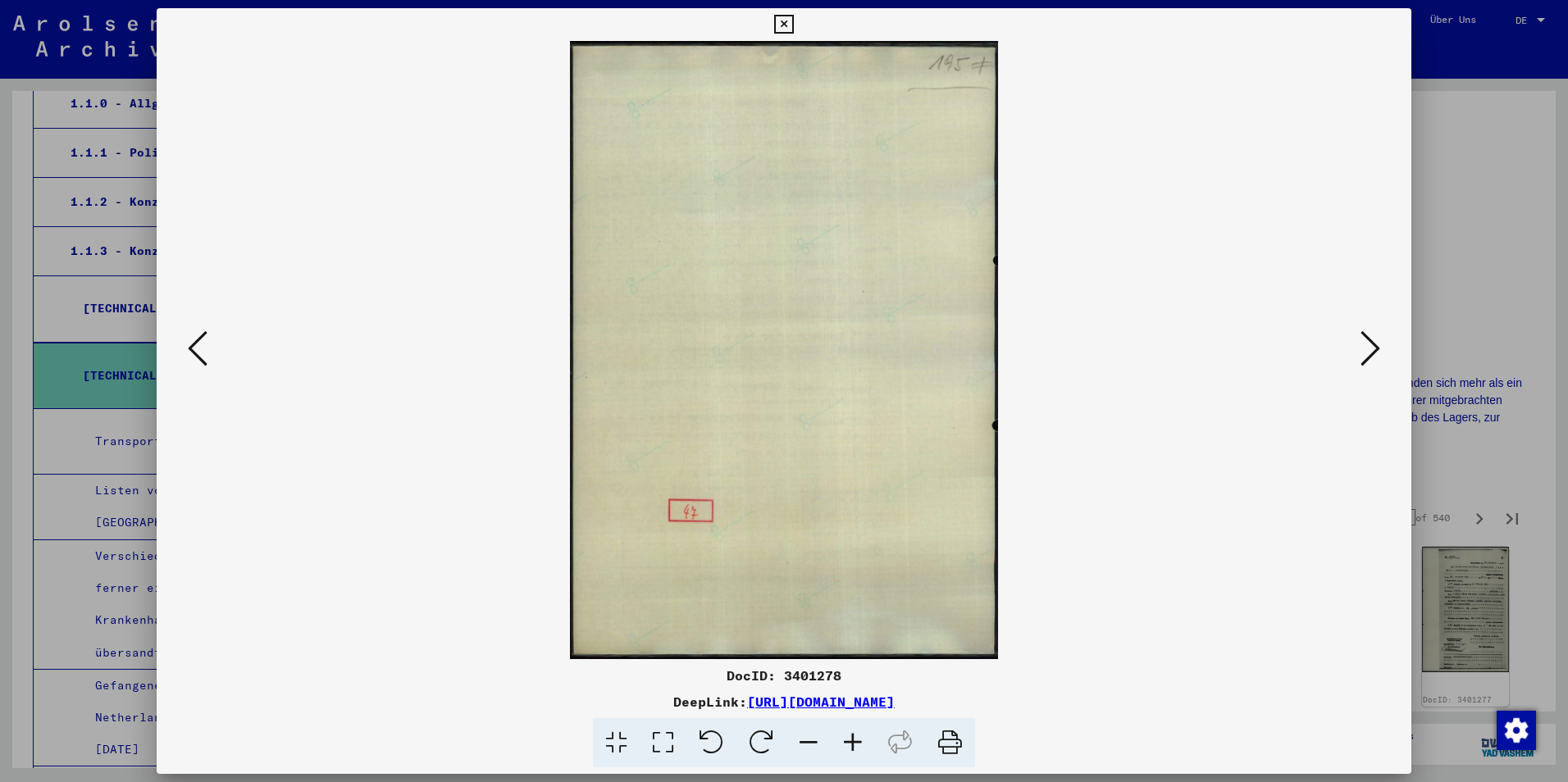
click at [1359, 351] on button at bounding box center [1370, 350] width 29 height 47
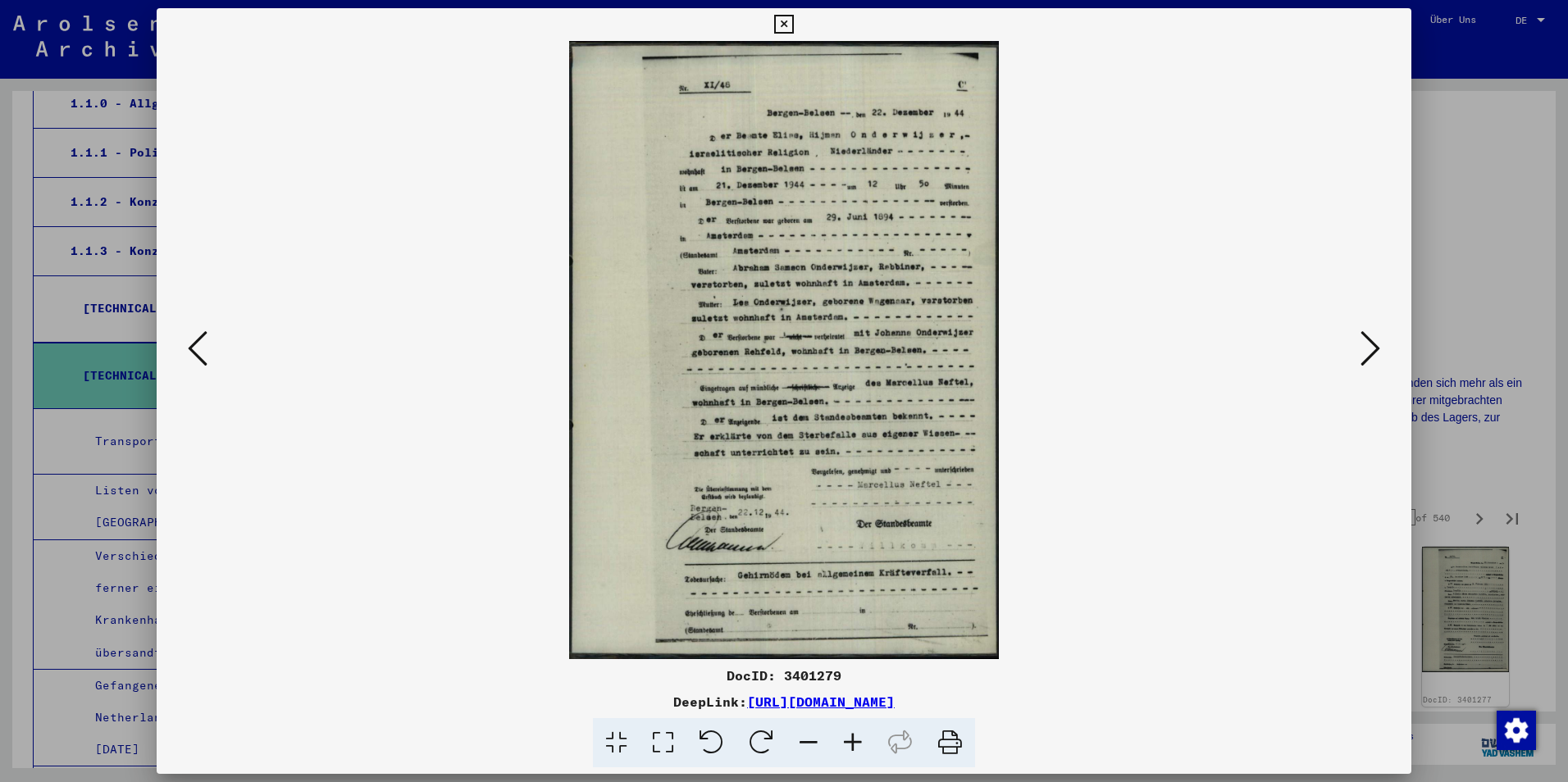
click at [221, 347] on viewer-one-image at bounding box center [783, 350] width 1143 height 618
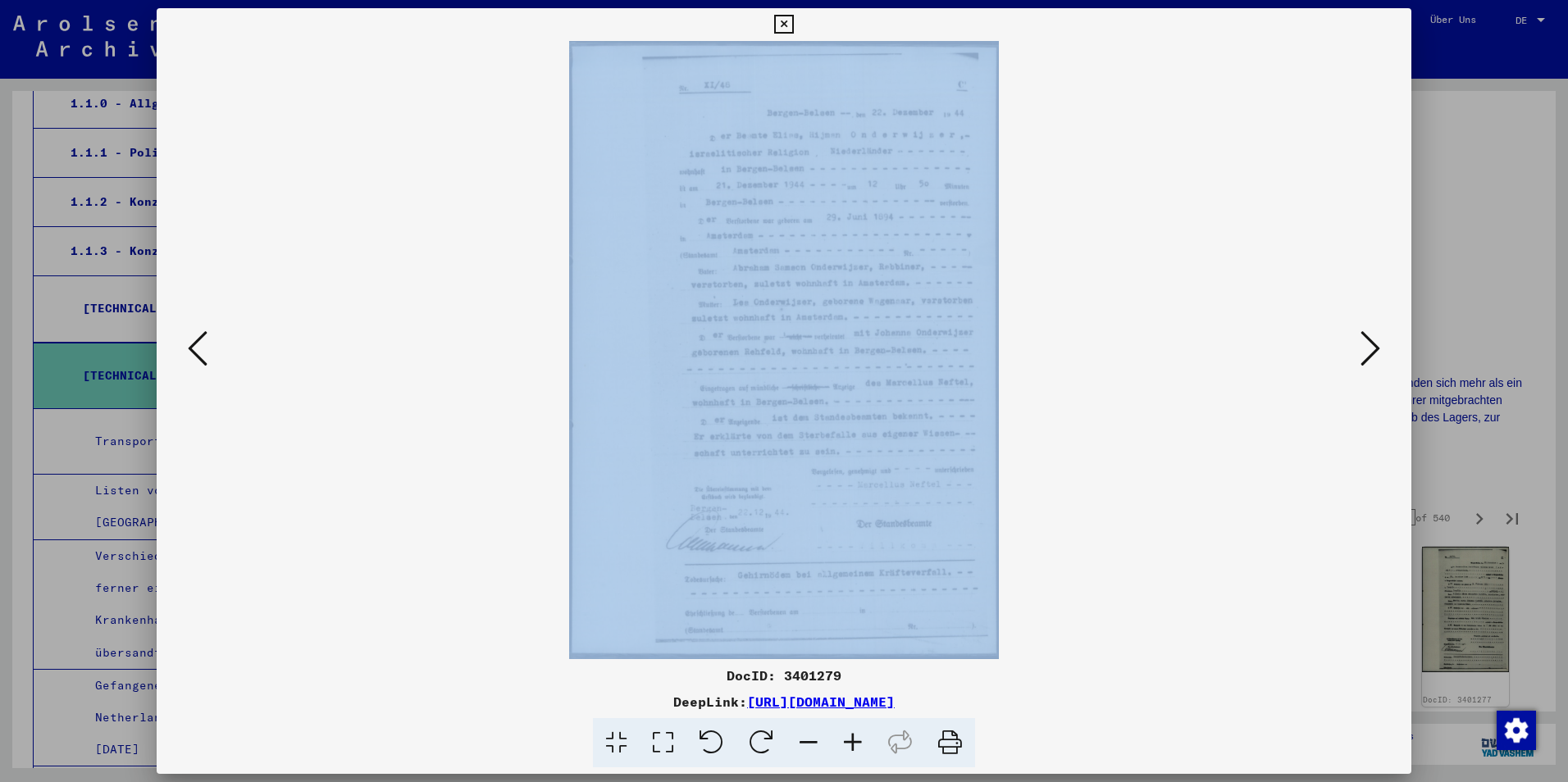
click at [221, 347] on viewer-one-image at bounding box center [783, 350] width 1143 height 618
drag, startPoint x: 221, startPoint y: 347, endPoint x: 202, endPoint y: 351, distance: 19.4
click at [202, 351] on icon at bounding box center [198, 348] width 19 height 40
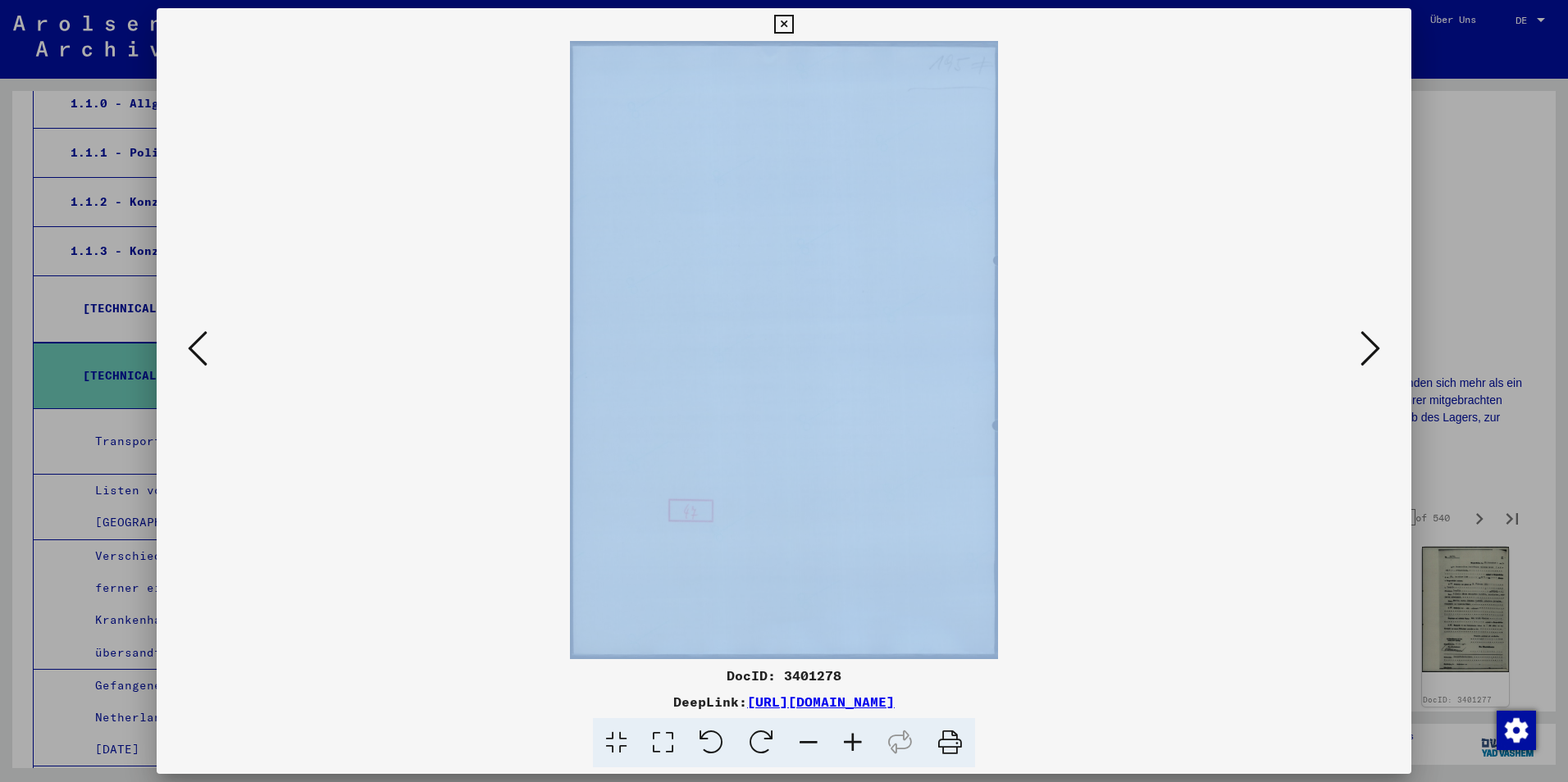
click at [202, 351] on icon at bounding box center [198, 348] width 19 height 40
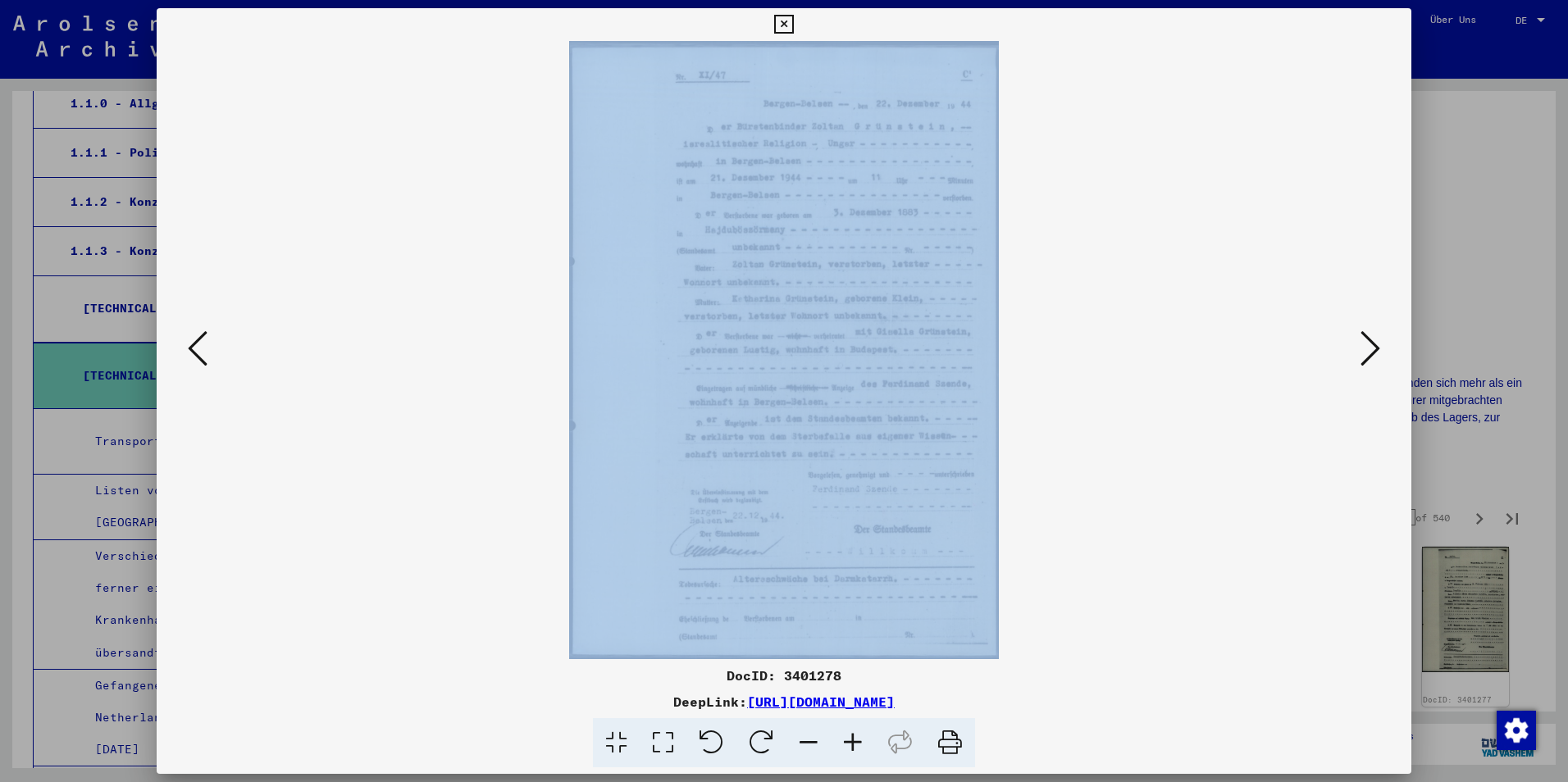
click at [596, 244] on img at bounding box center [783, 350] width 429 height 618
click at [757, 202] on img at bounding box center [783, 350] width 429 height 618
click at [258, 419] on viewer-one-image at bounding box center [783, 350] width 1143 height 618
click at [638, 352] on img at bounding box center [783, 350] width 429 height 618
click at [1178, 412] on viewer-one-image at bounding box center [783, 350] width 1143 height 618
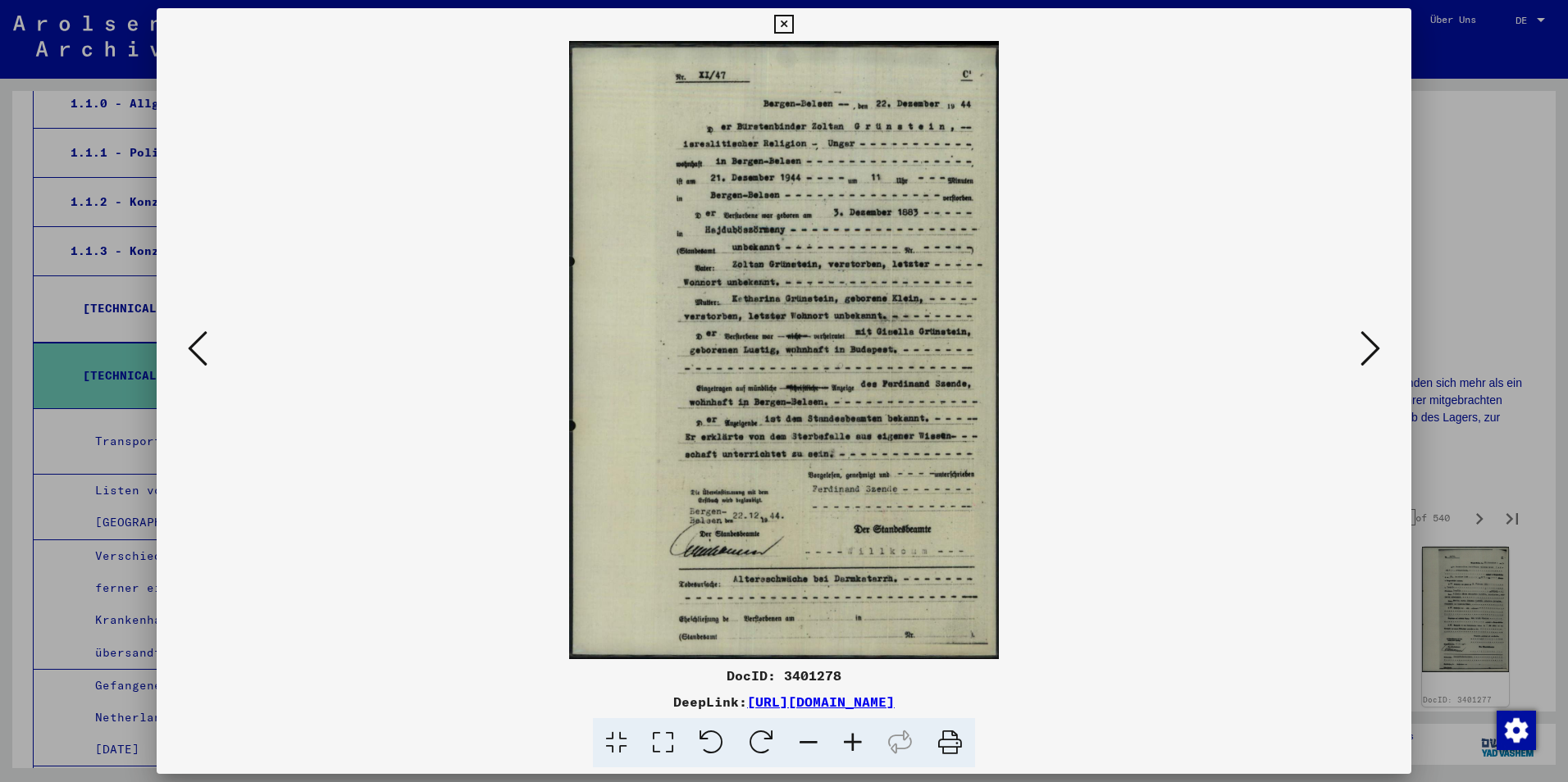
click at [198, 356] on icon at bounding box center [198, 348] width 19 height 40
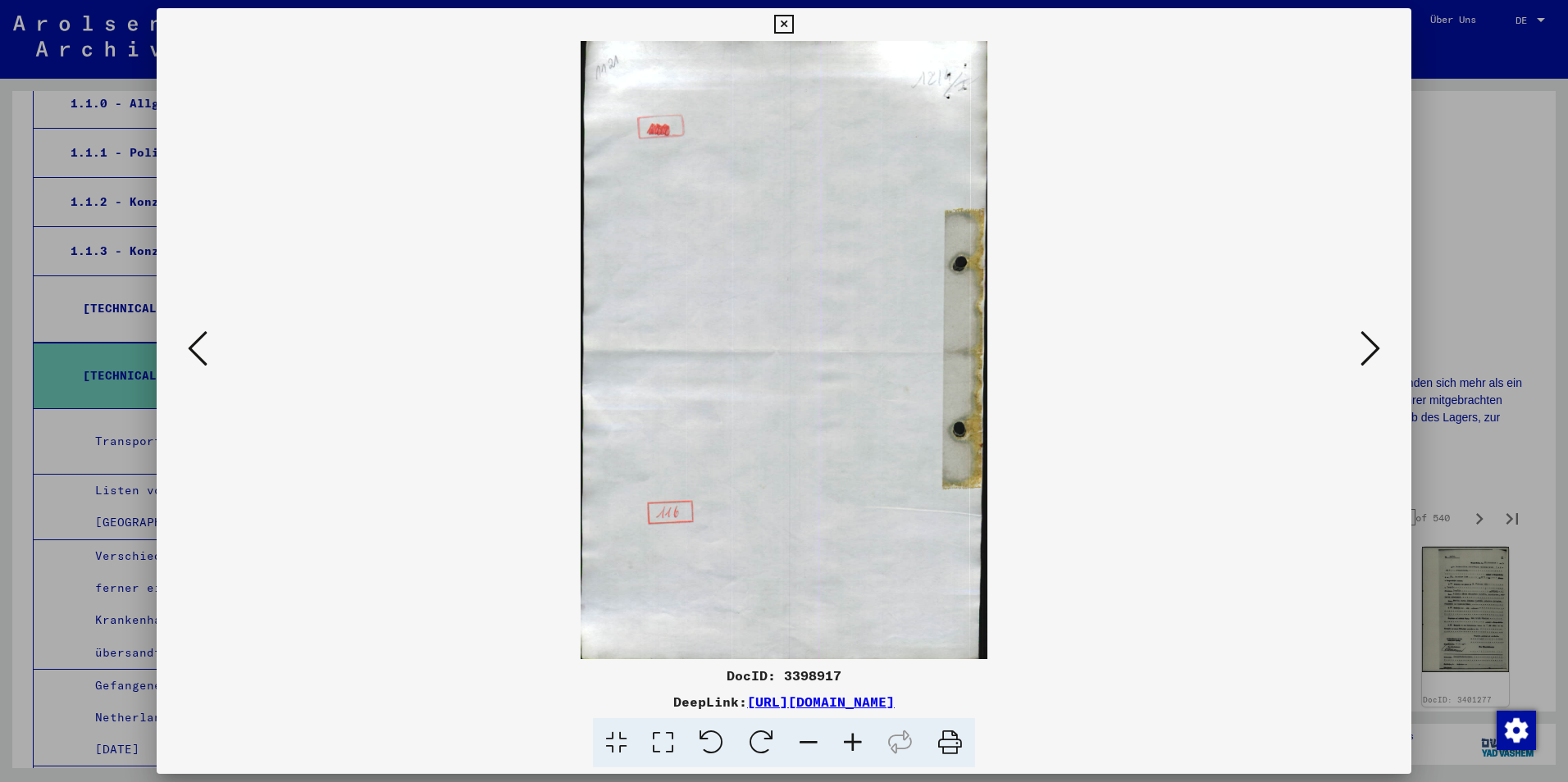
click at [198, 356] on icon at bounding box center [198, 348] width 19 height 40
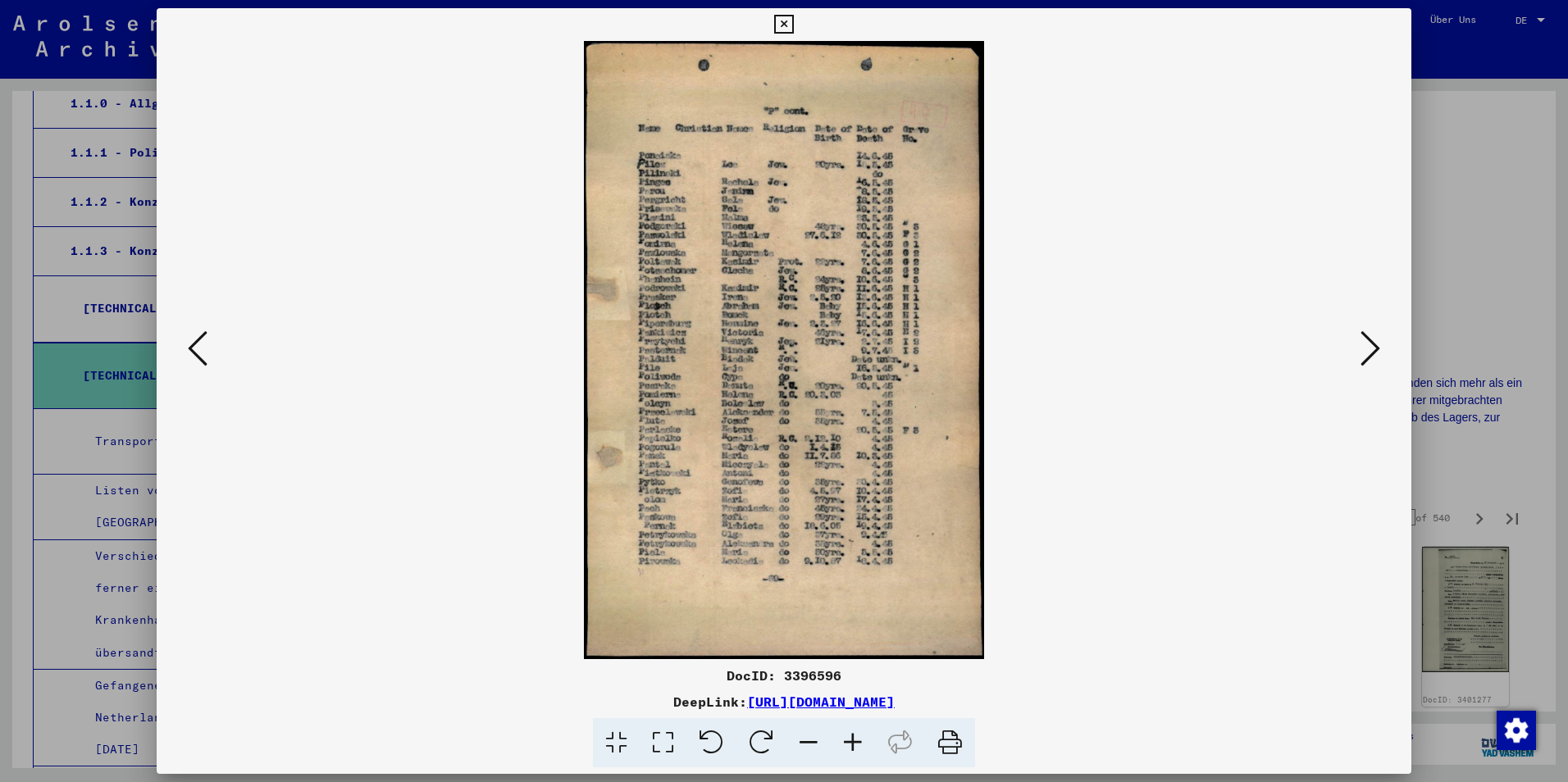
click at [198, 356] on icon at bounding box center [198, 348] width 19 height 40
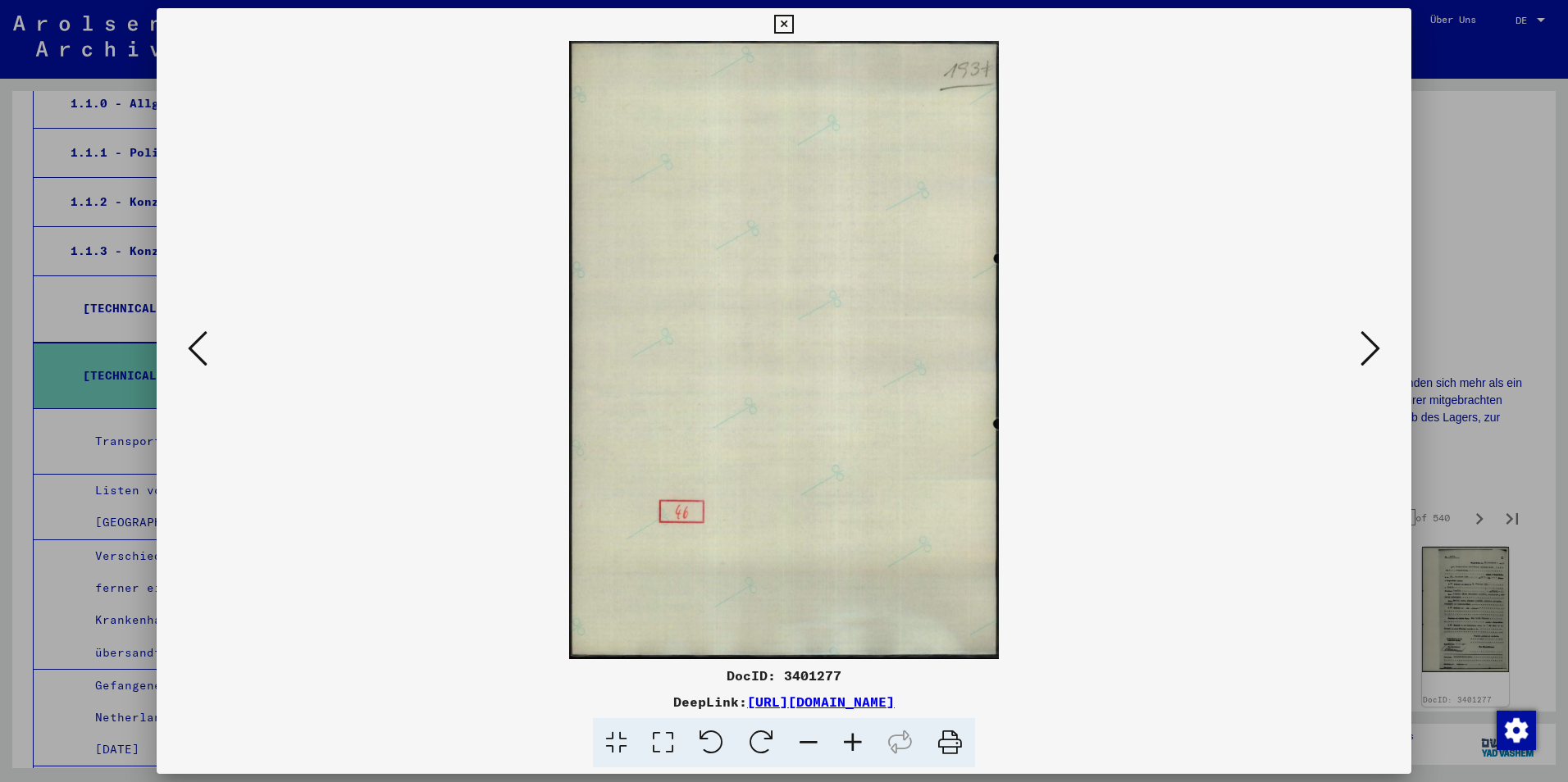
click at [198, 356] on icon at bounding box center [198, 348] width 19 height 40
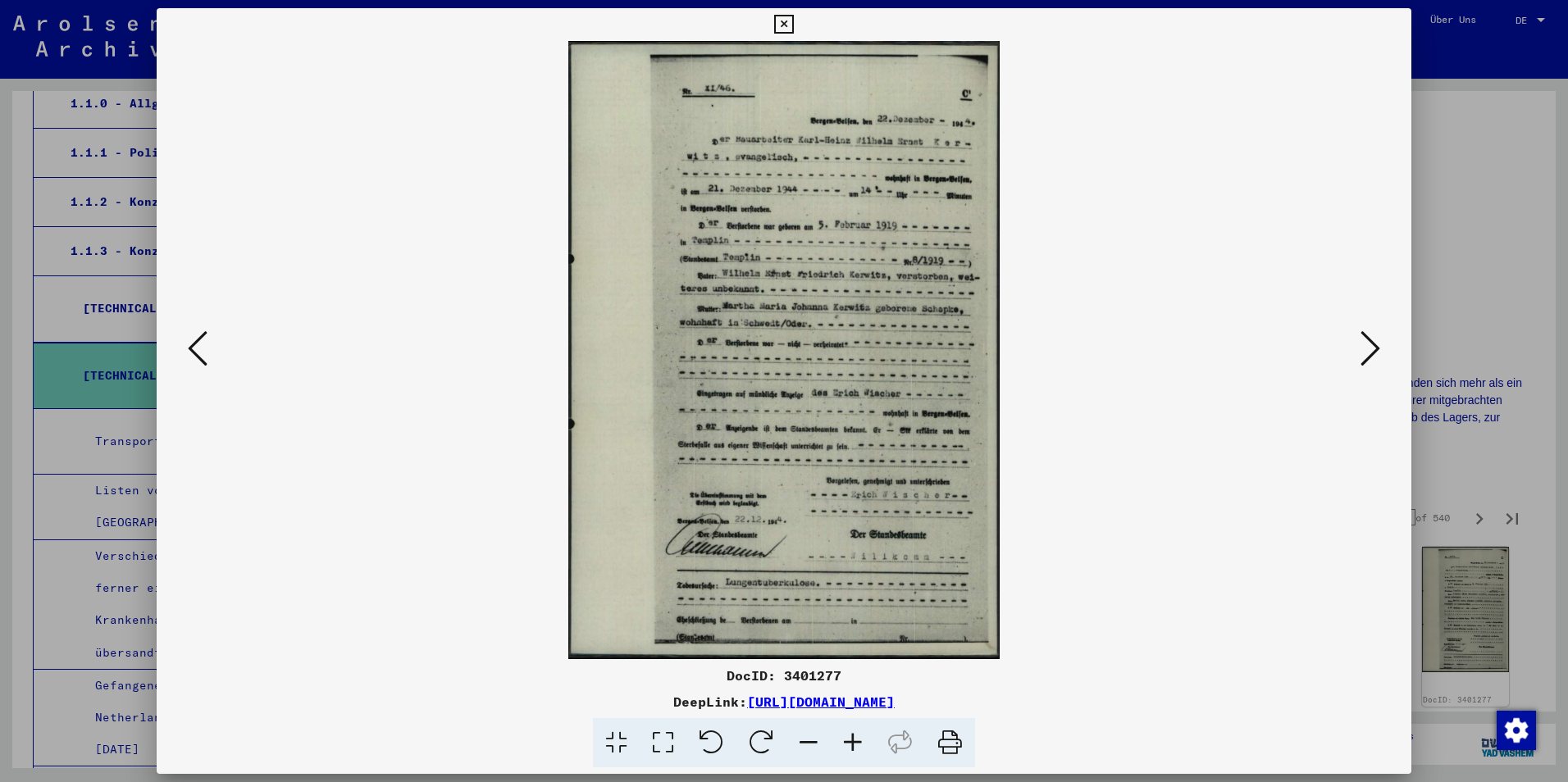
click at [198, 356] on icon at bounding box center [198, 348] width 19 height 40
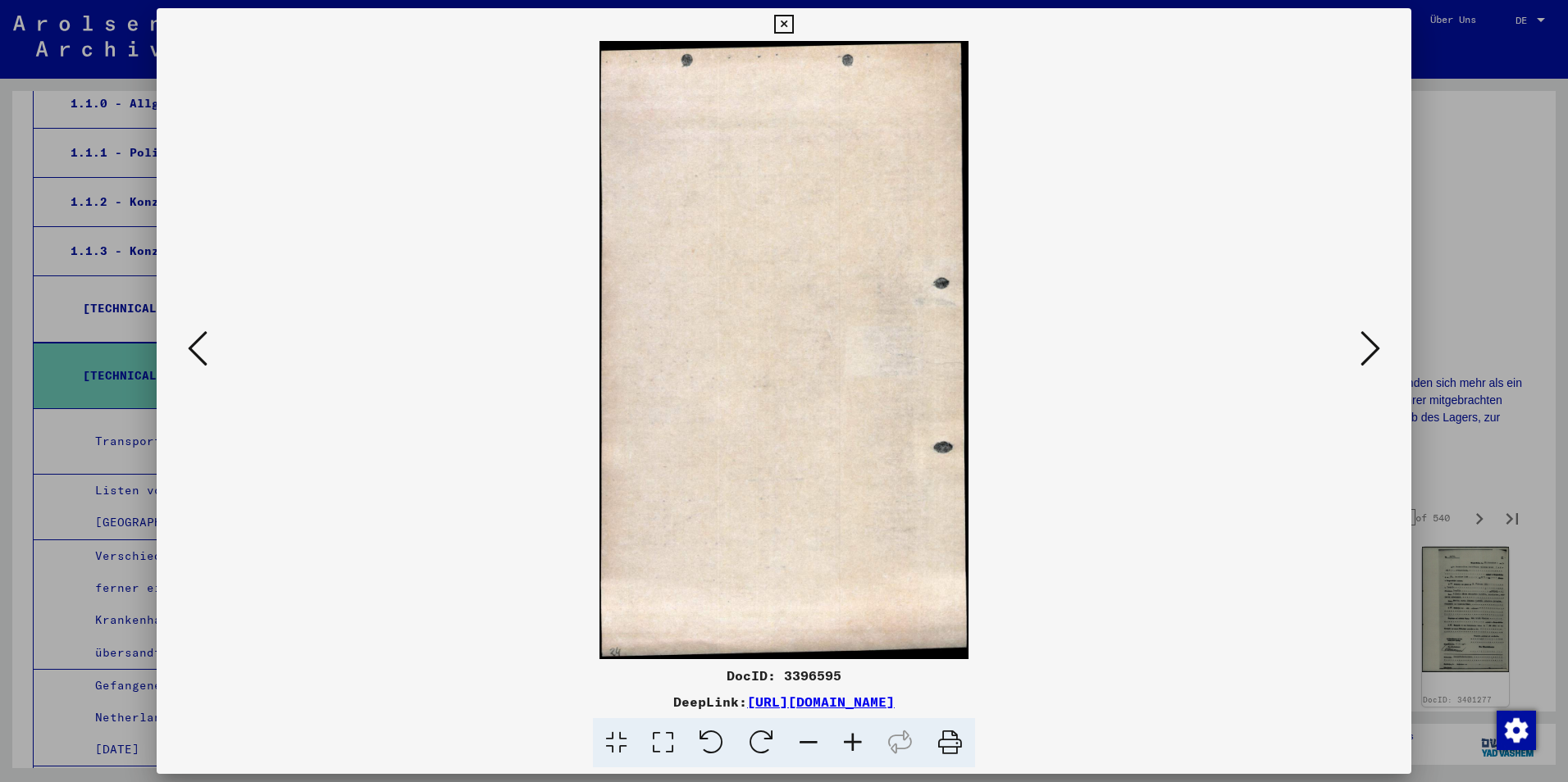
click at [198, 356] on icon at bounding box center [198, 348] width 19 height 40
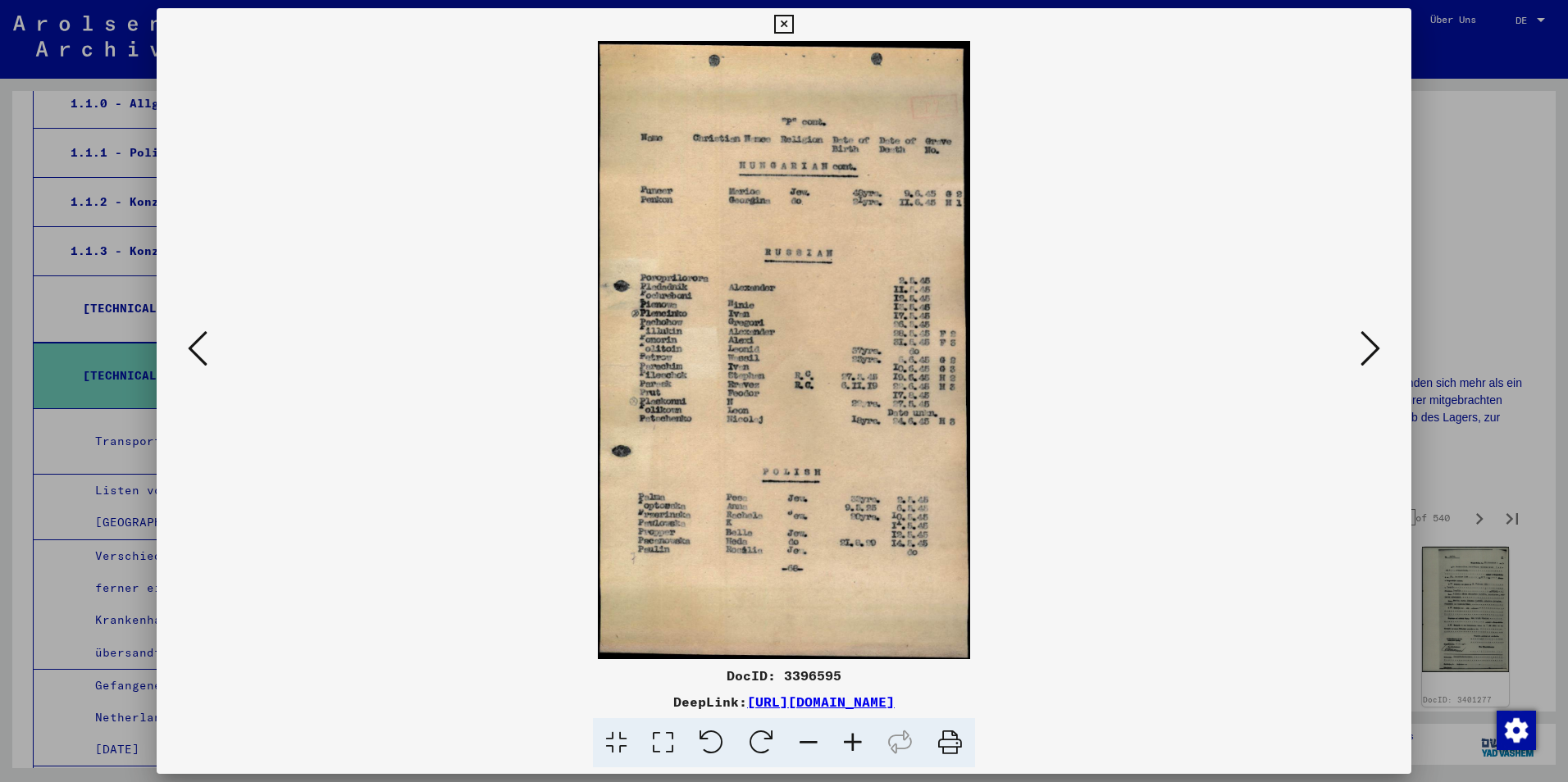
click at [218, 356] on viewer-one-image at bounding box center [783, 350] width 1143 height 618
click at [1362, 362] on icon at bounding box center [1370, 348] width 19 height 40
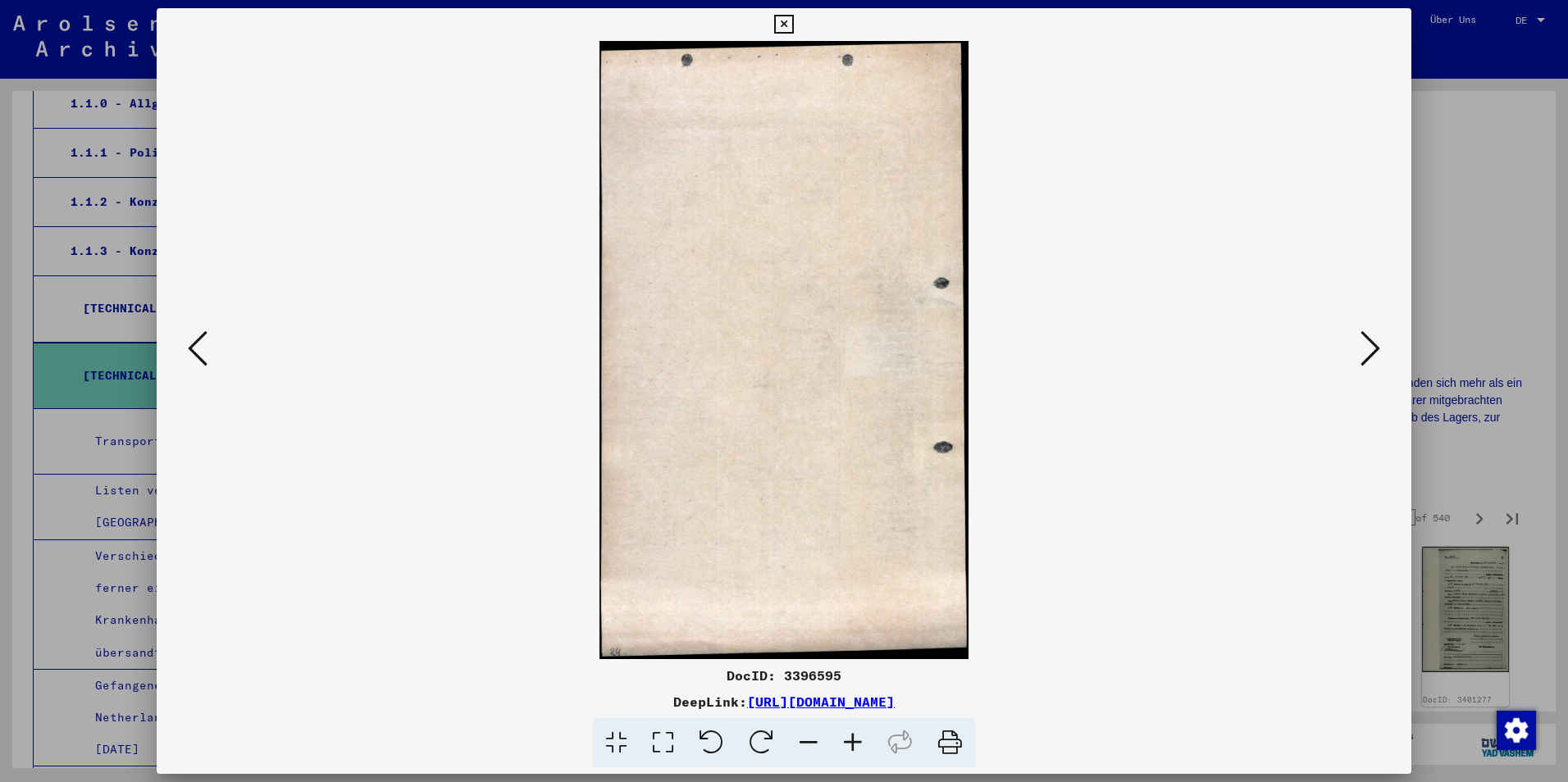
click at [1362, 362] on icon at bounding box center [1370, 348] width 19 height 40
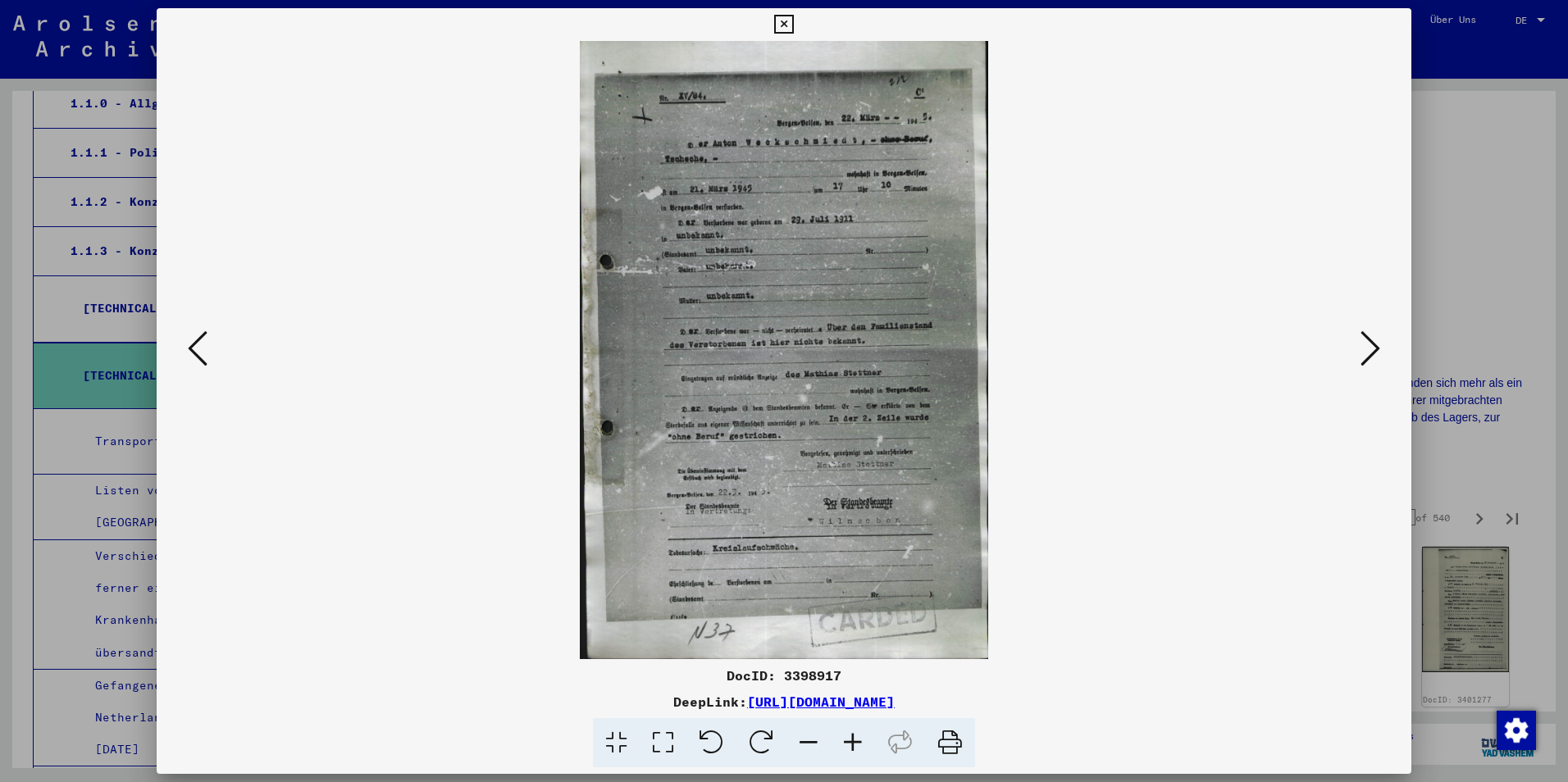
click at [1356, 361] on button at bounding box center [1370, 350] width 29 height 47
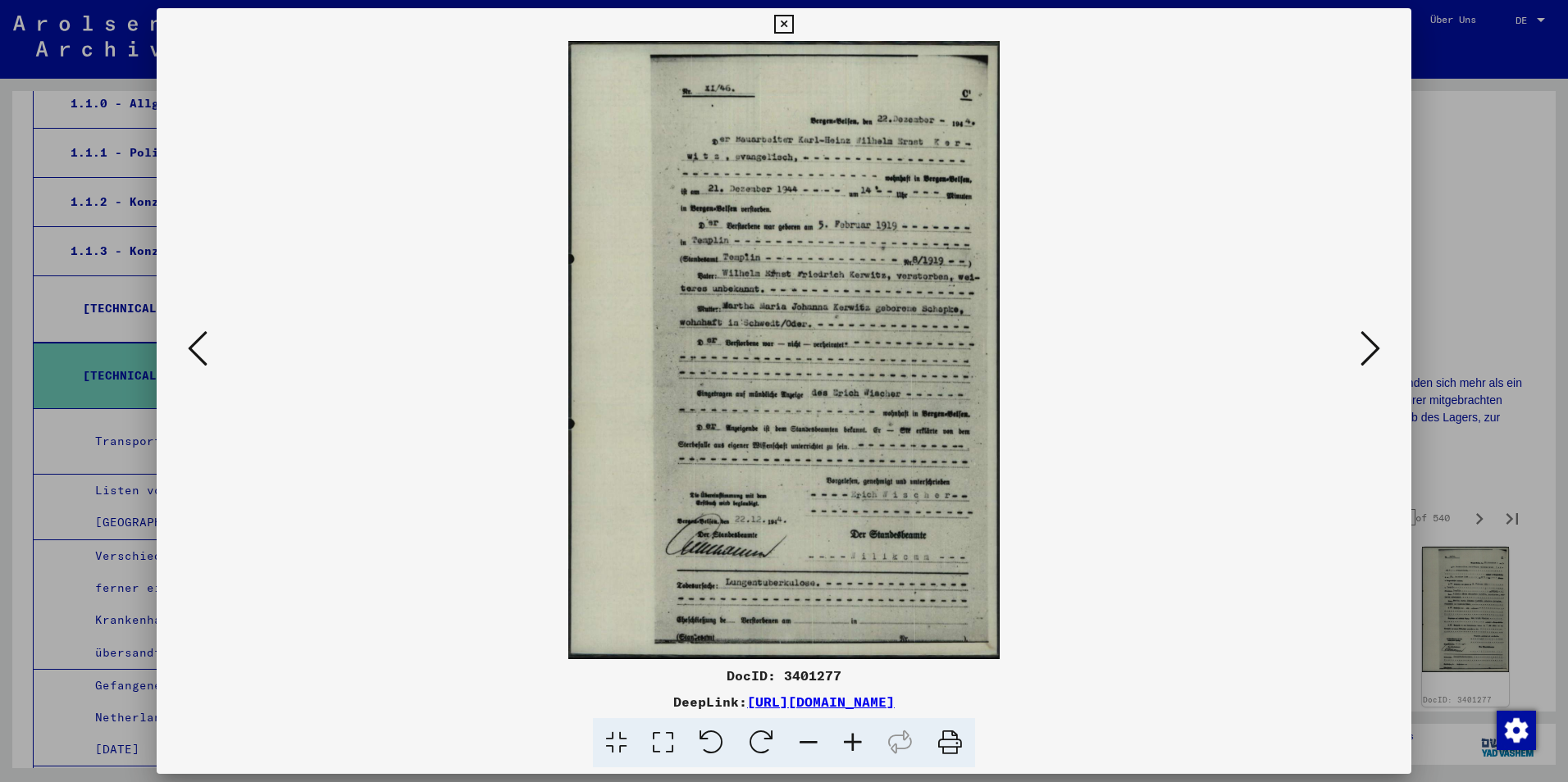
click at [1353, 361] on viewer-one-image at bounding box center [783, 350] width 1143 height 618
click at [1359, 349] on button at bounding box center [1370, 350] width 29 height 47
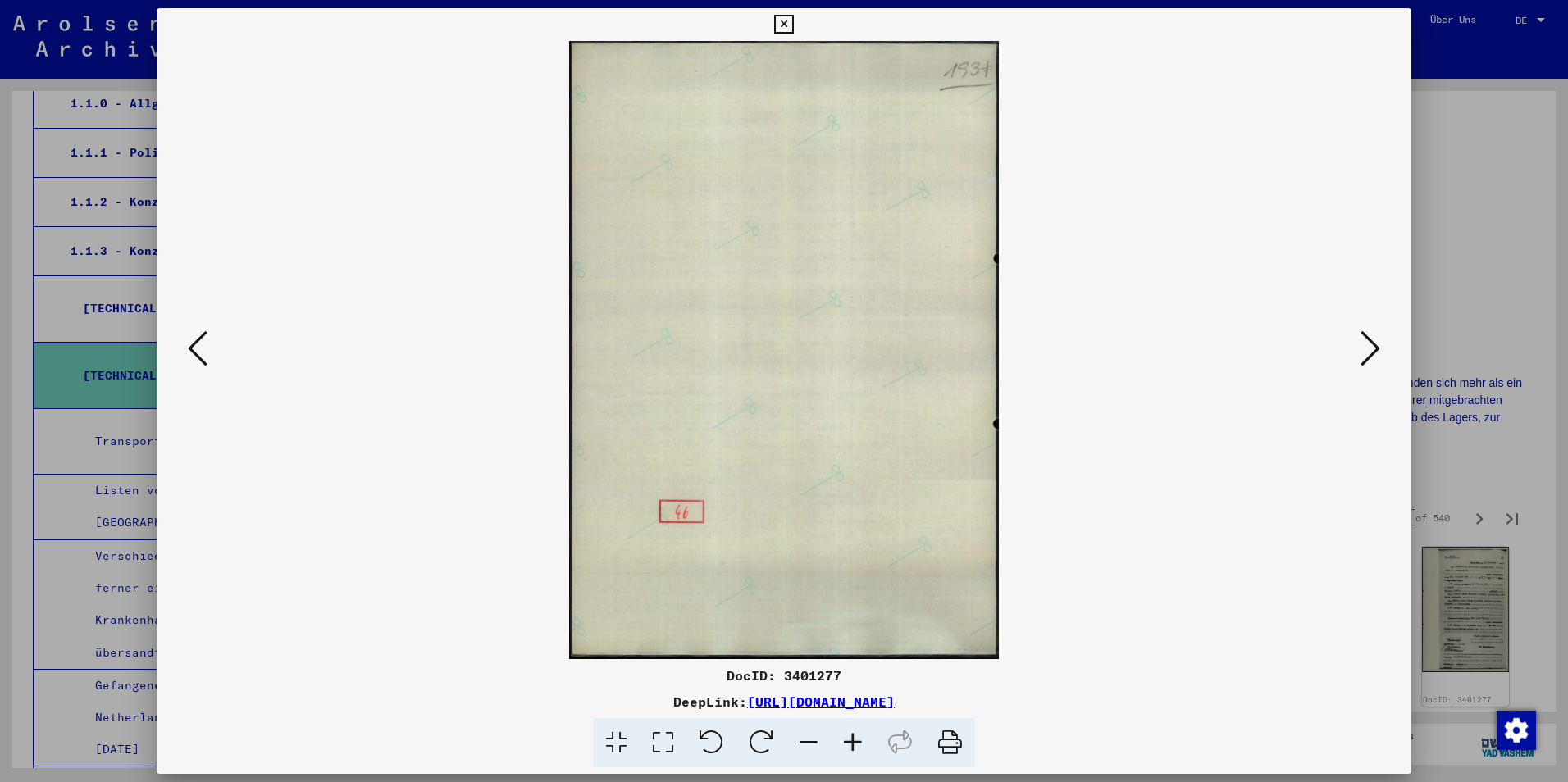
click at [1359, 349] on button at bounding box center [1370, 350] width 29 height 47
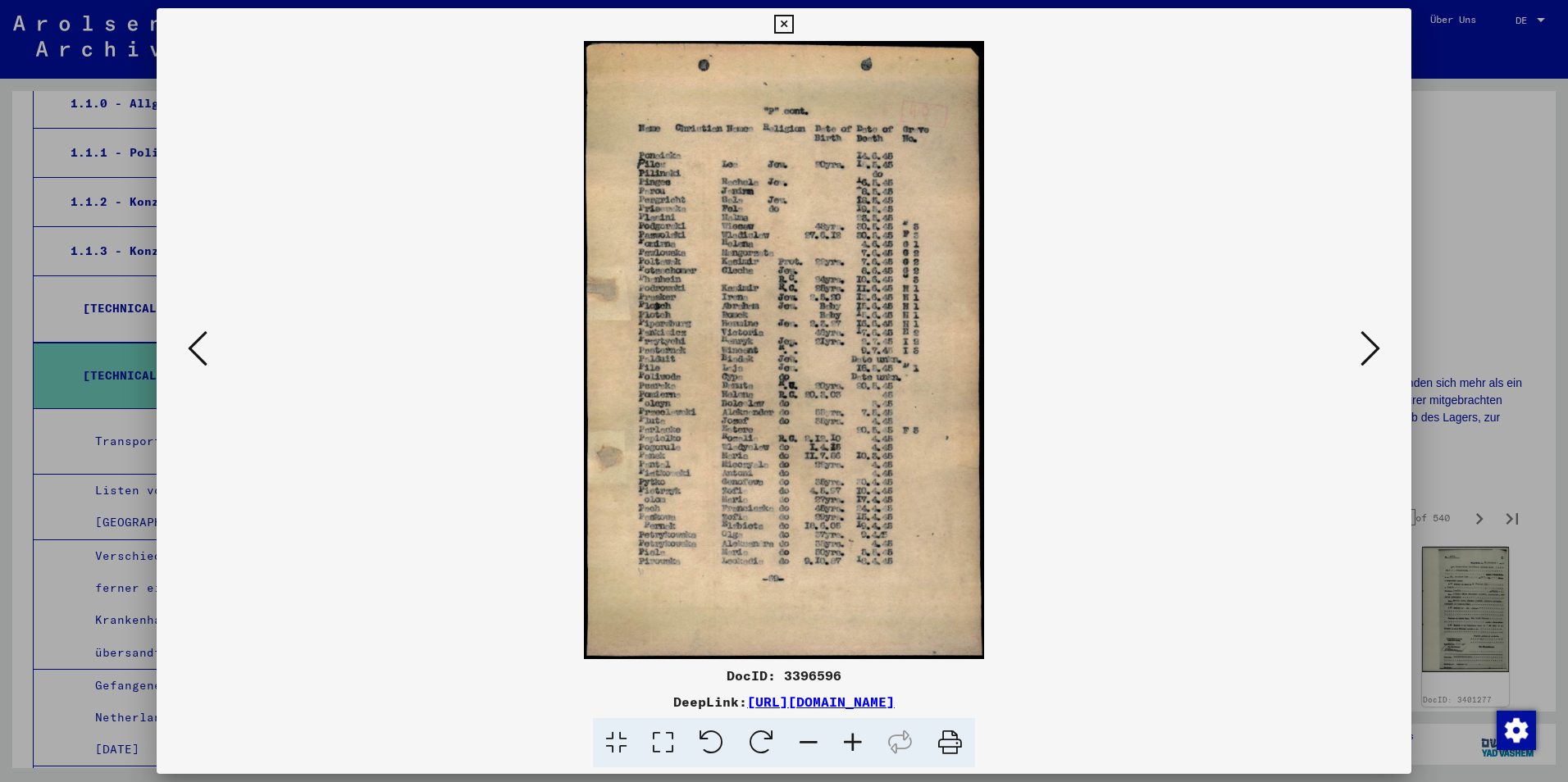
click at [1358, 348] on button at bounding box center [1370, 350] width 29 height 47
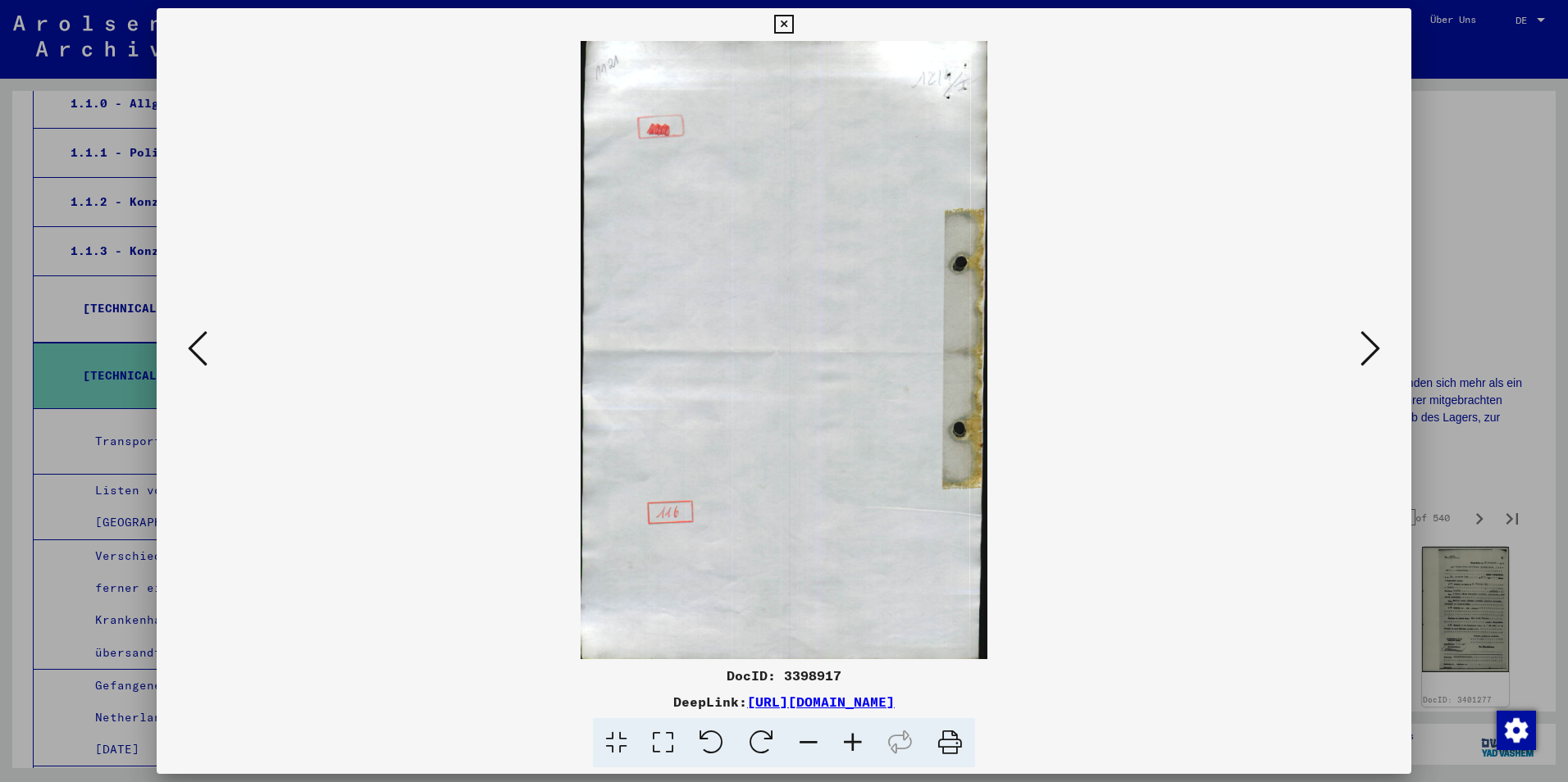
click at [1356, 347] on button at bounding box center [1370, 350] width 29 height 47
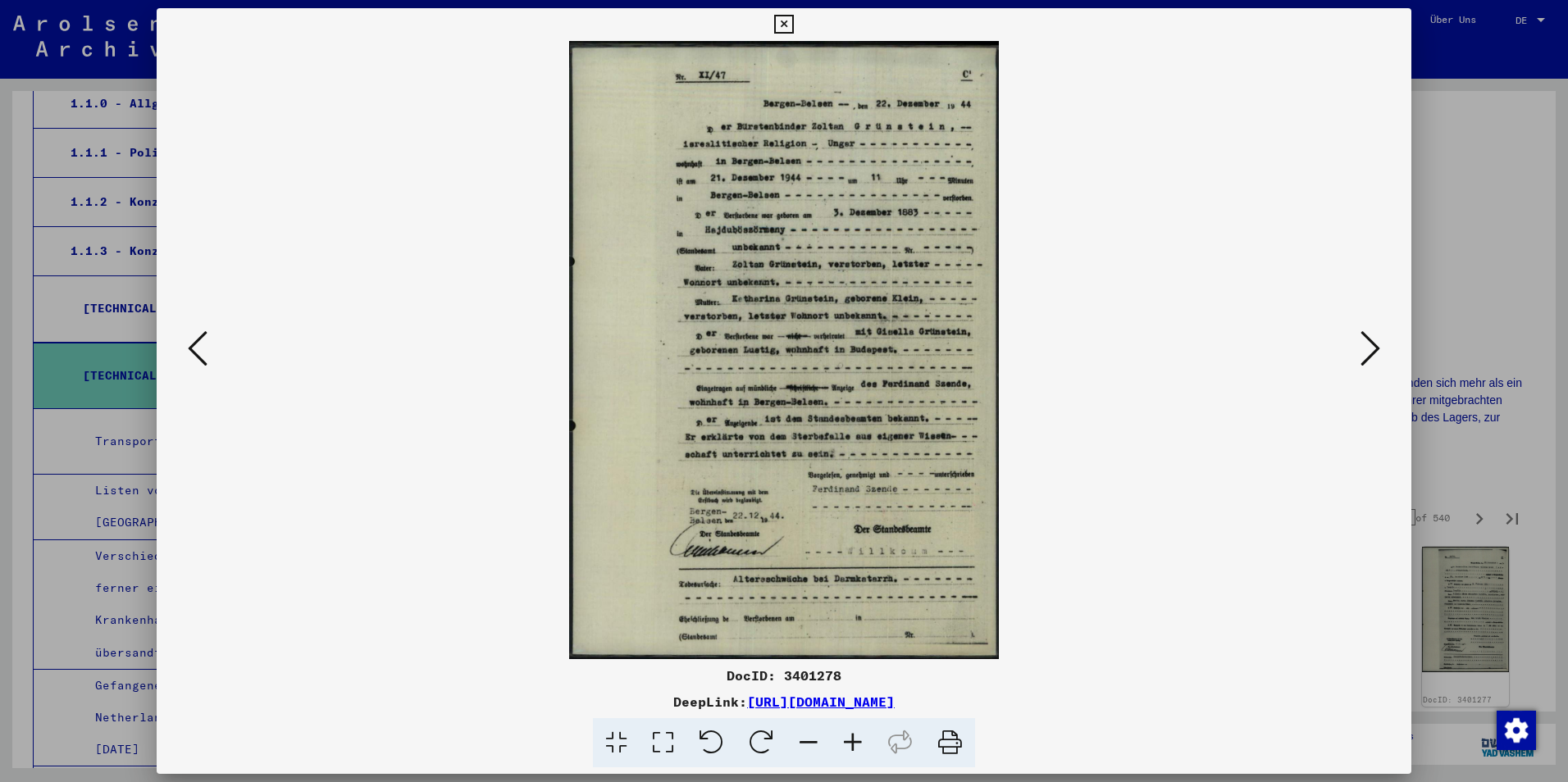
click at [1356, 346] on button at bounding box center [1370, 350] width 29 height 47
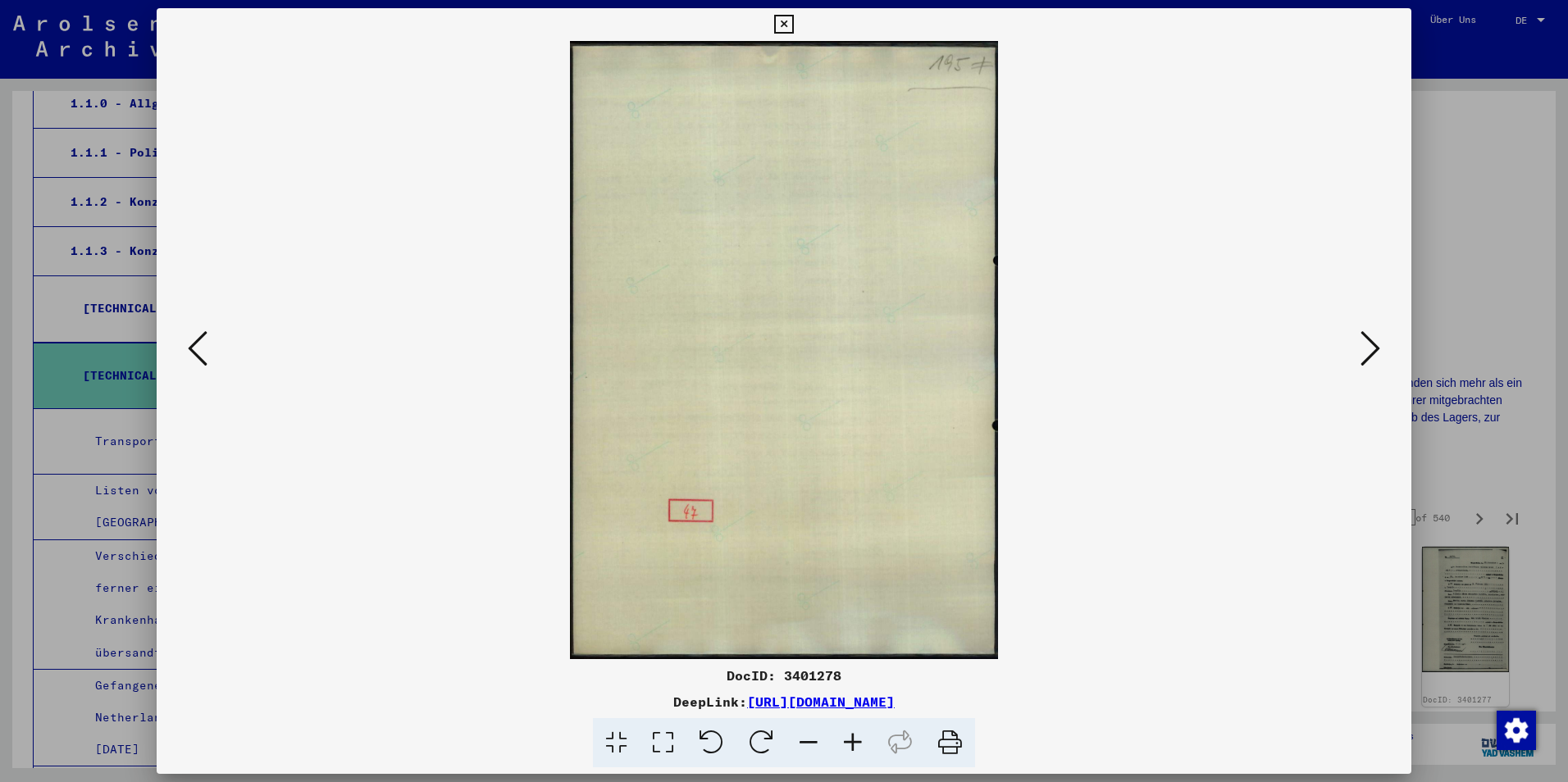
click at [1356, 346] on button at bounding box center [1370, 350] width 29 height 47
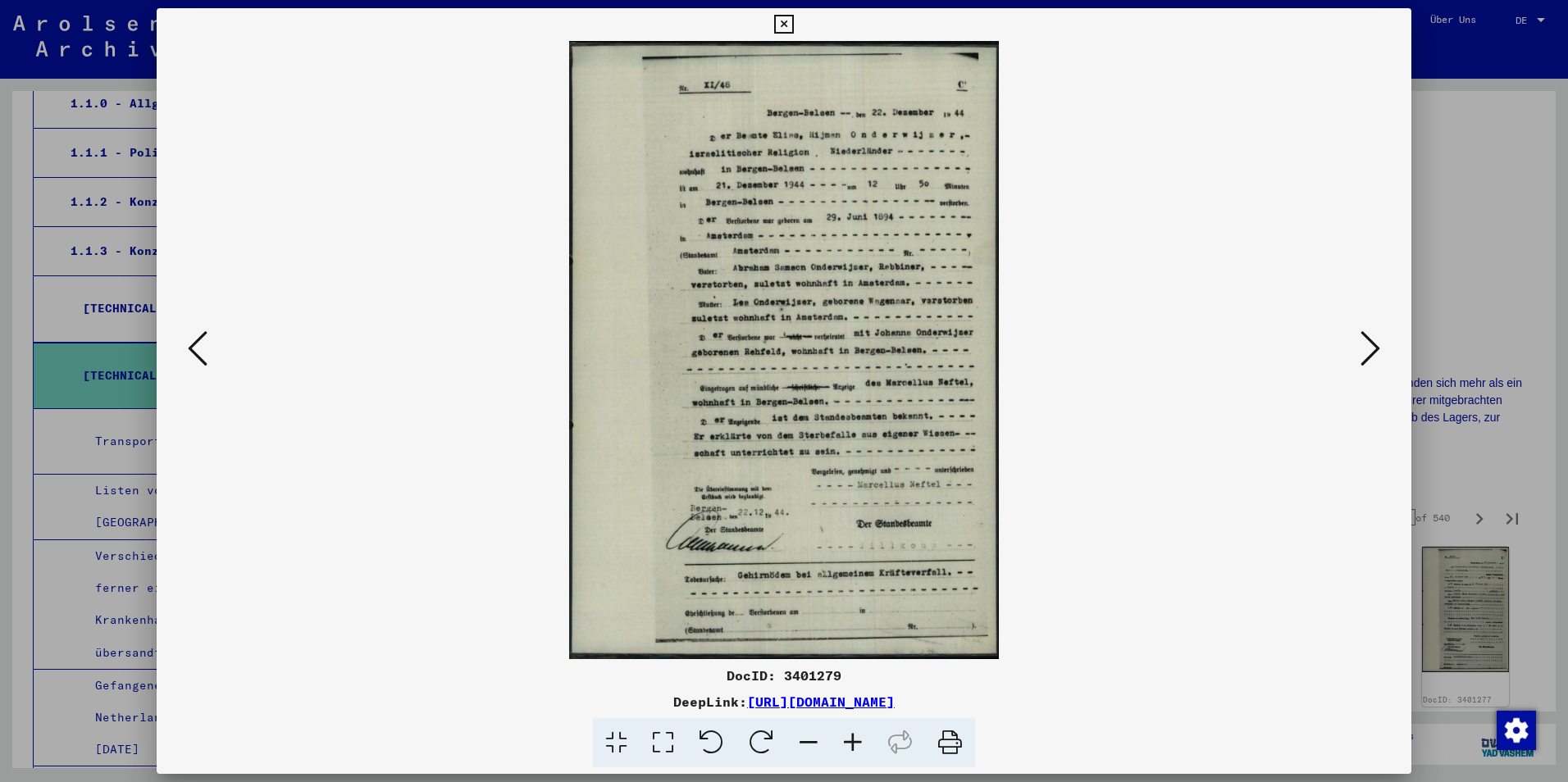
click at [1356, 346] on button at bounding box center [1370, 350] width 29 height 47
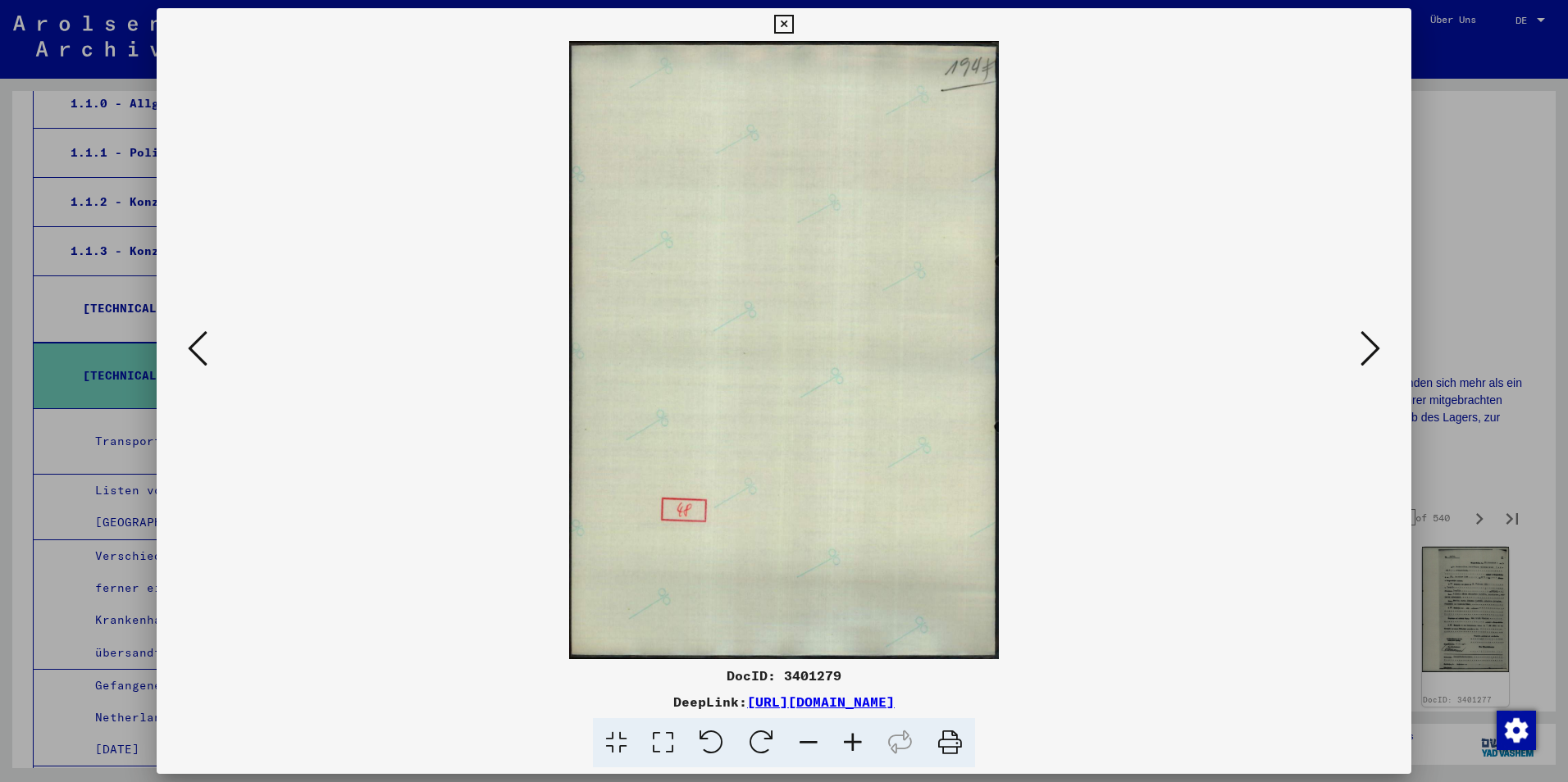
click at [1356, 346] on button at bounding box center [1370, 350] width 29 height 47
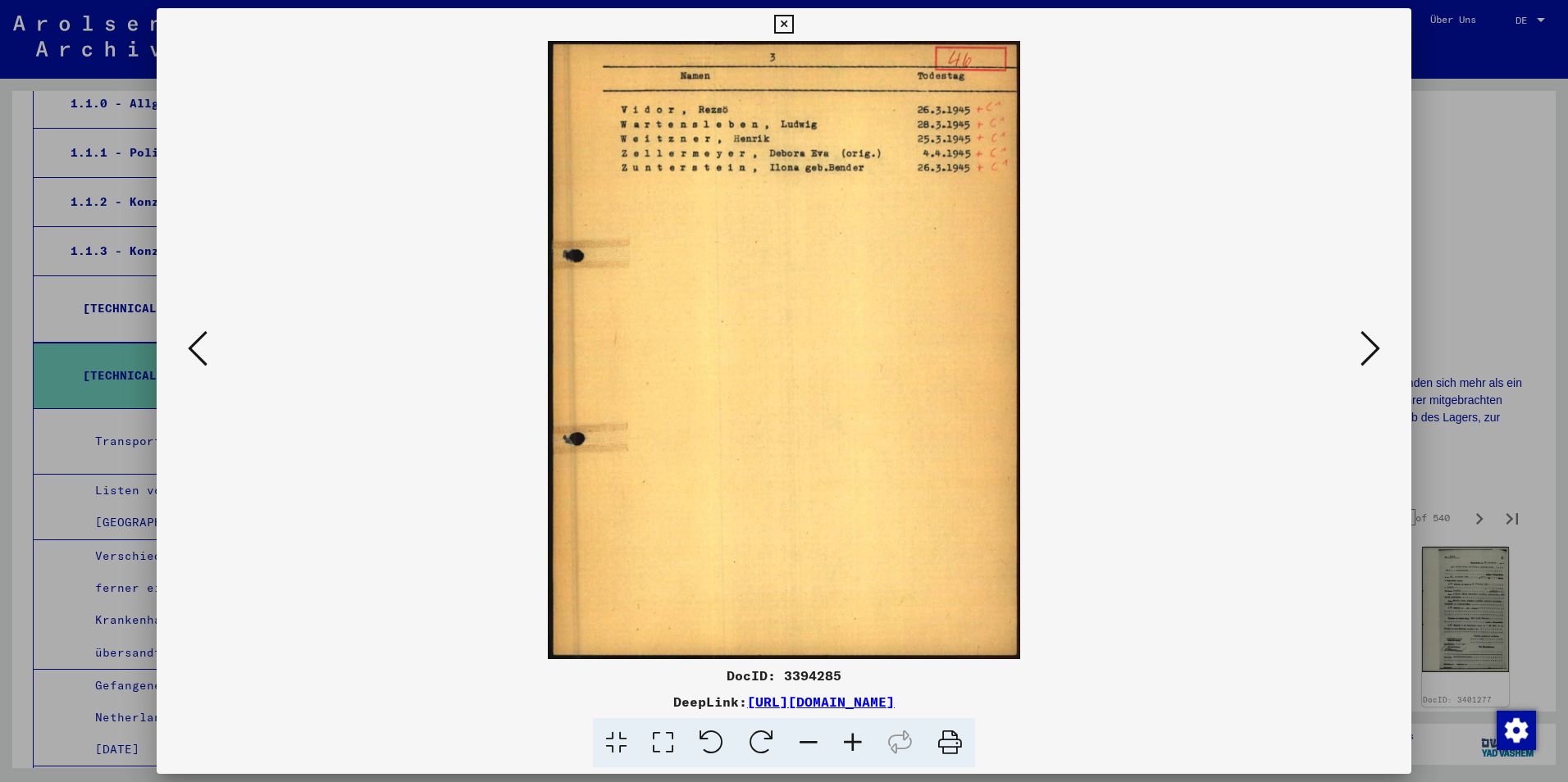
click at [1356, 345] on button at bounding box center [1370, 350] width 29 height 47
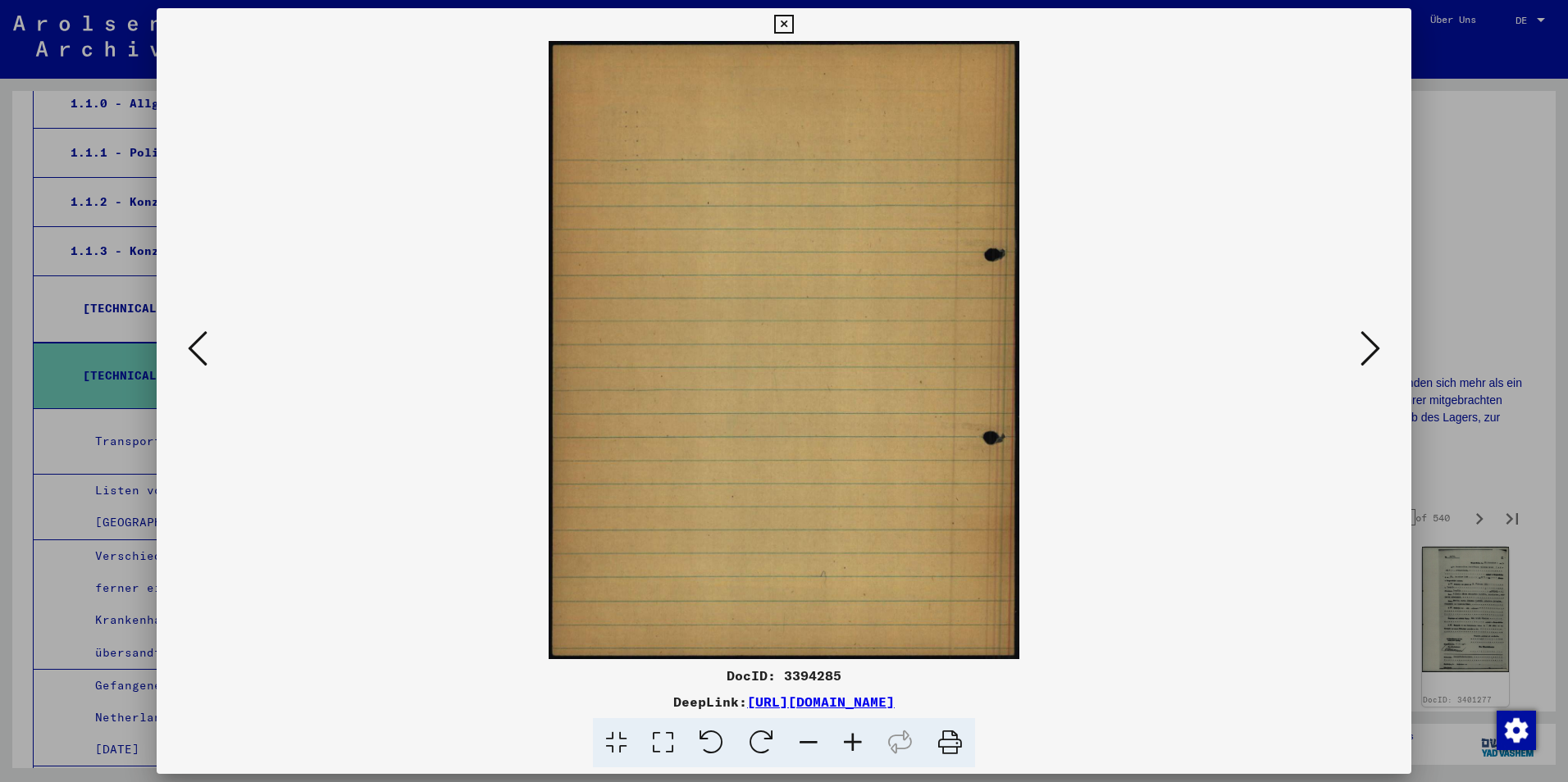
click at [1356, 345] on button at bounding box center [1370, 350] width 29 height 47
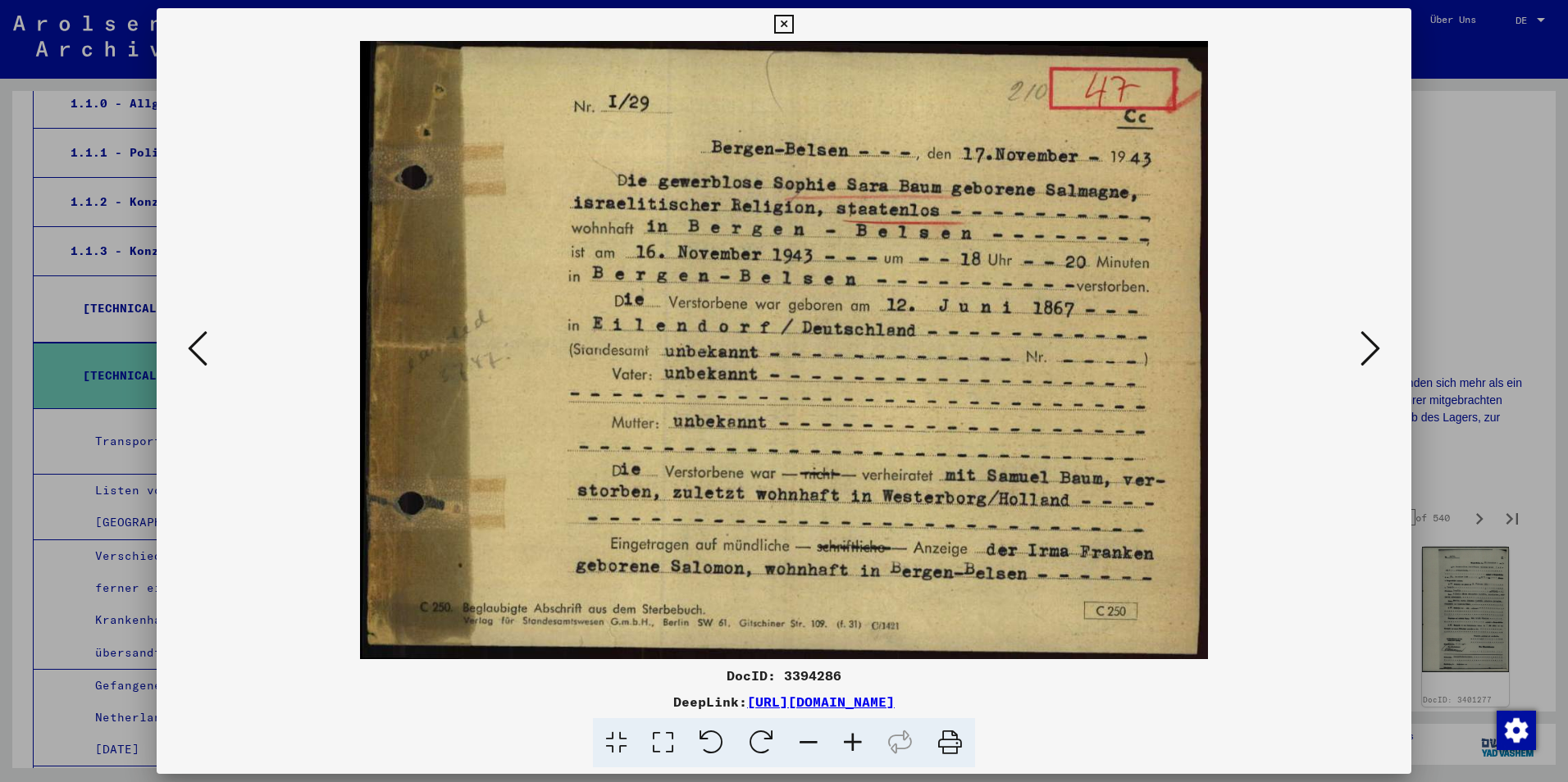
click at [1372, 348] on icon at bounding box center [1370, 348] width 19 height 40
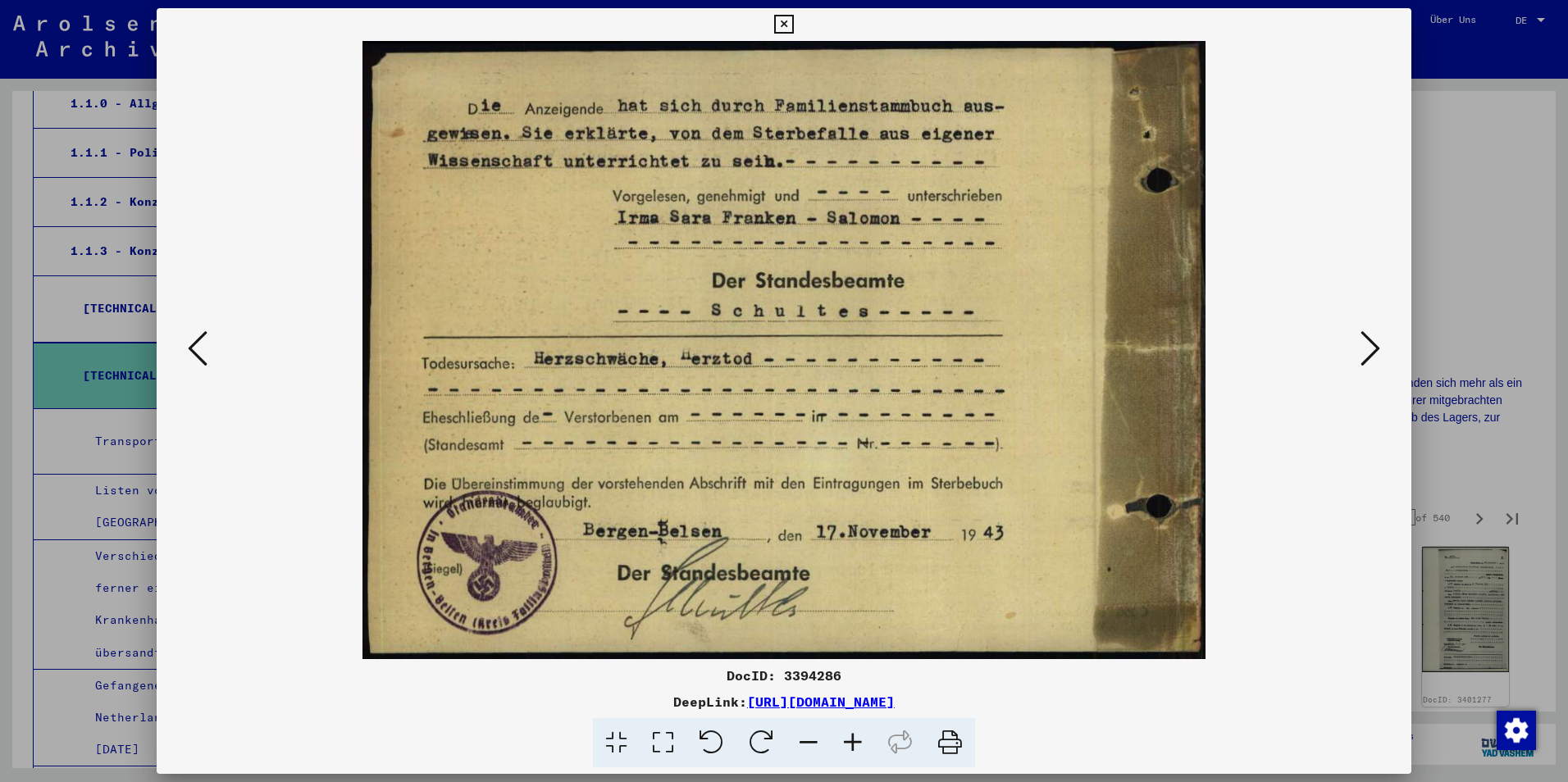
click at [1369, 354] on icon at bounding box center [1370, 348] width 19 height 40
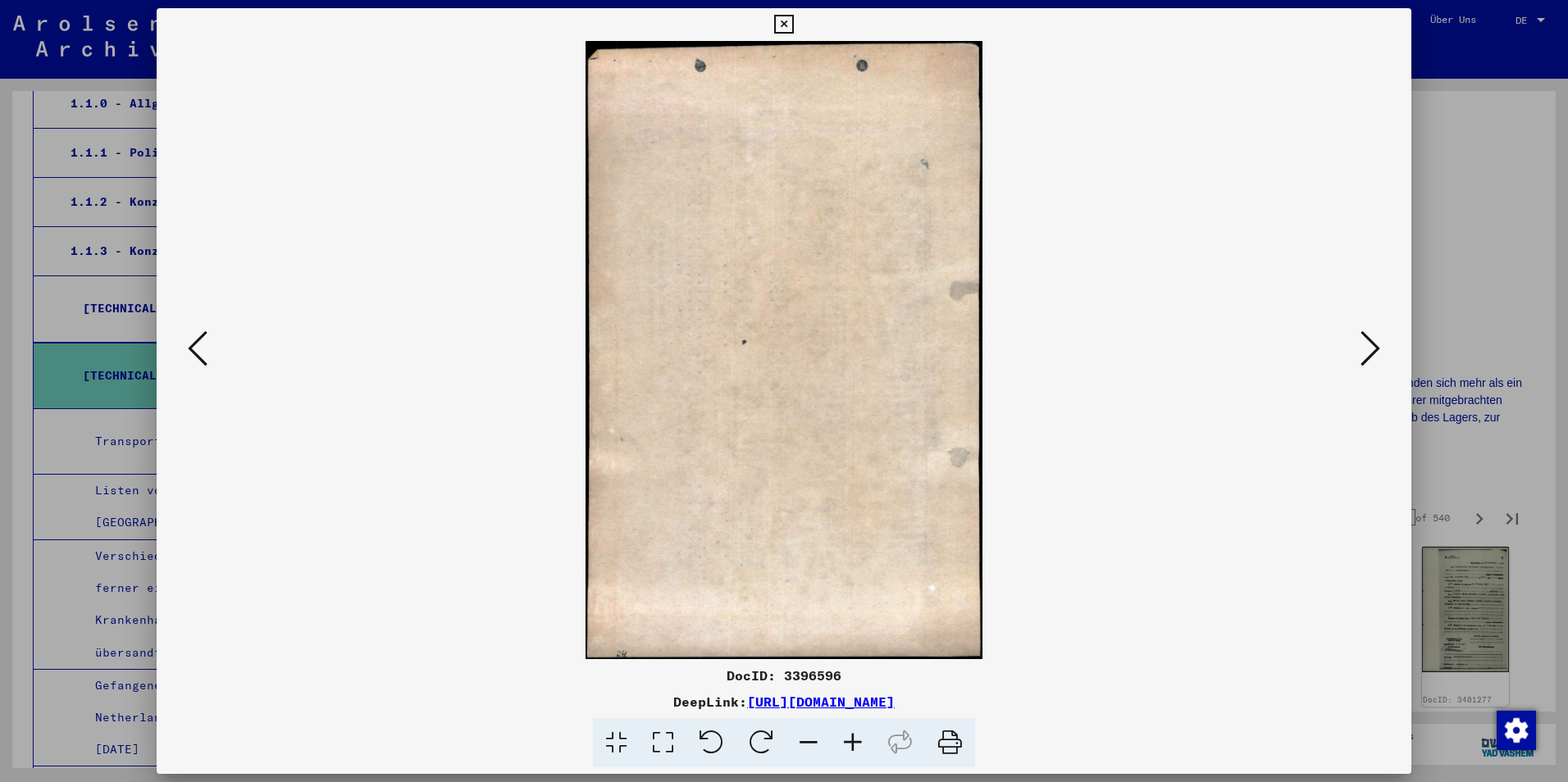
click at [1369, 354] on icon at bounding box center [1370, 348] width 19 height 40
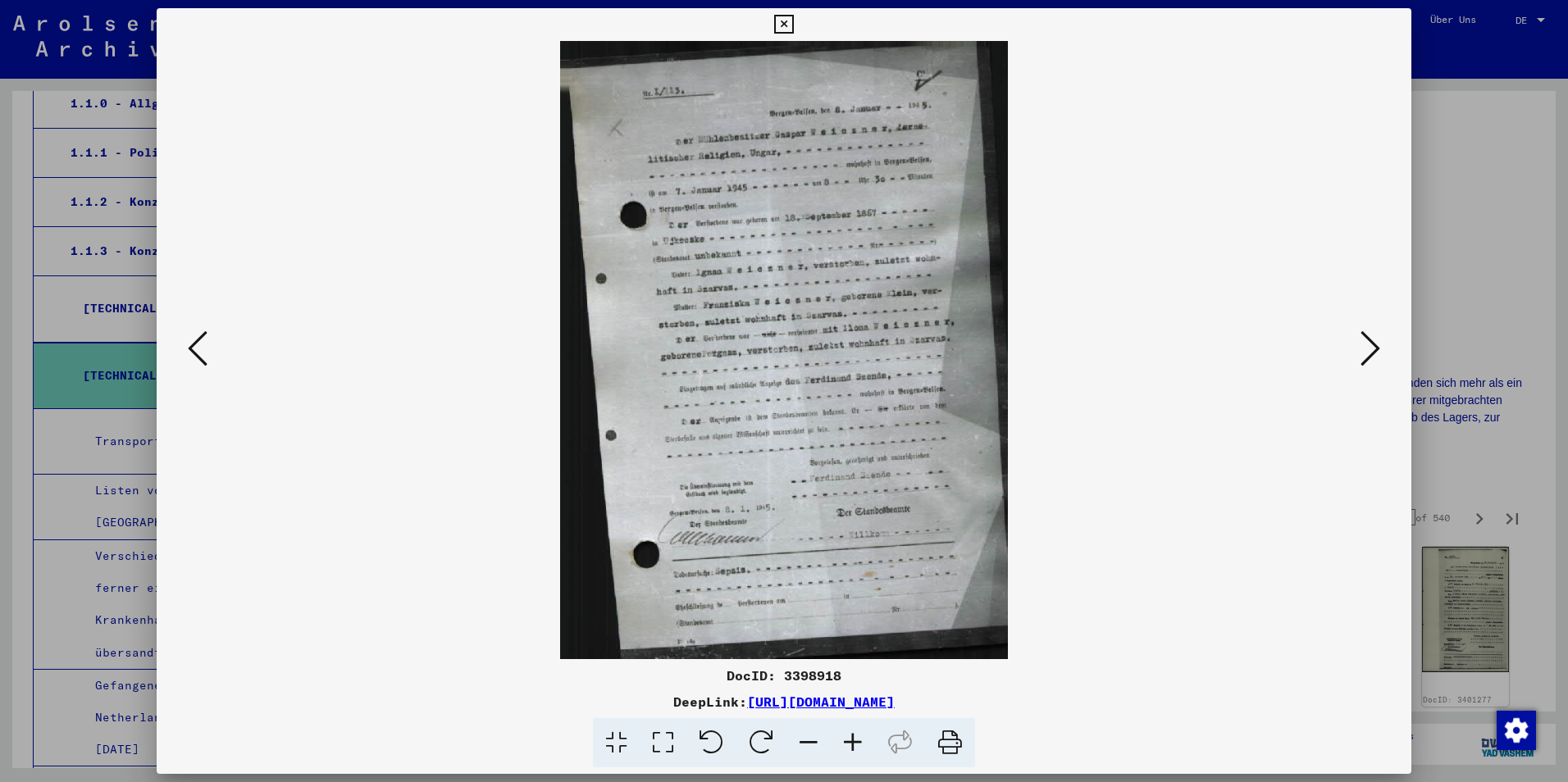
click at [856, 747] on icon at bounding box center [853, 743] width 45 height 50
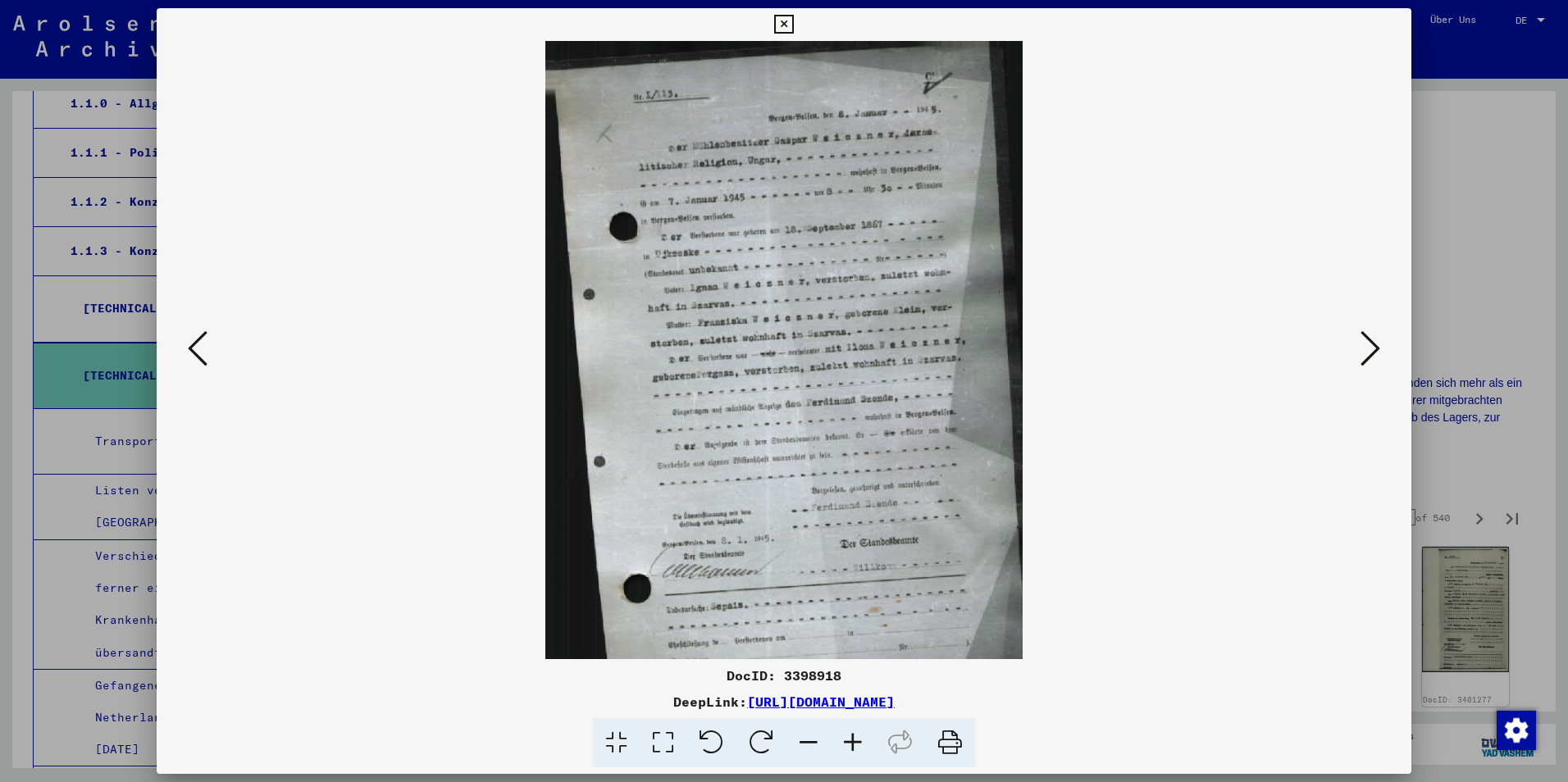
click at [856, 747] on icon at bounding box center [853, 743] width 45 height 50
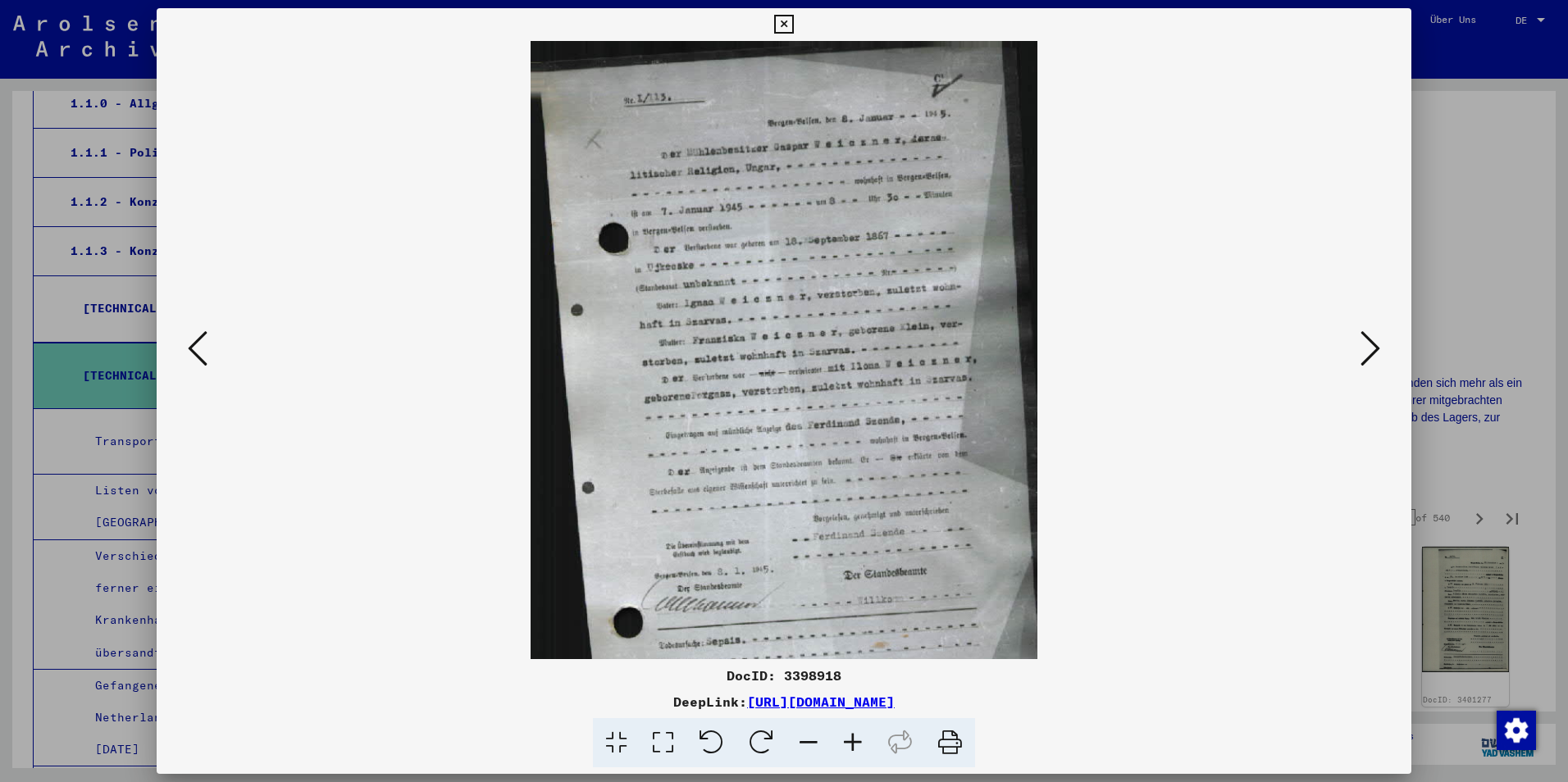
click at [856, 747] on icon at bounding box center [853, 743] width 45 height 50
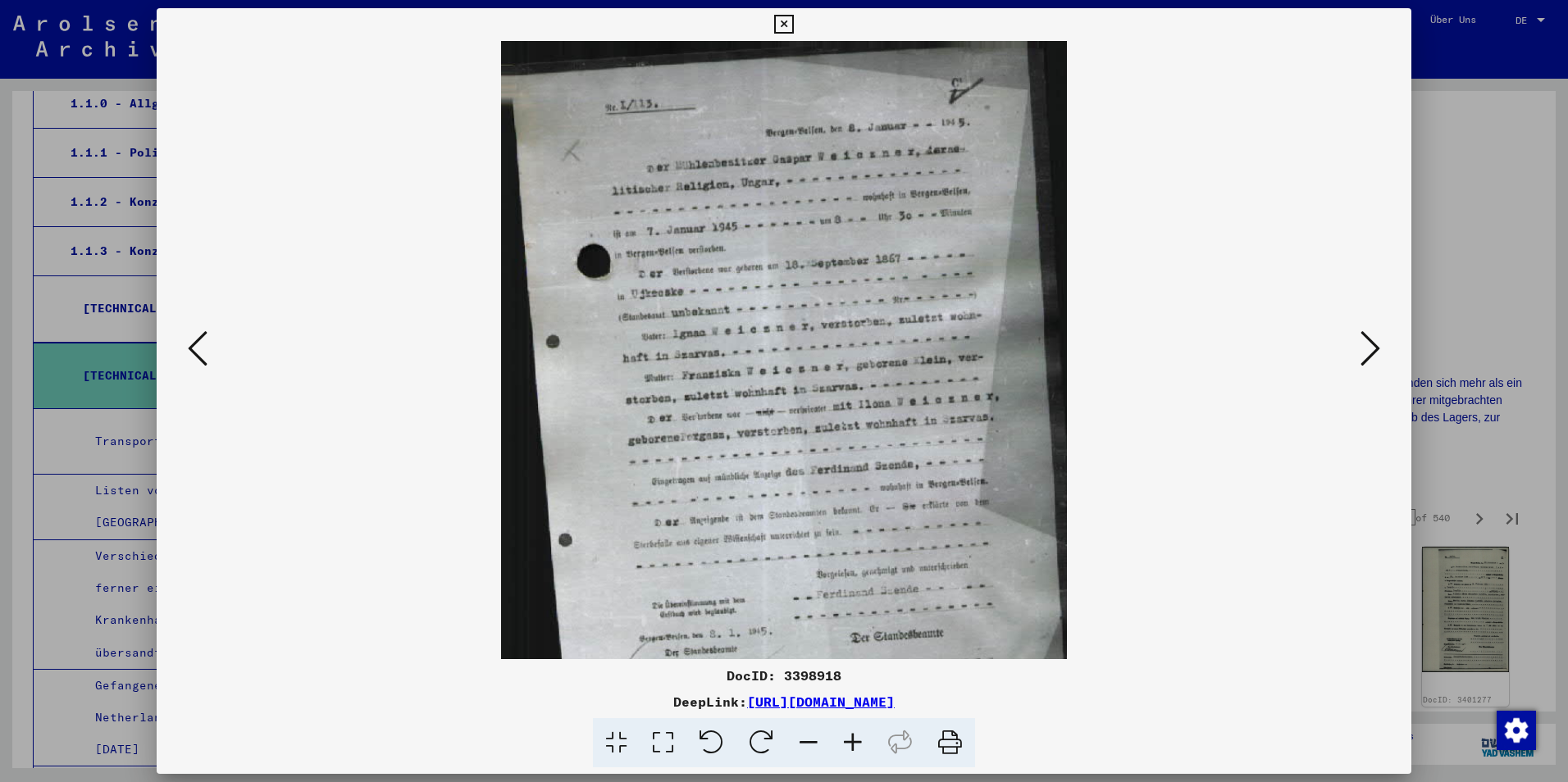
click at [856, 747] on icon at bounding box center [853, 743] width 45 height 50
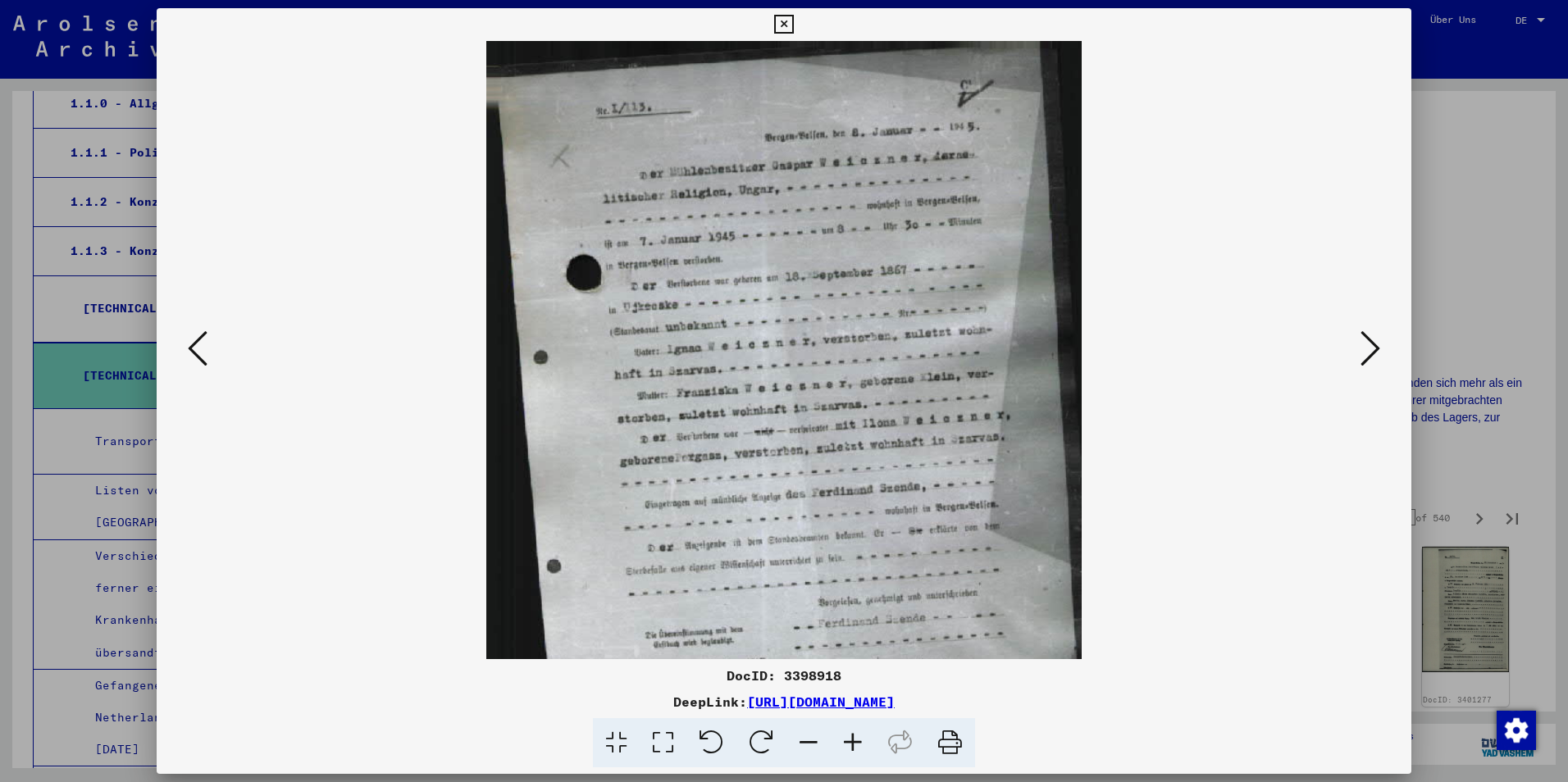
click at [852, 750] on icon at bounding box center [853, 743] width 45 height 50
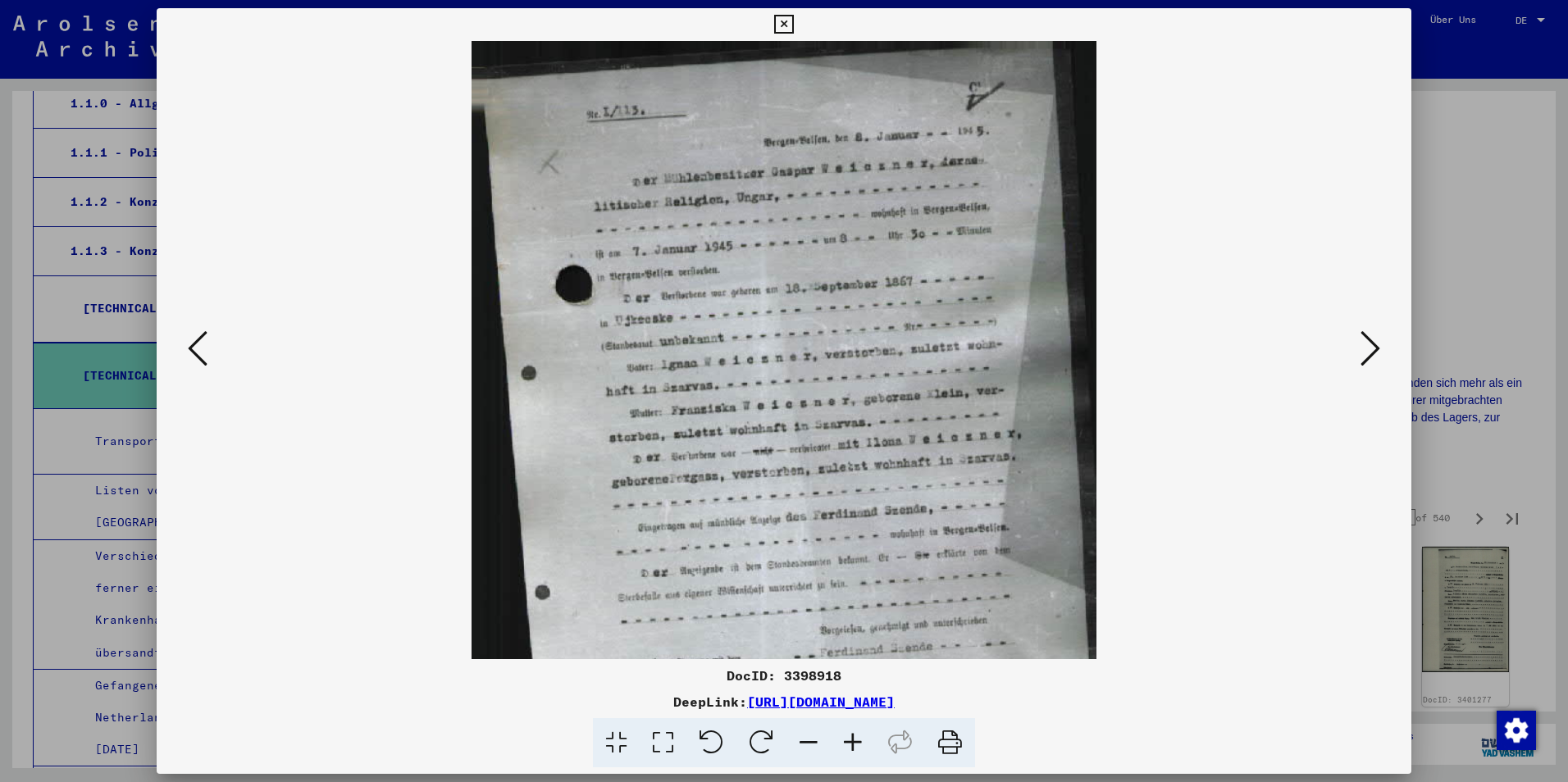
click at [850, 751] on icon at bounding box center [853, 743] width 45 height 50
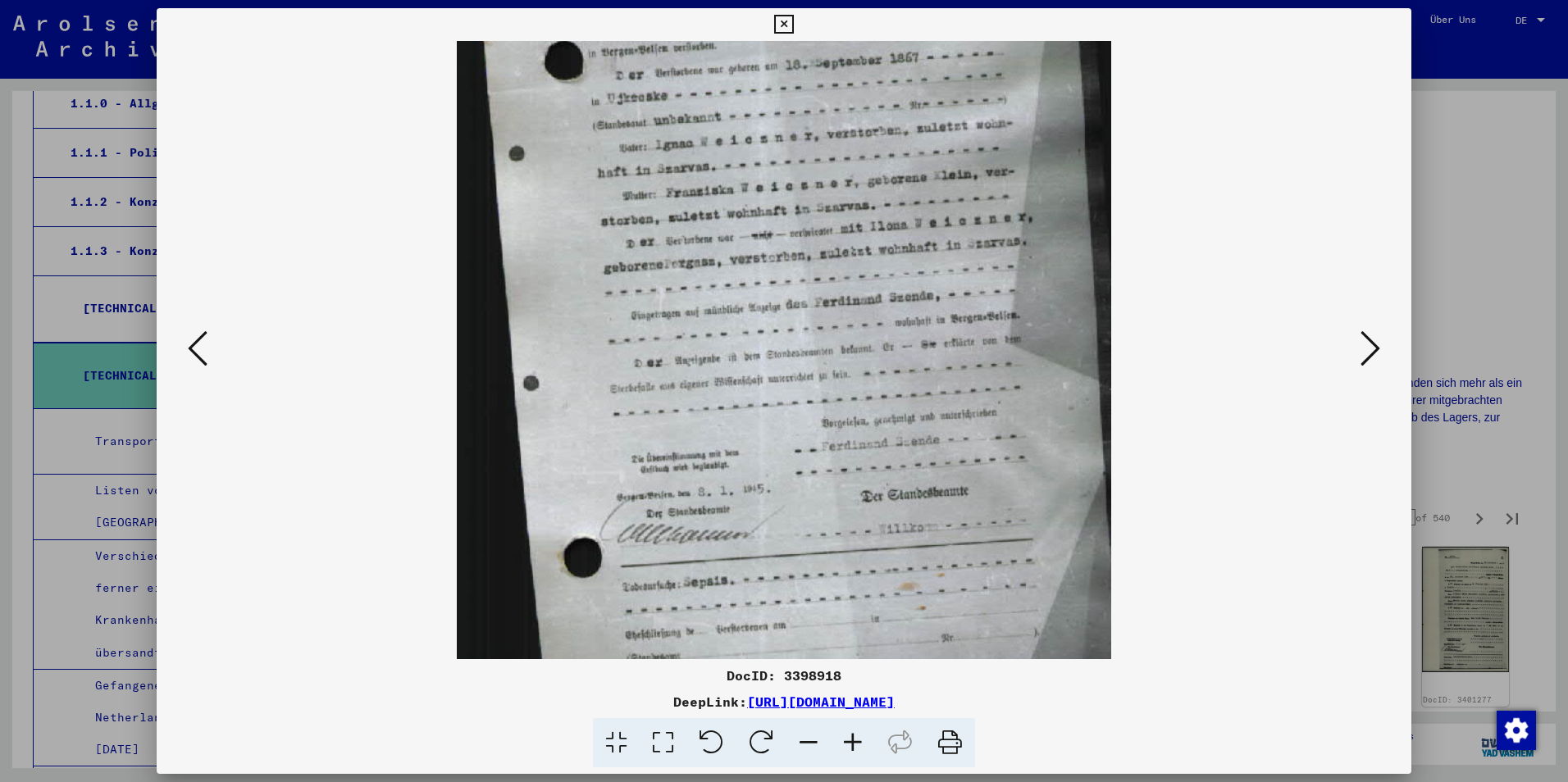
scroll to position [249, 0]
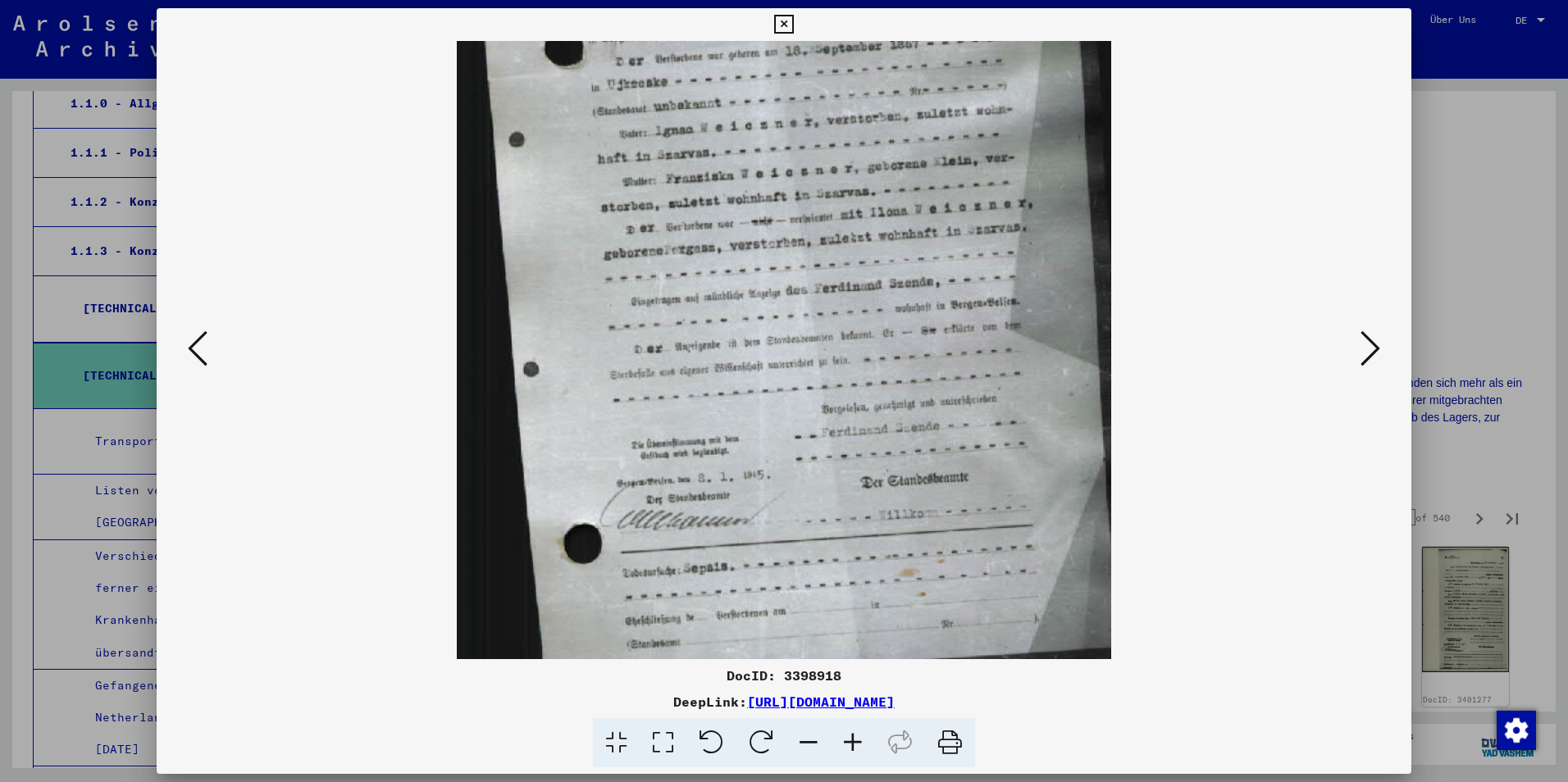
drag, startPoint x: 829, startPoint y: 457, endPoint x: 827, endPoint y: 209, distance: 248.0
click at [827, 209] on img at bounding box center [784, 244] width 655 height 905
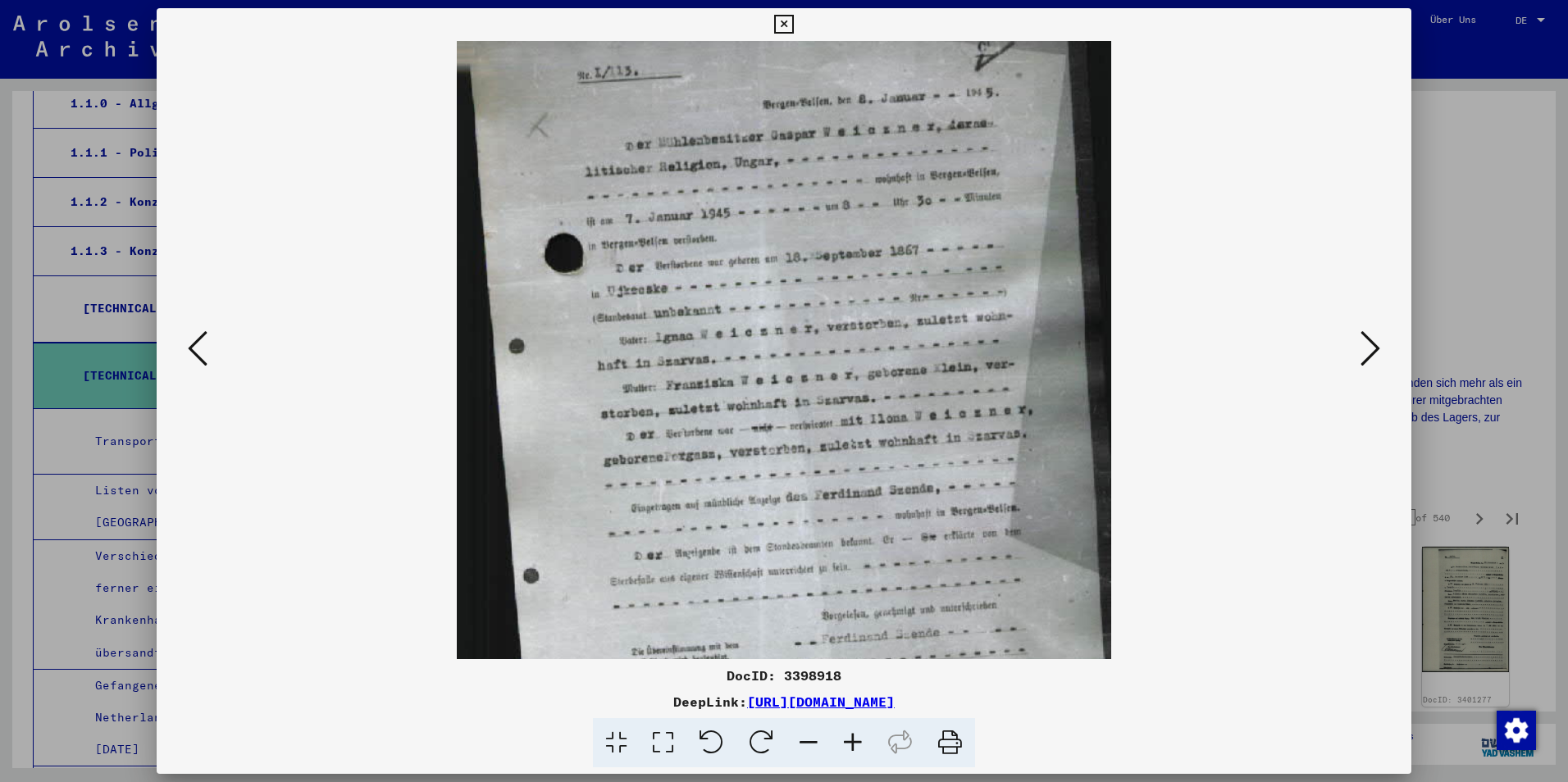
drag, startPoint x: 778, startPoint y: 321, endPoint x: 738, endPoint y: 527, distance: 209.8
click at [738, 527] on img at bounding box center [784, 451] width 655 height 905
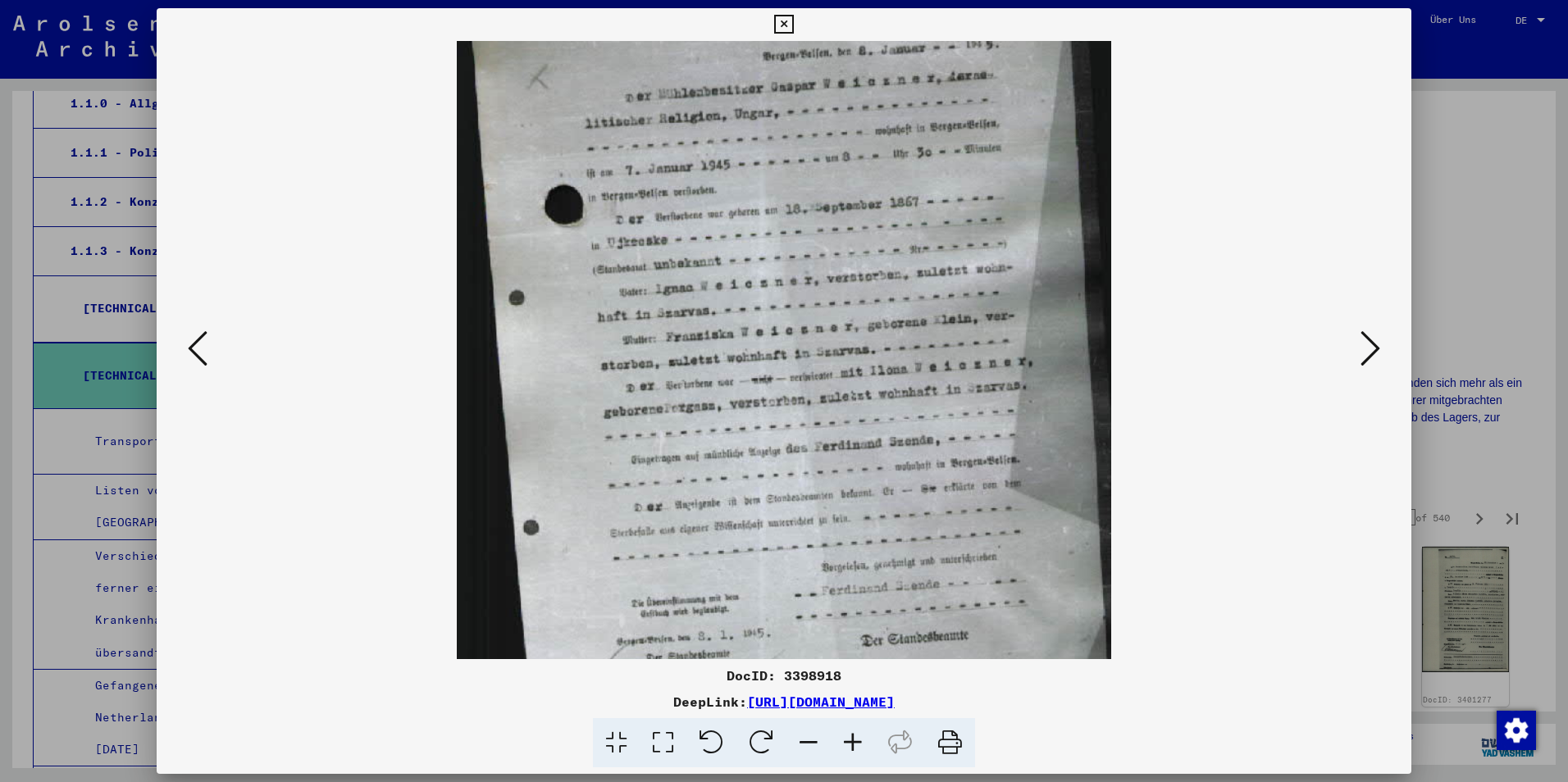
scroll to position [93, 0]
drag, startPoint x: 765, startPoint y: 458, endPoint x: 754, endPoint y: 409, distance: 50.2
click at [754, 409] on img at bounding box center [784, 400] width 655 height 905
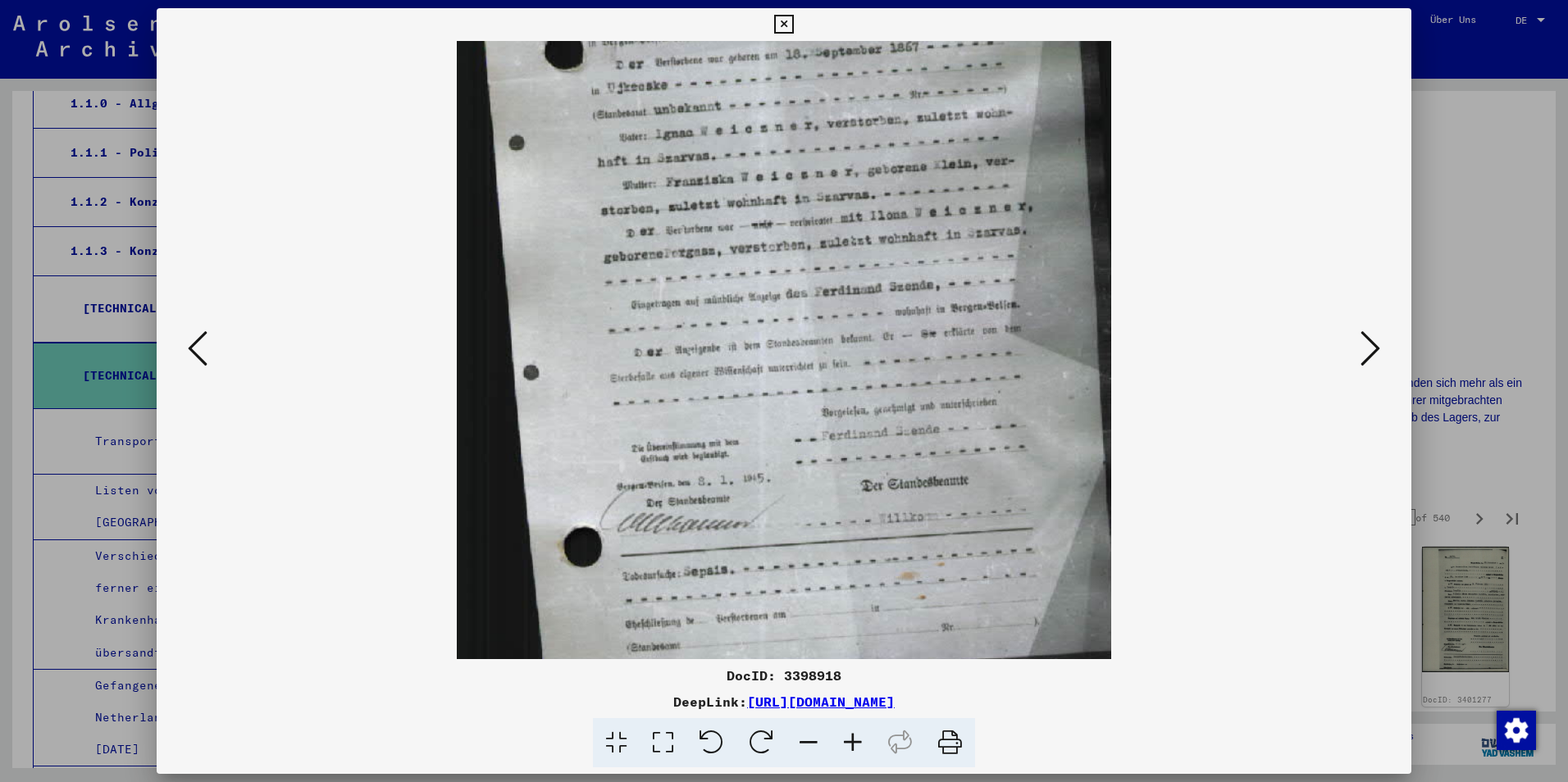
scroll to position [282, 0]
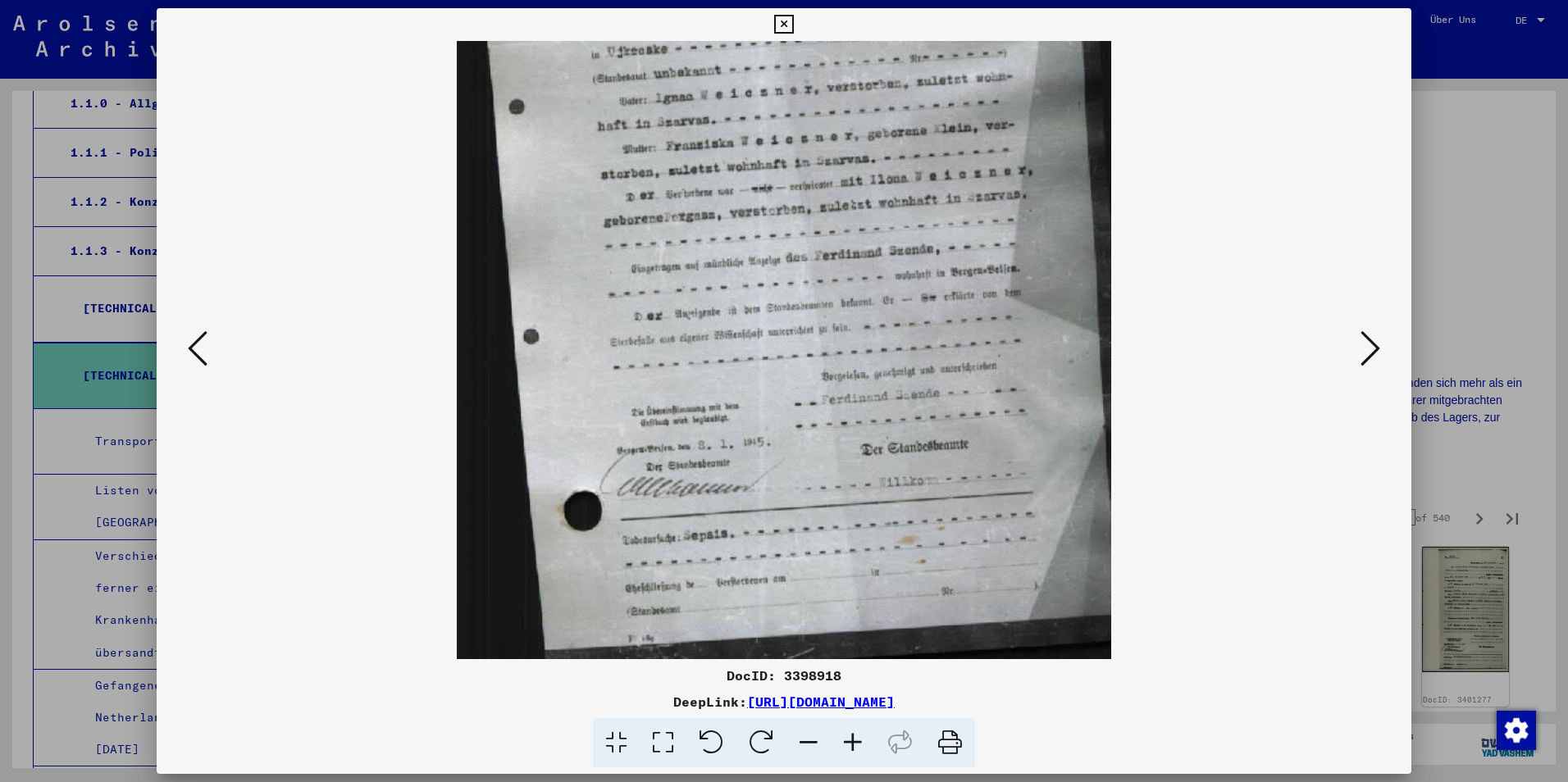
drag, startPoint x: 1088, startPoint y: 435, endPoint x: 1089, endPoint y: 247, distance: 188.0
click at [1089, 247] on img at bounding box center [784, 211] width 655 height 905
click at [1373, 349] on icon at bounding box center [1370, 348] width 19 height 40
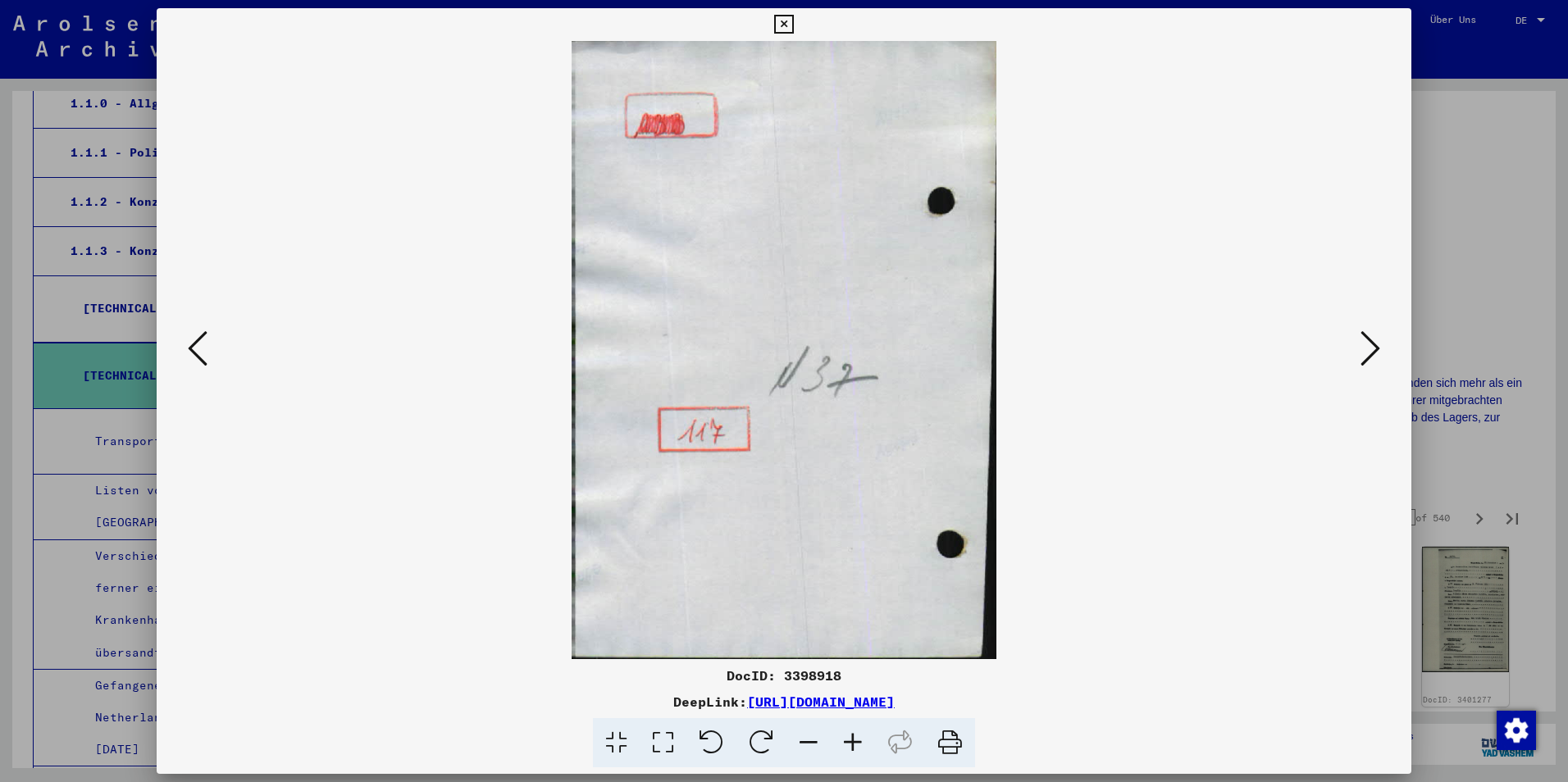
scroll to position [0, 0]
click at [1373, 351] on icon at bounding box center [1370, 348] width 19 height 40
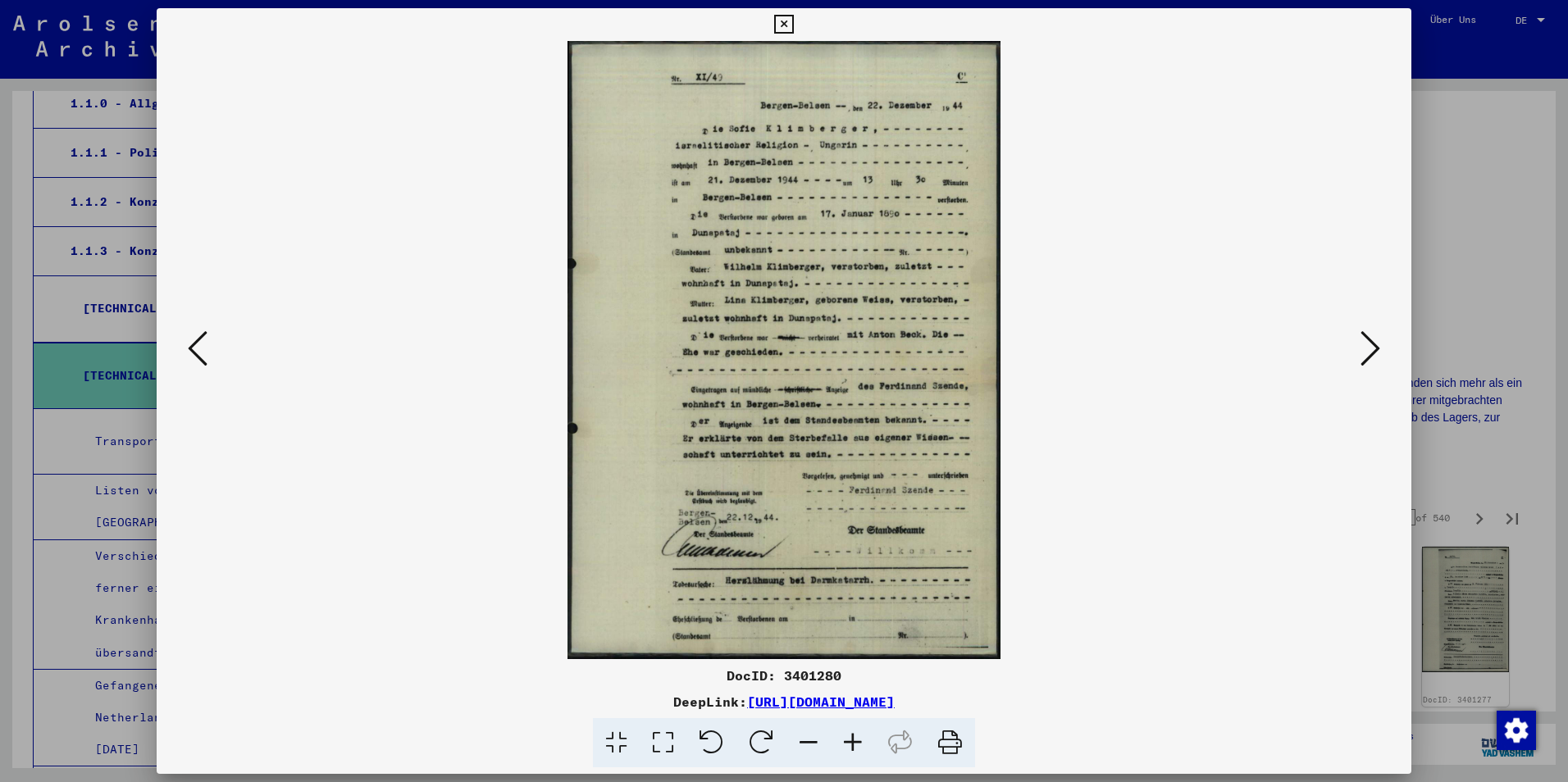
click at [1378, 370] on button at bounding box center [1370, 350] width 29 height 47
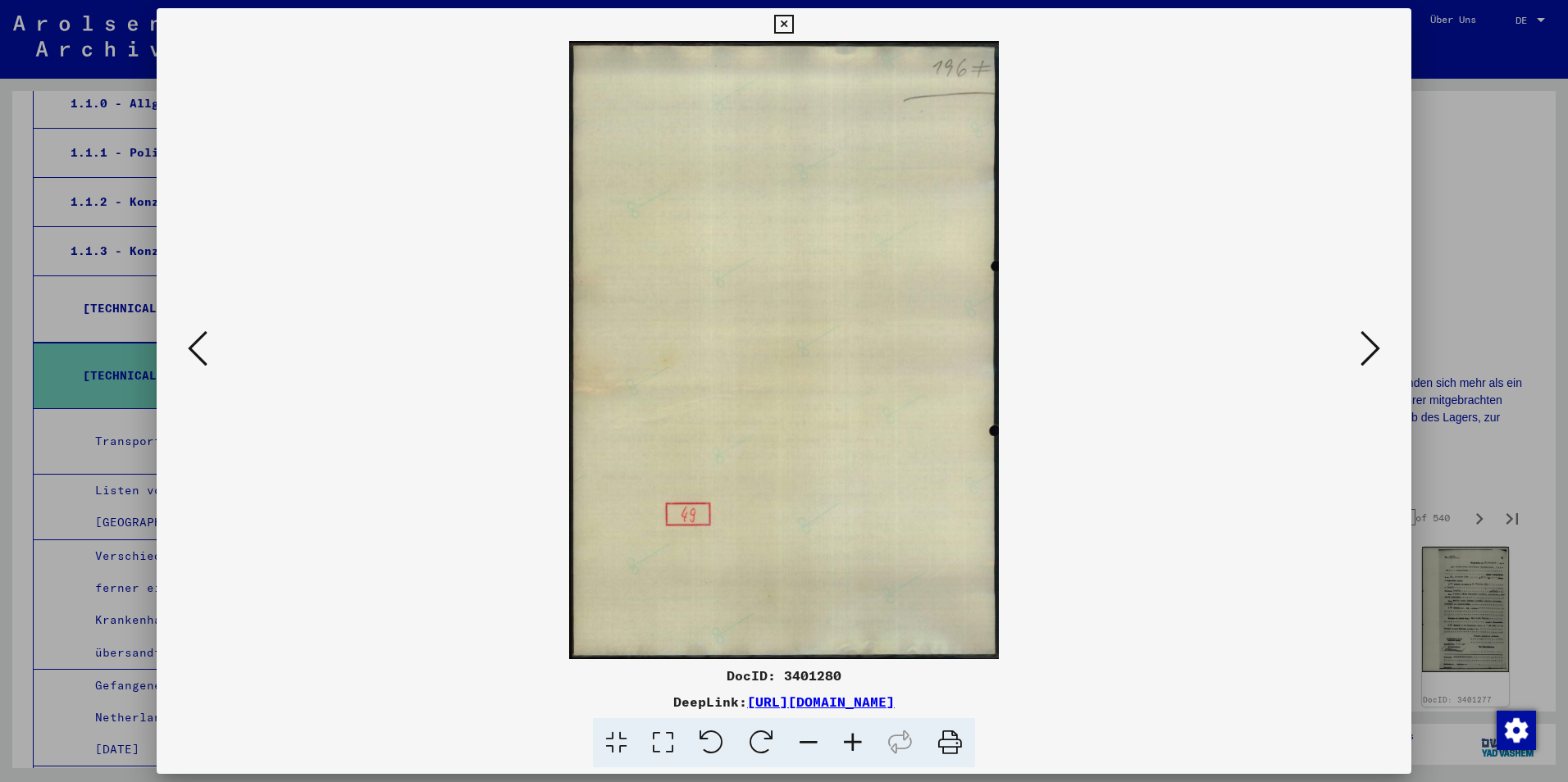
click at [1366, 354] on icon at bounding box center [1370, 348] width 19 height 40
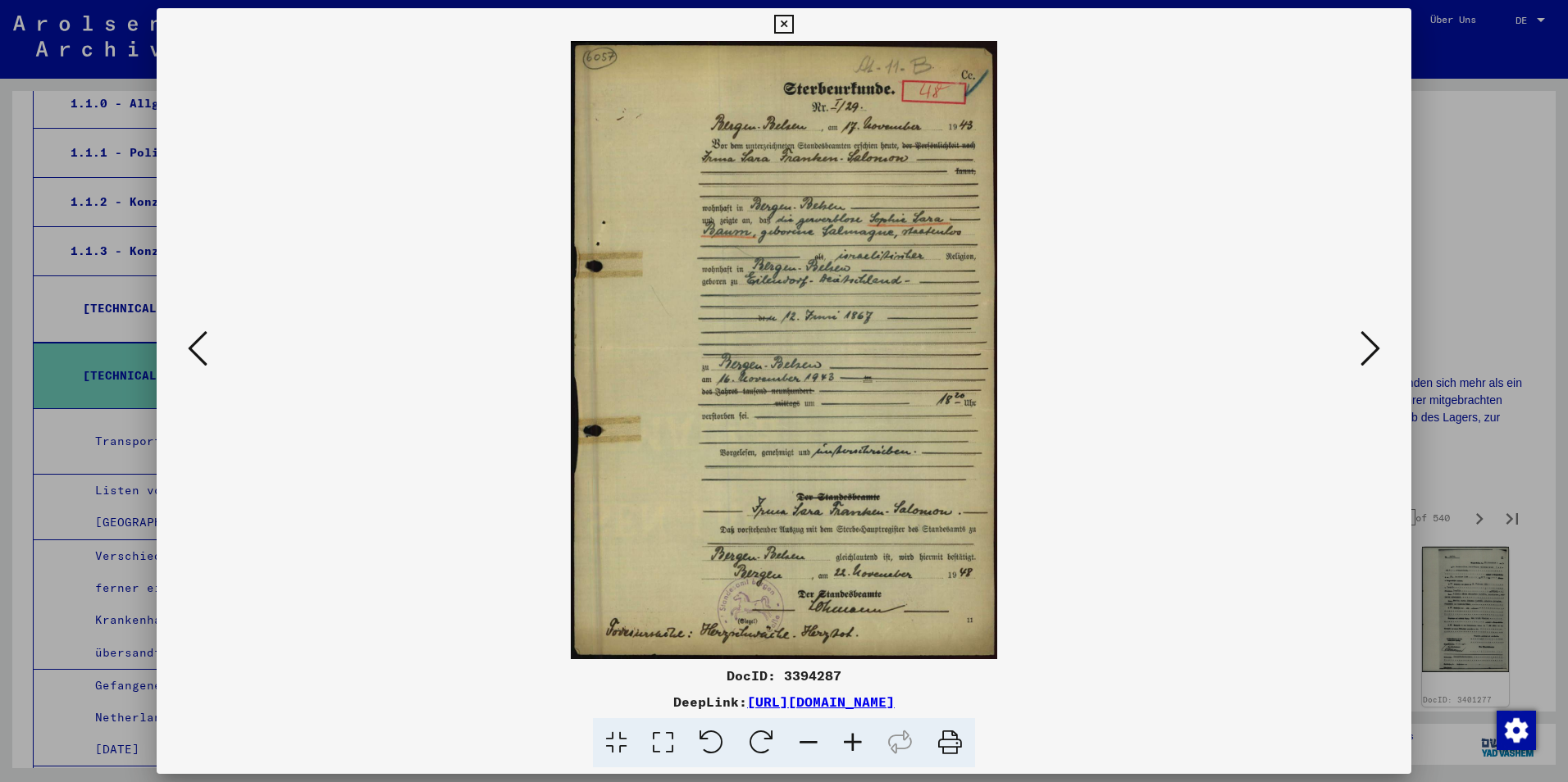
click at [1382, 355] on button at bounding box center [1370, 350] width 29 height 47
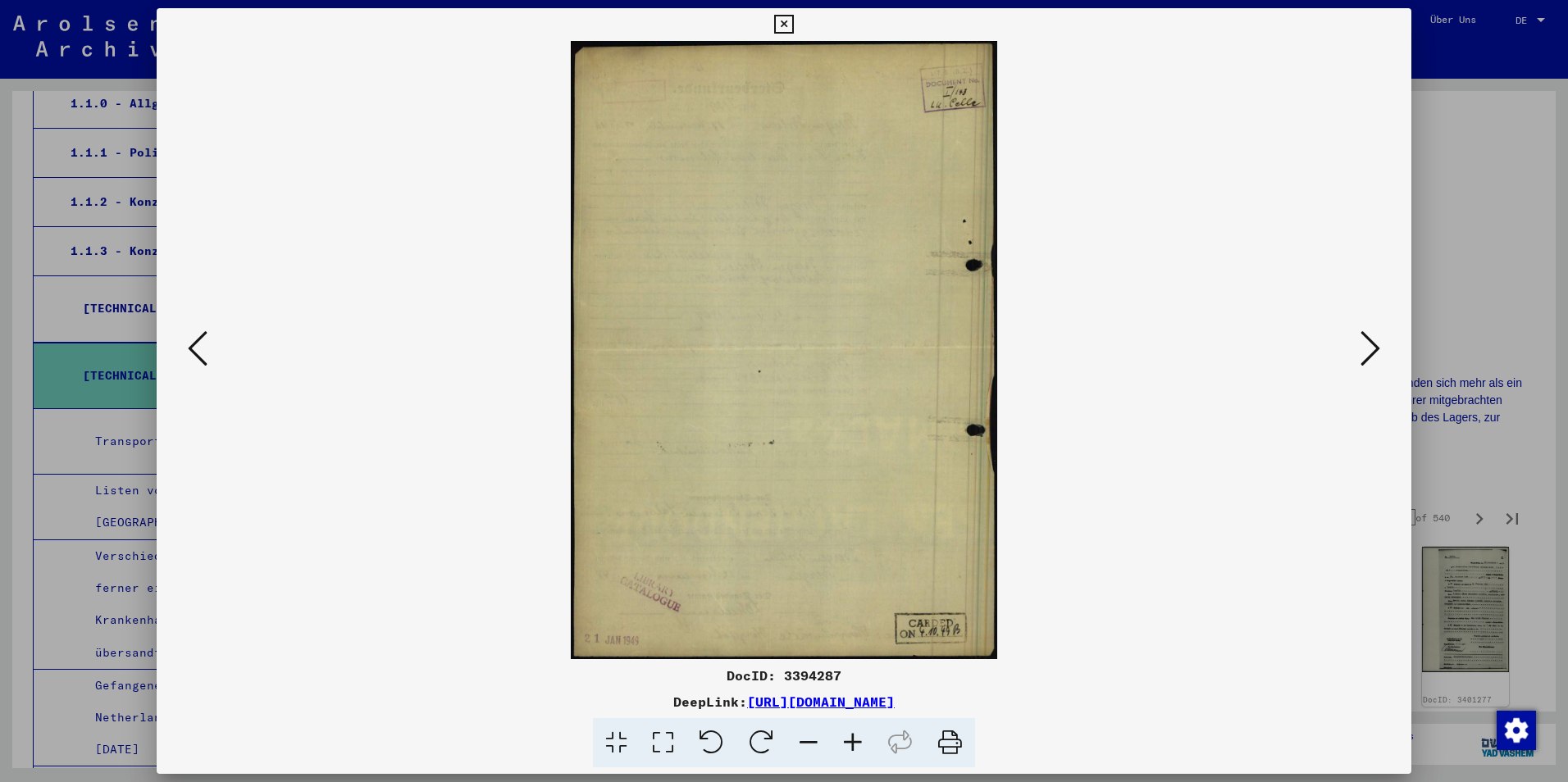
click at [1382, 355] on button at bounding box center [1370, 350] width 29 height 47
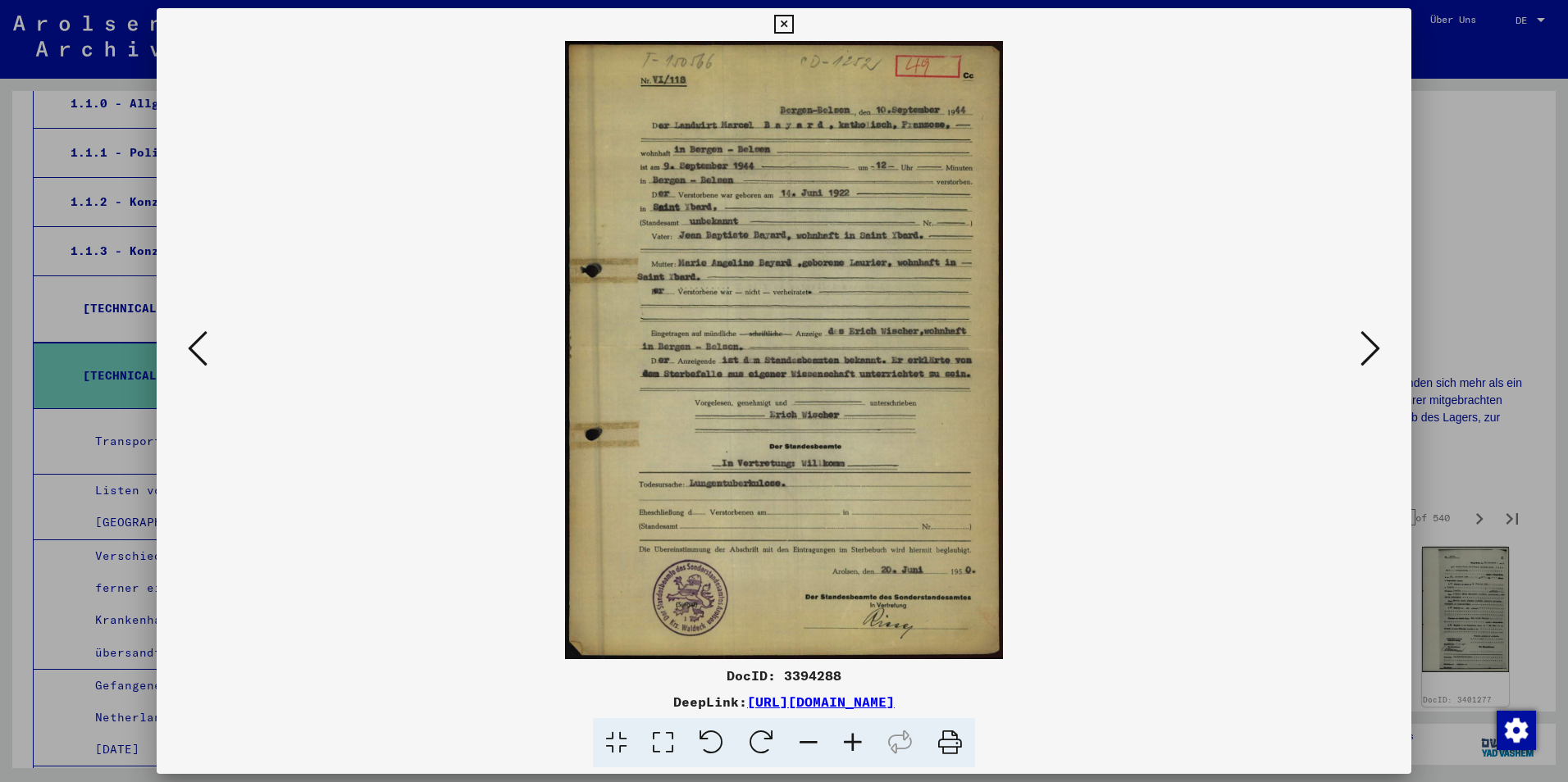
click at [1382, 355] on button at bounding box center [1370, 350] width 29 height 47
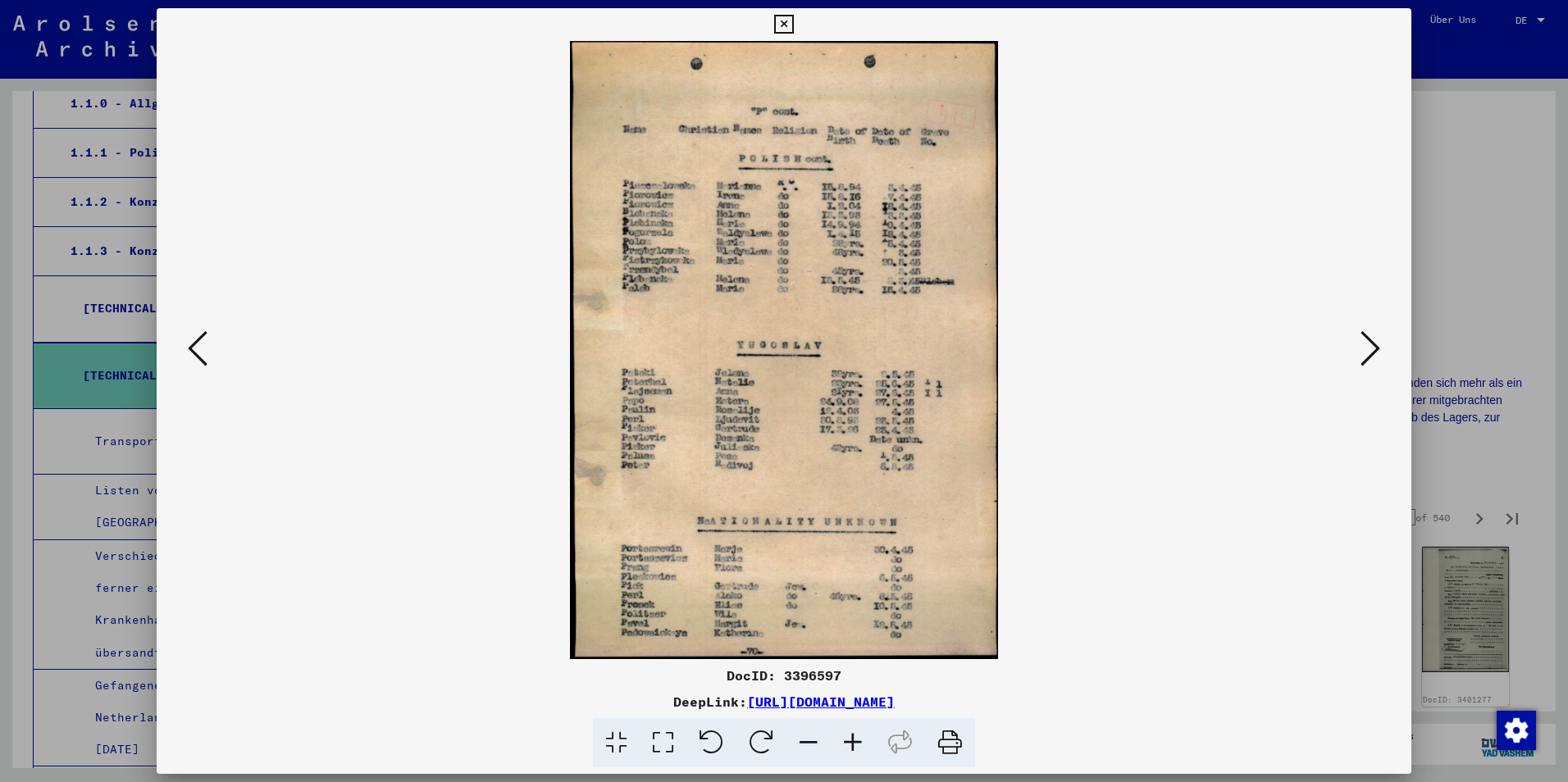
click at [1382, 355] on button at bounding box center [1370, 350] width 29 height 47
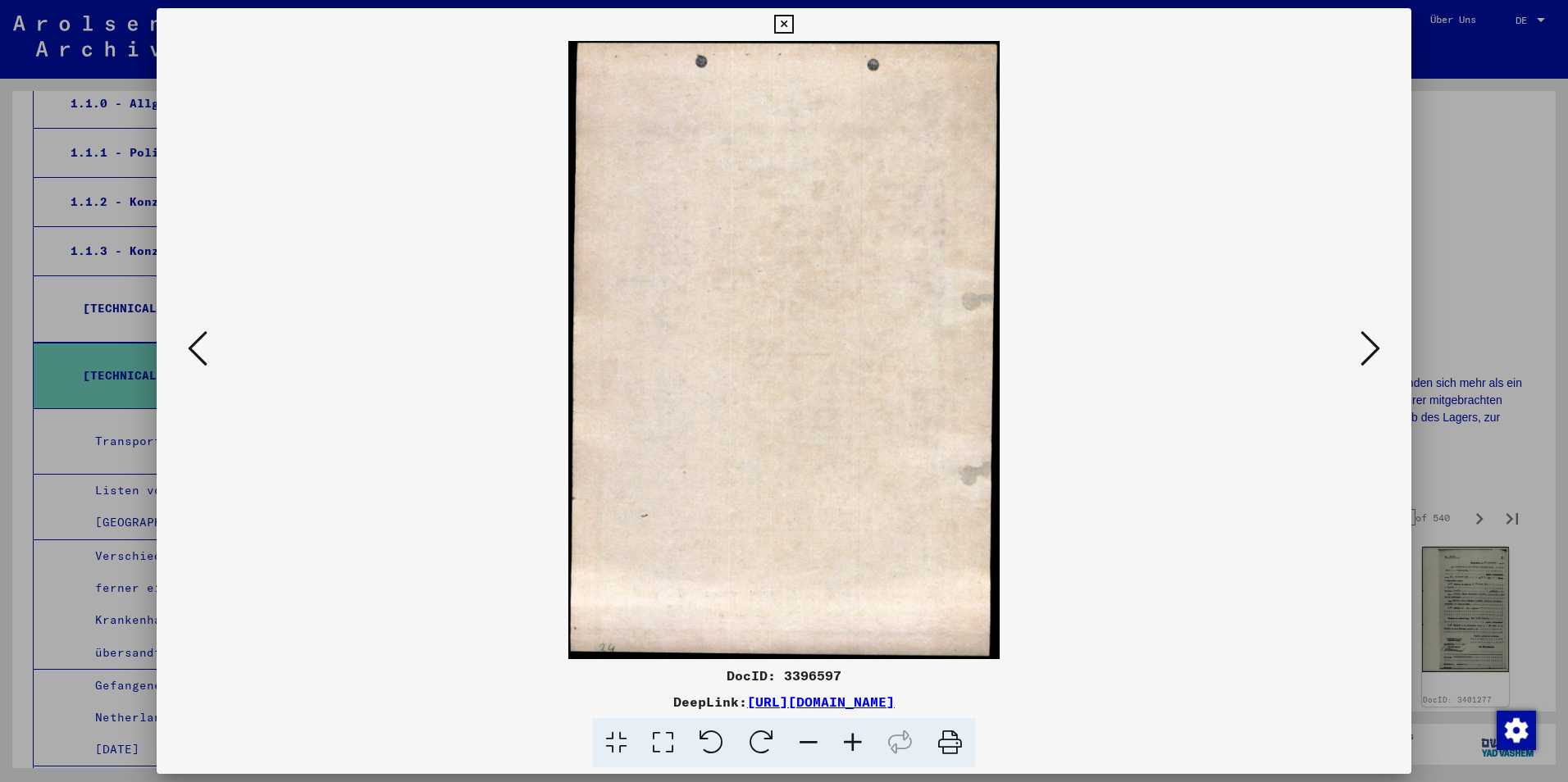
click at [1382, 355] on button at bounding box center [1370, 350] width 29 height 47
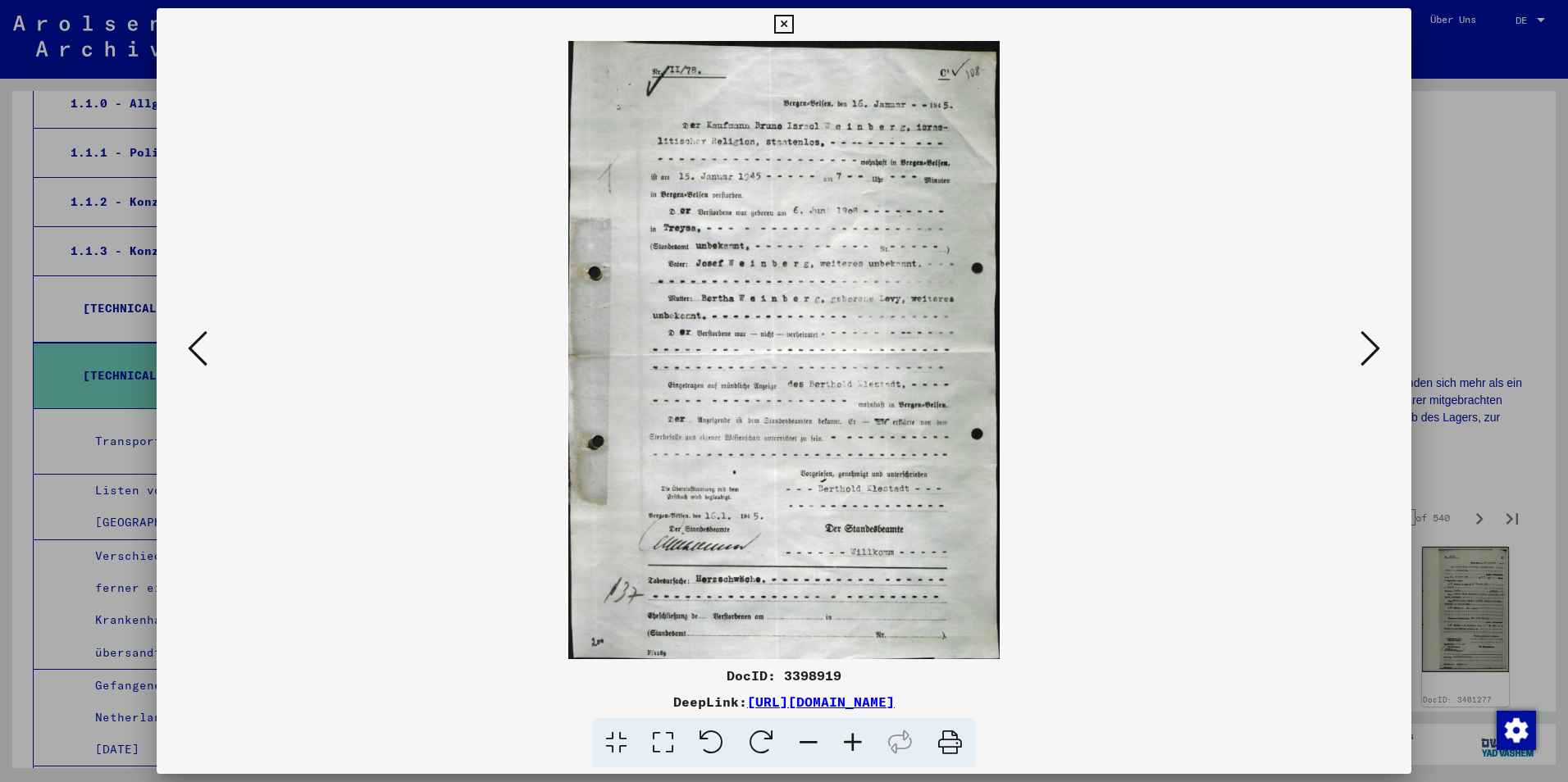
click at [1382, 355] on button at bounding box center [1370, 350] width 29 height 47
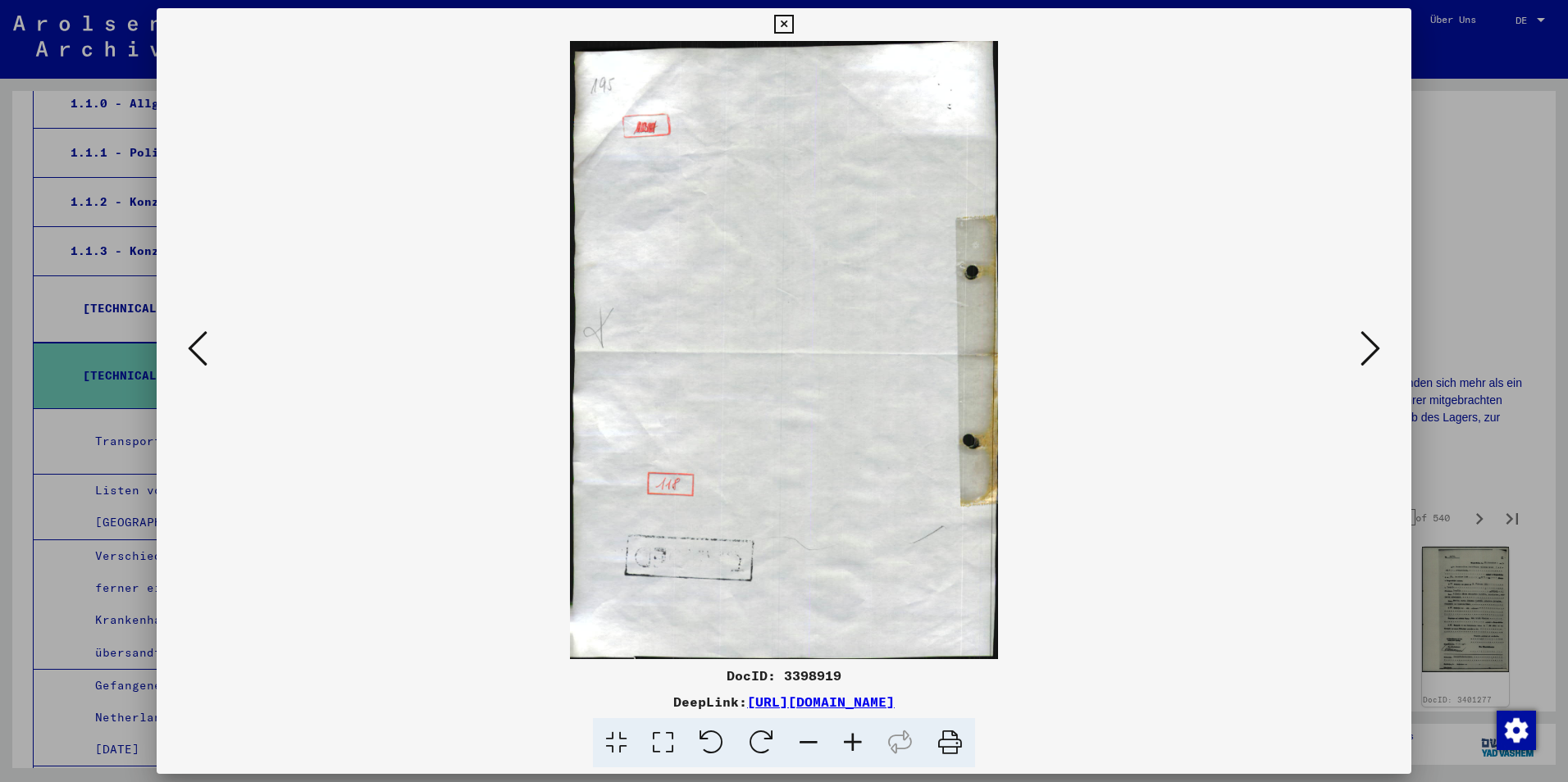
click at [1382, 355] on button at bounding box center [1370, 350] width 29 height 47
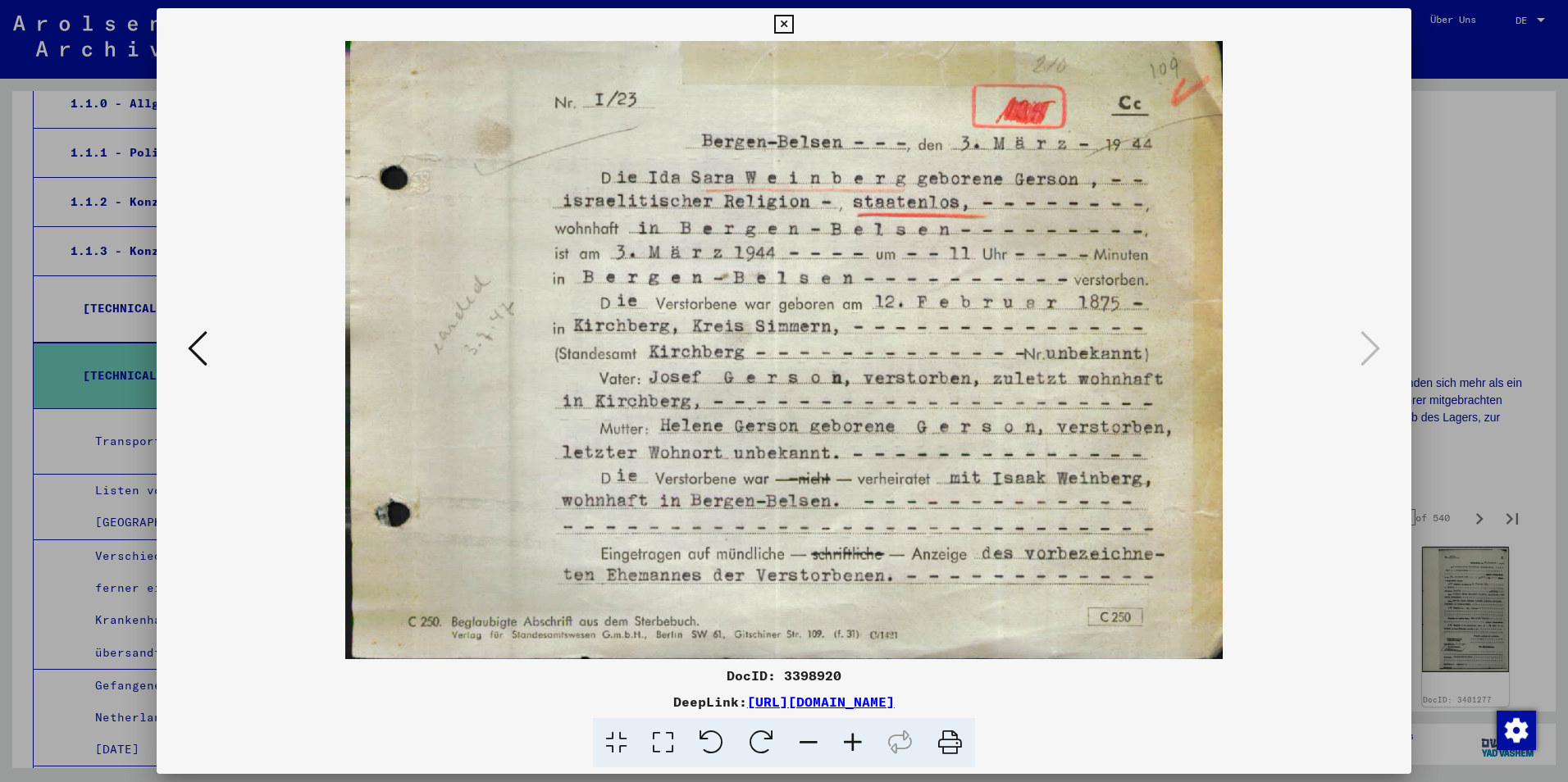
click at [0, 387] on html "Suchen Archiv erkunden Spenden Newsletter Hilfe Kontakt Über Uns Suchen Archiv …" at bounding box center [784, 391] width 1568 height 782
click at [784, 19] on icon at bounding box center [783, 24] width 18 height 19
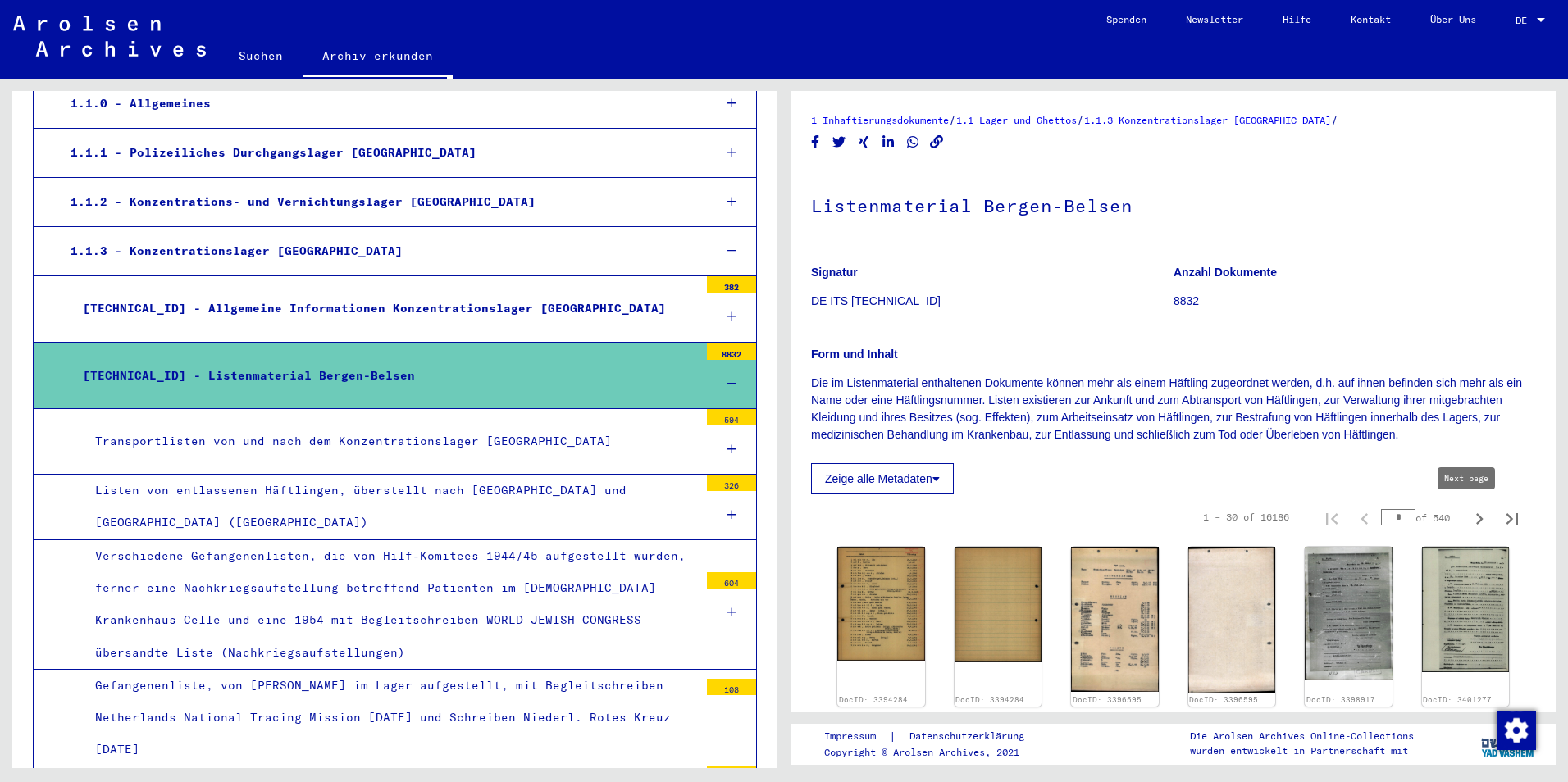
click at [1468, 518] on icon "Next page" at bounding box center [1480, 519] width 23 height 23
type input "*"
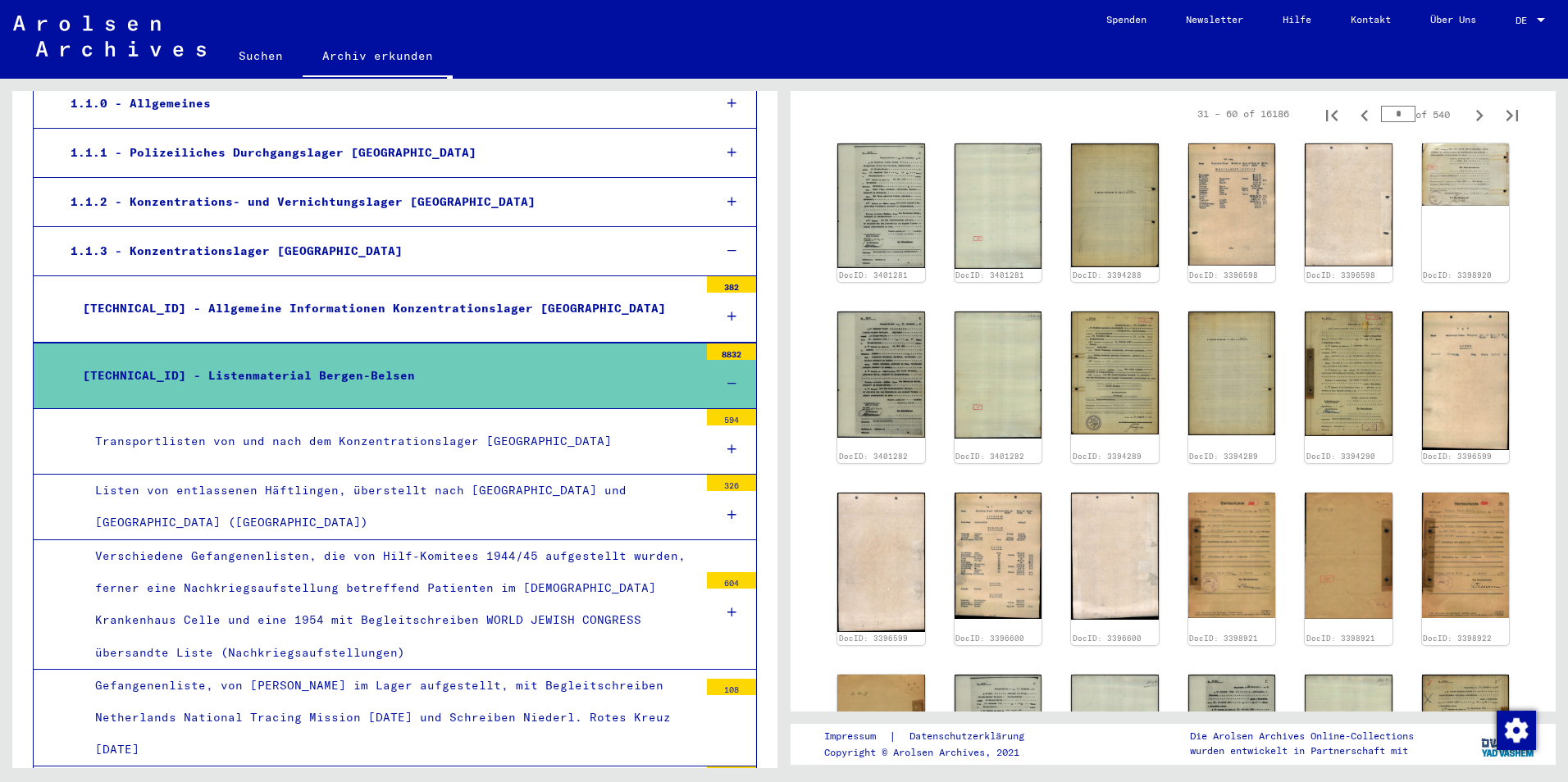
scroll to position [492, 0]
